Goal: Book appointment/travel/reservation

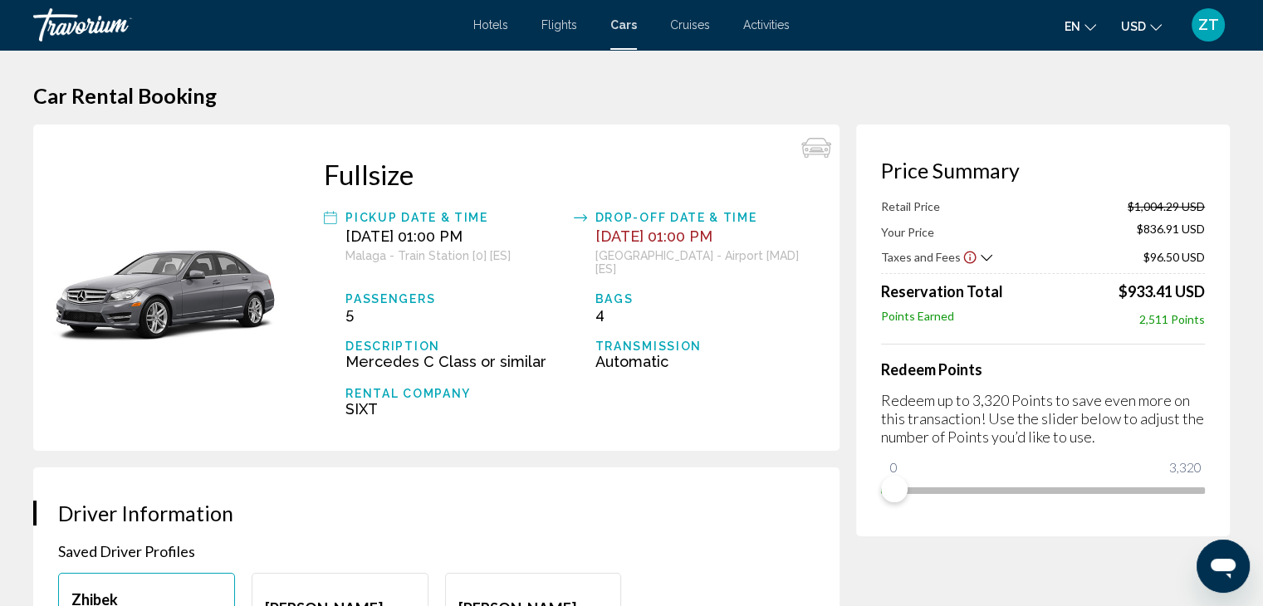
click at [493, 27] on span "Hotels" at bounding box center [490, 24] width 35 height 13
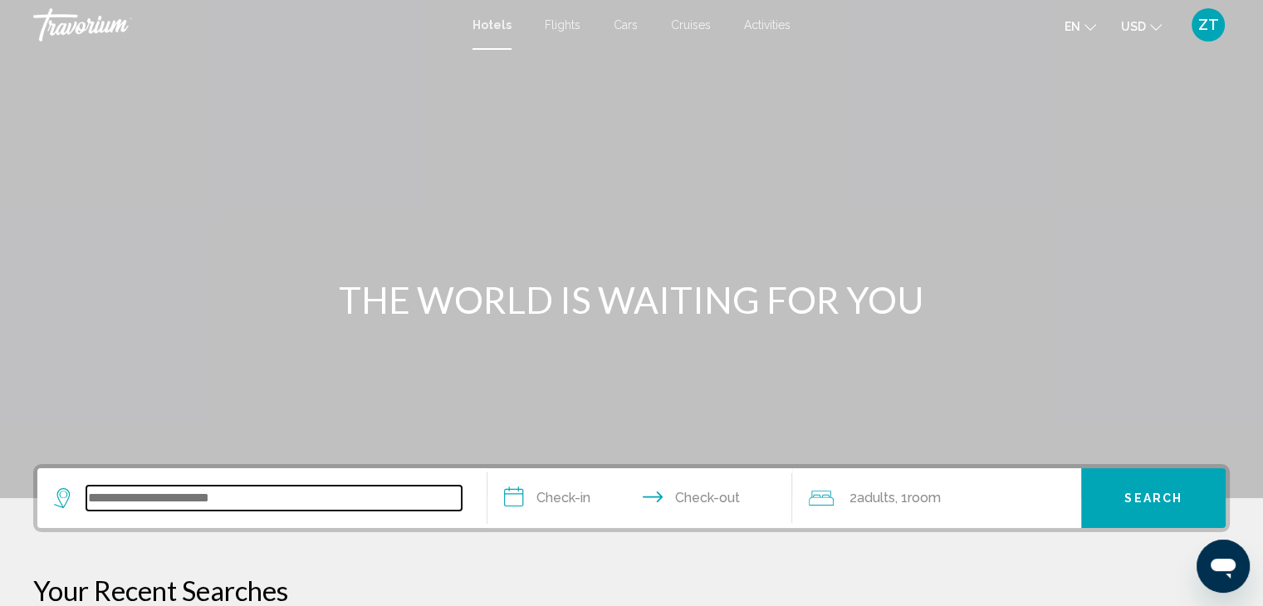
click at [203, 502] on input "Search widget" at bounding box center [273, 498] width 375 height 25
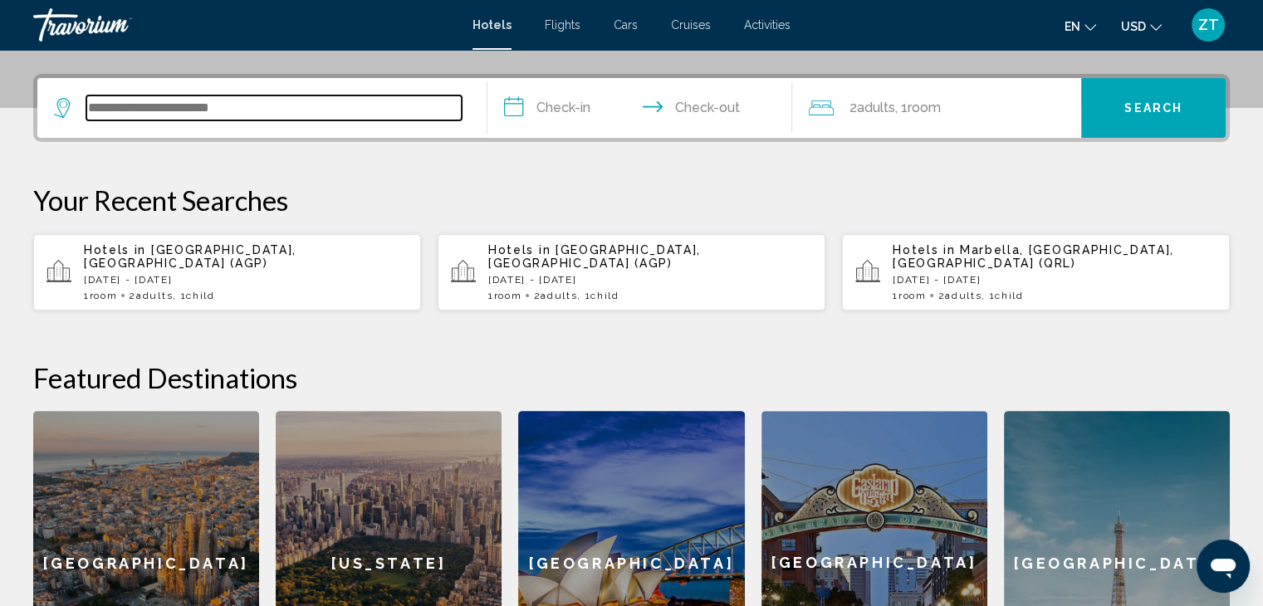
scroll to position [409, 0]
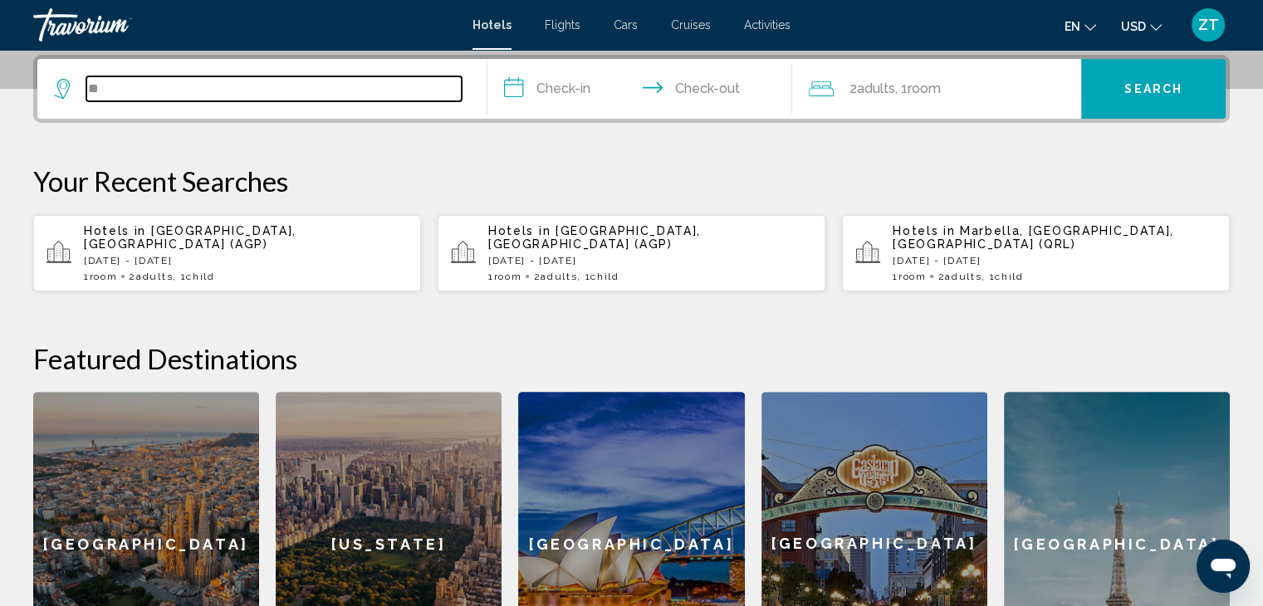
type input "*"
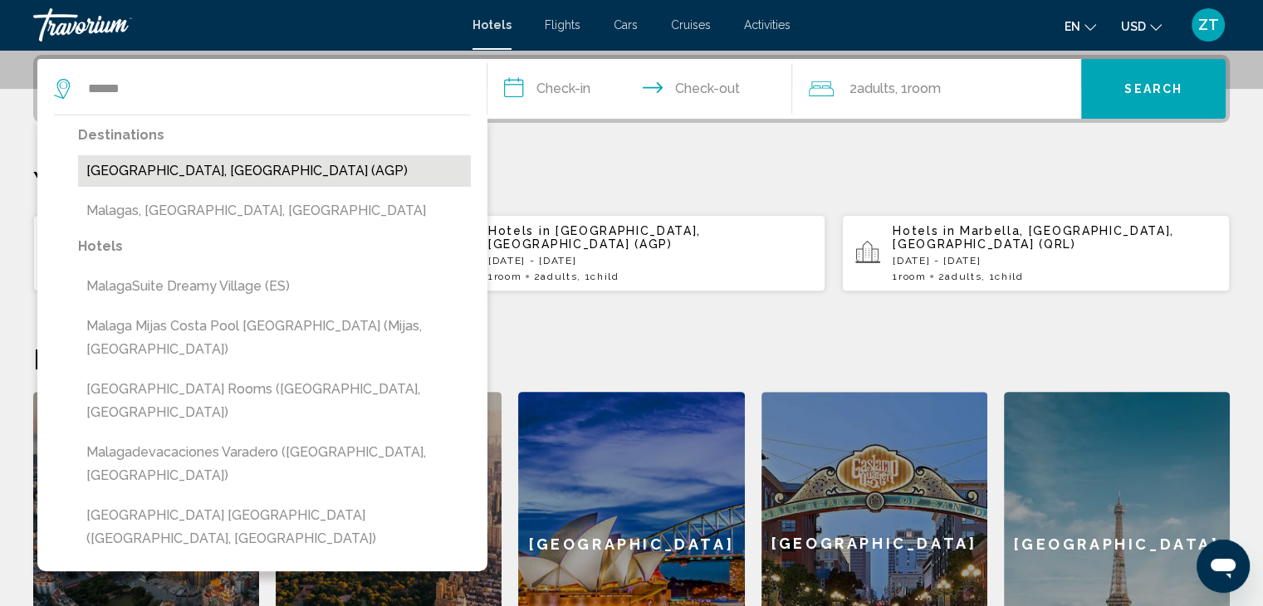
click at [209, 182] on button "[GEOGRAPHIC_DATA], [GEOGRAPHIC_DATA] (AGP)" at bounding box center [274, 171] width 393 height 32
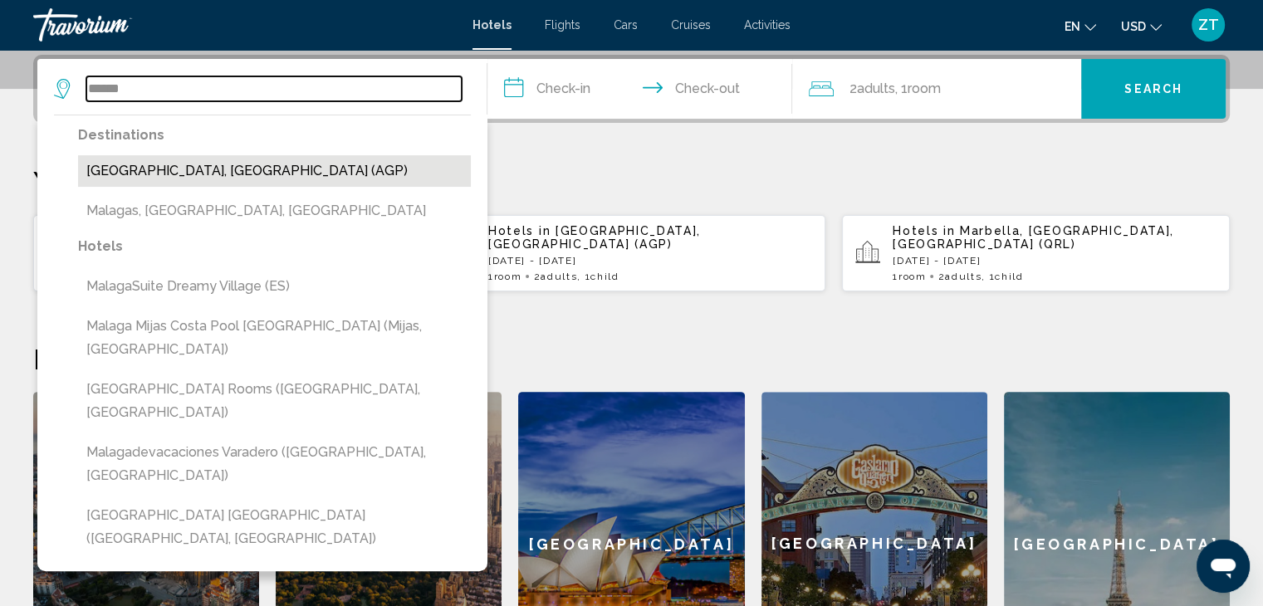
type input "**********"
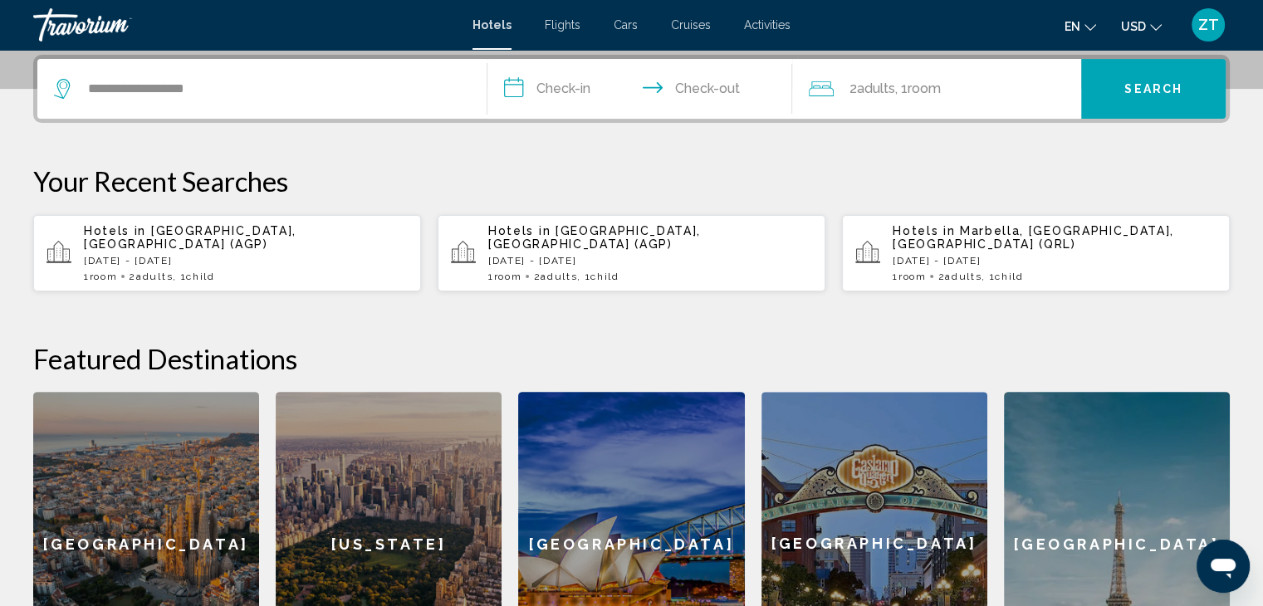
click at [580, 79] on input "**********" at bounding box center [644, 91] width 312 height 65
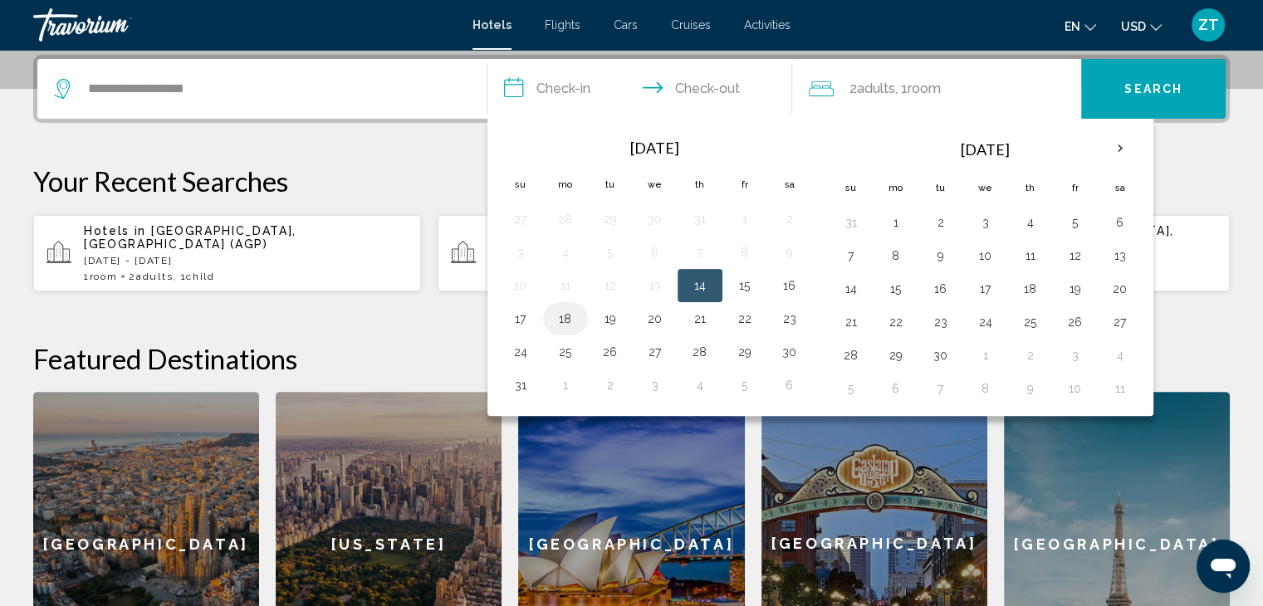
click at [566, 315] on button "18" at bounding box center [565, 318] width 27 height 23
click at [610, 320] on button "19" at bounding box center [610, 318] width 27 height 23
type input "**********"
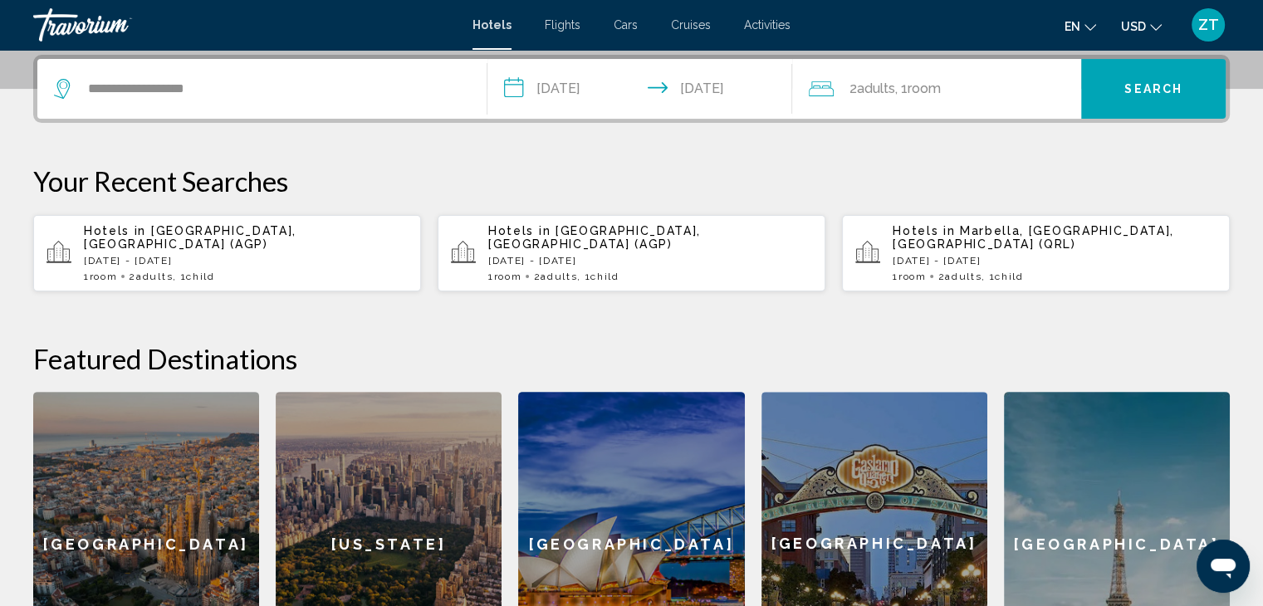
click at [1026, 98] on div "2 Adult Adults , 1 Room rooms" at bounding box center [945, 88] width 272 height 23
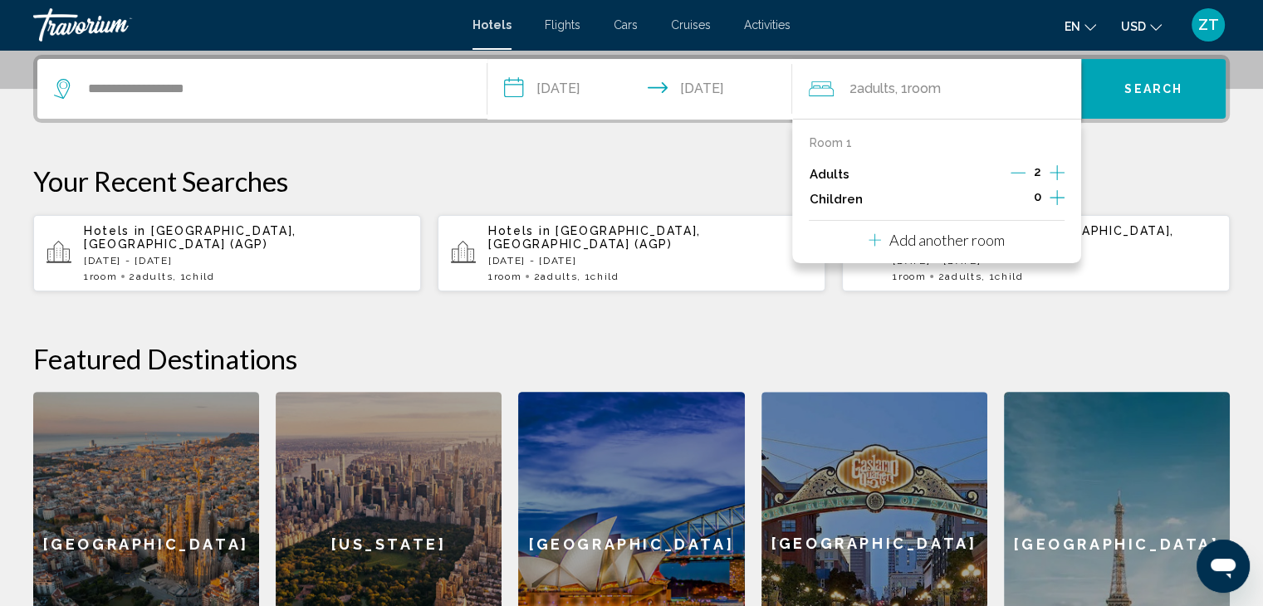
click at [1053, 194] on icon "Increment children" at bounding box center [1057, 198] width 15 height 20
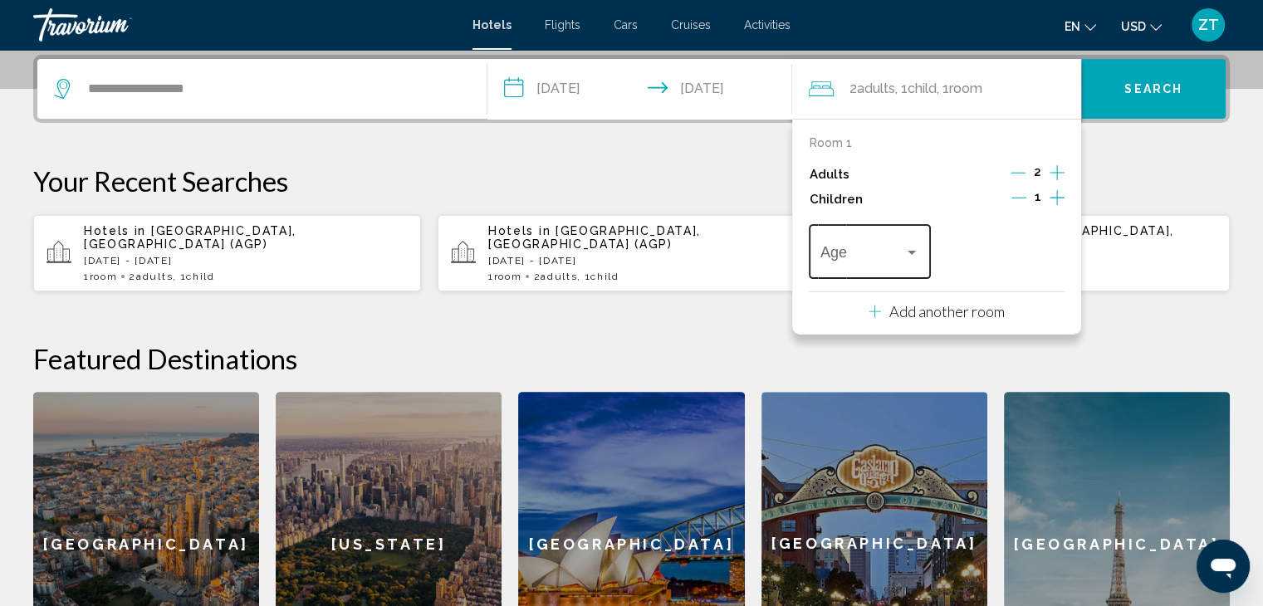
click at [880, 262] on span "Travelers: 2 adults, 1 child" at bounding box center [863, 255] width 84 height 17
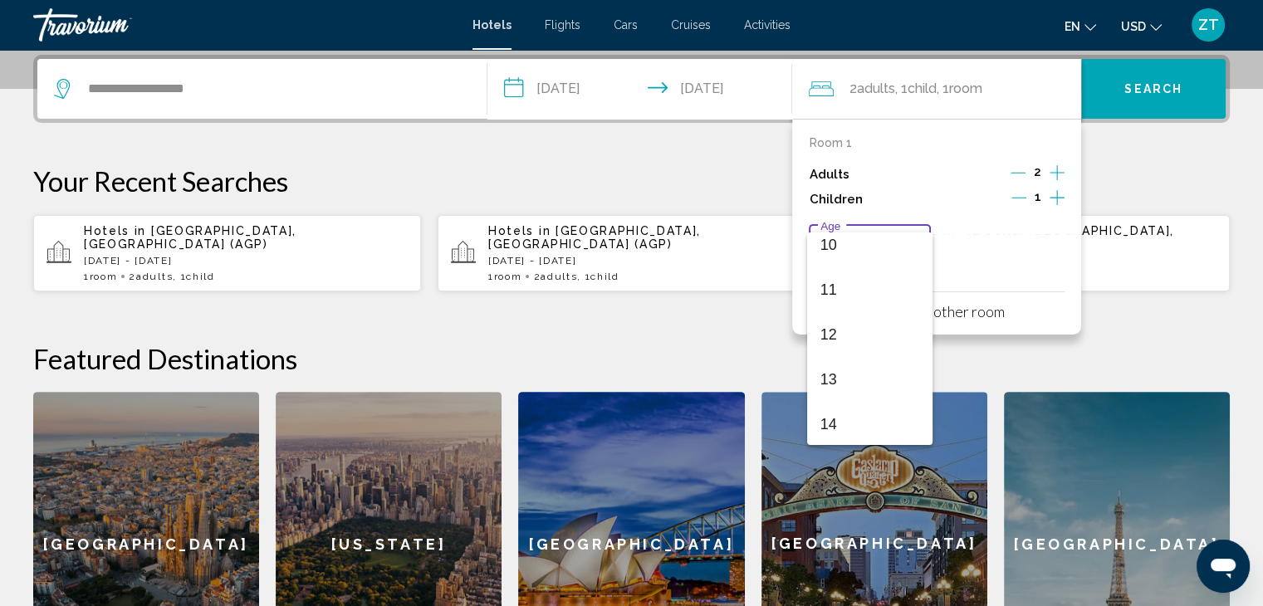
scroll to position [595, 0]
click at [873, 383] on span "16" at bounding box center [870, 377] width 99 height 45
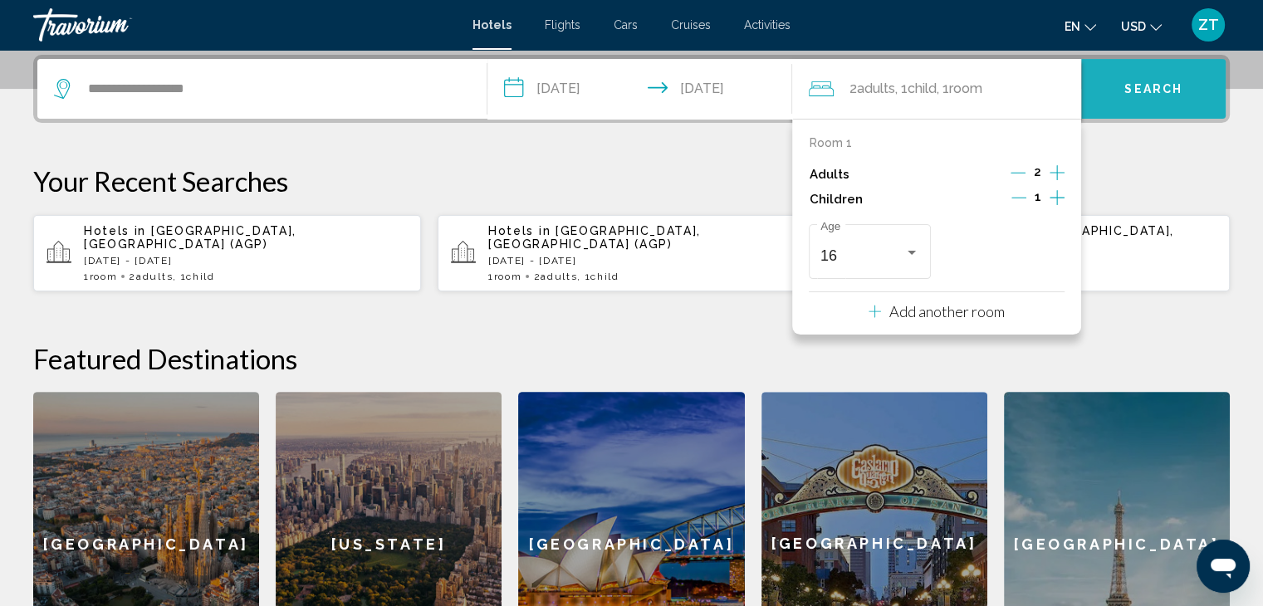
click at [1149, 80] on button "Search" at bounding box center [1153, 89] width 145 height 60
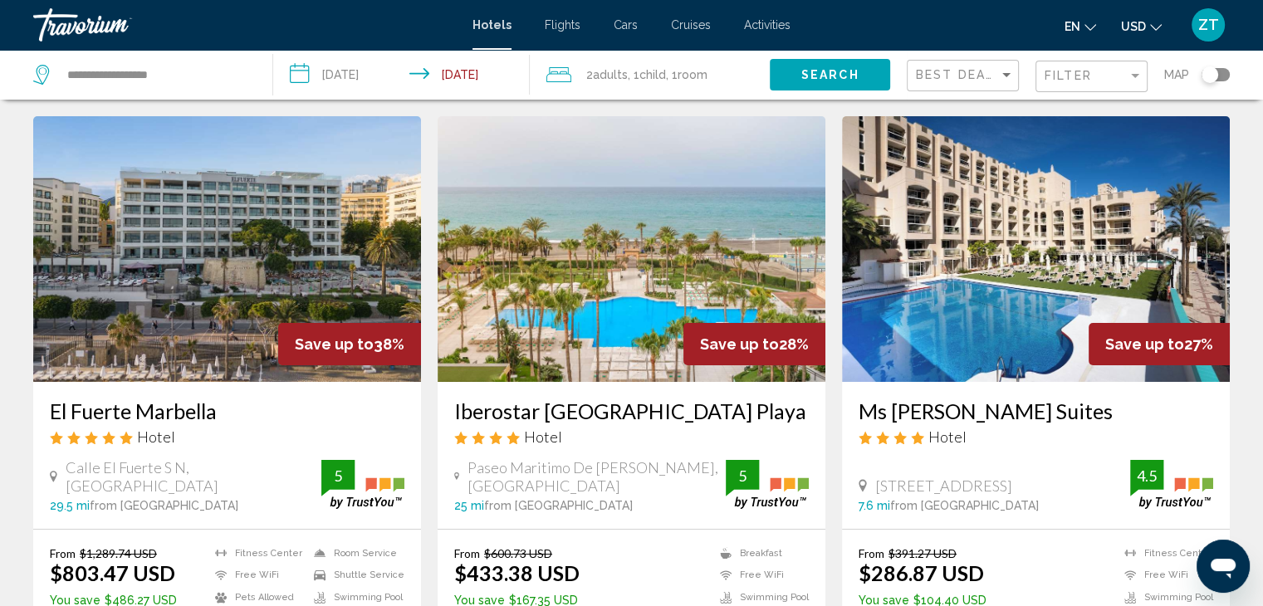
scroll to position [45, 0]
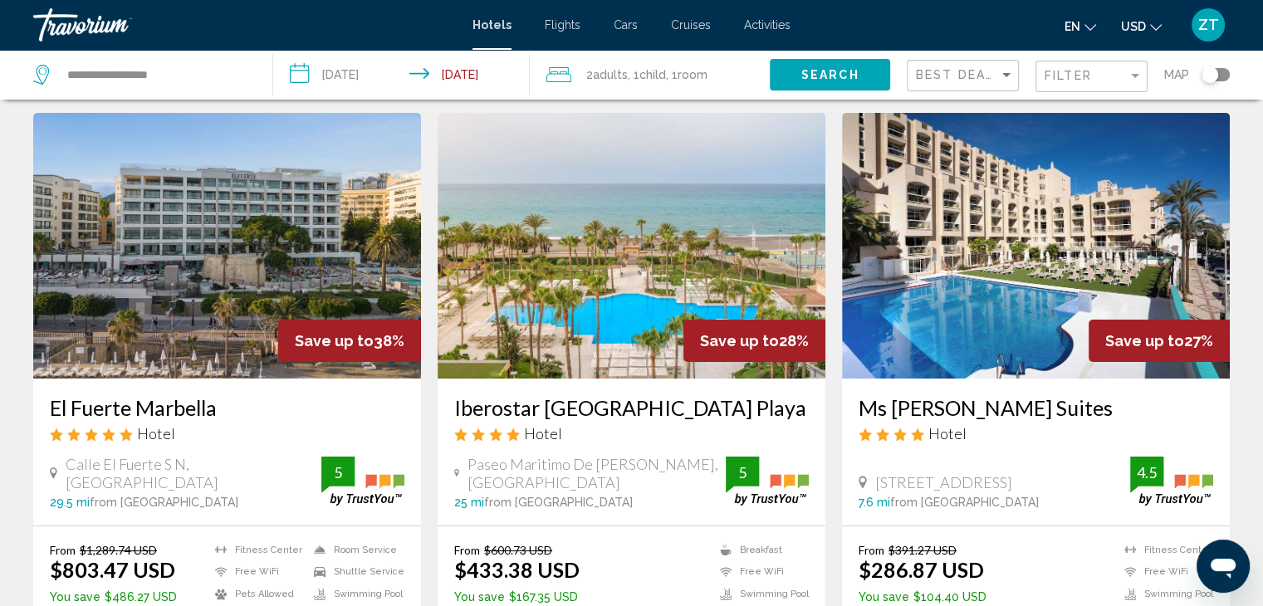
click at [1152, 20] on mat-icon "Change currency" at bounding box center [1156, 25] width 12 height 12
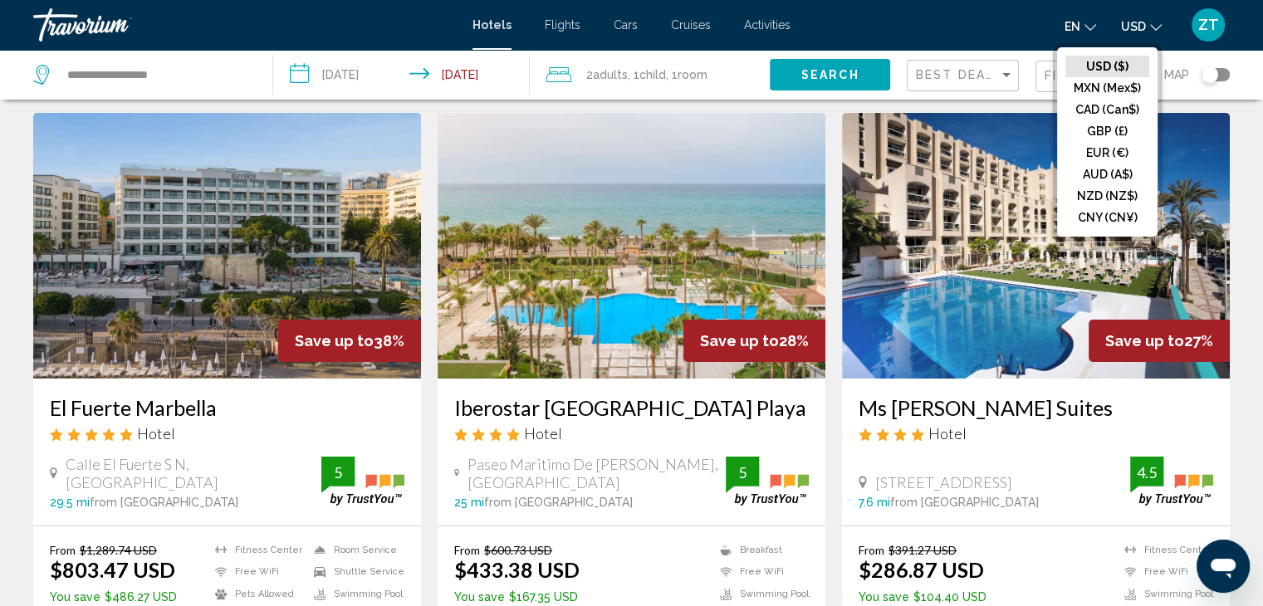
click at [1152, 20] on mat-icon "Change currency" at bounding box center [1156, 25] width 12 height 12
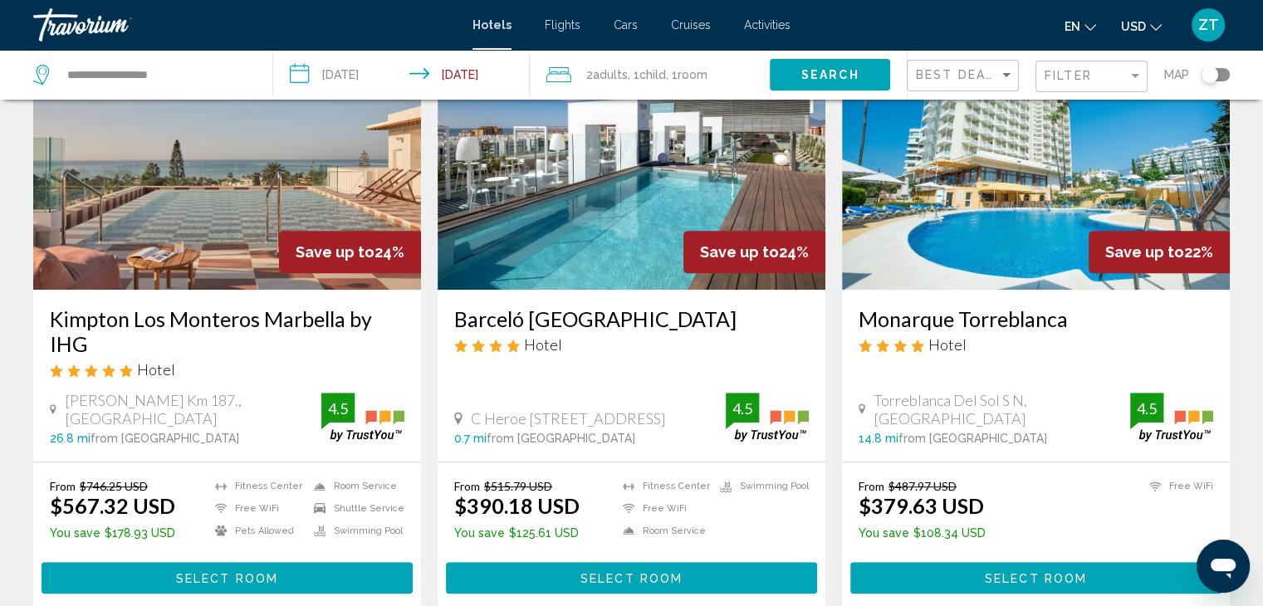
scroll to position [724, 0]
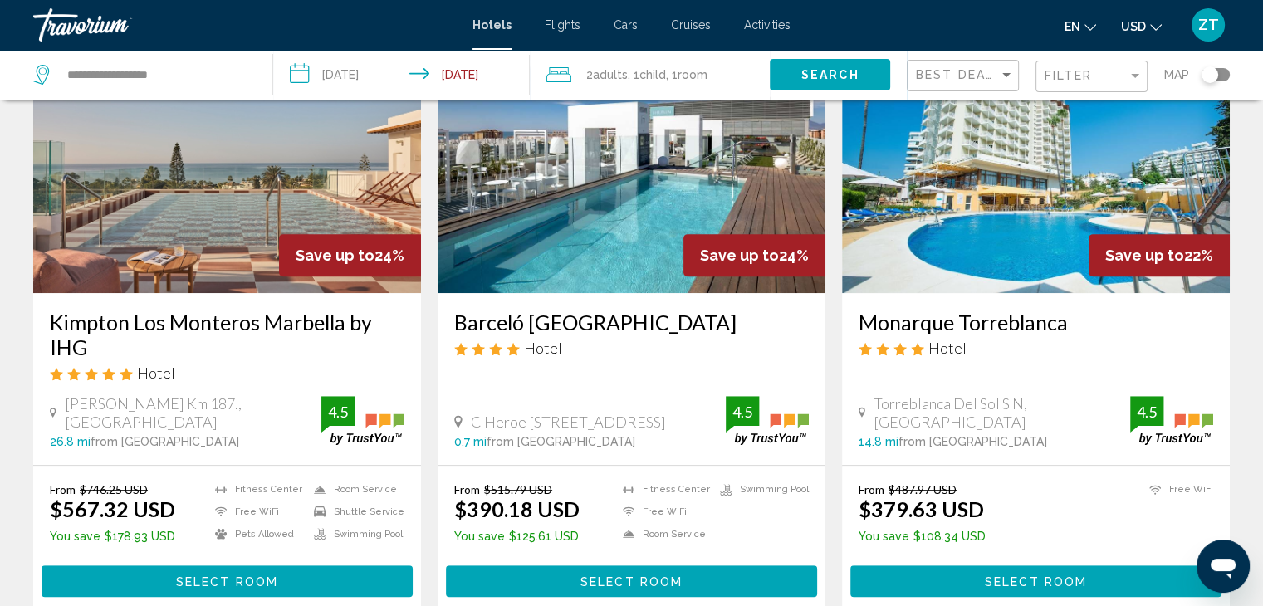
click at [729, 197] on img "Main content" at bounding box center [632, 160] width 388 height 266
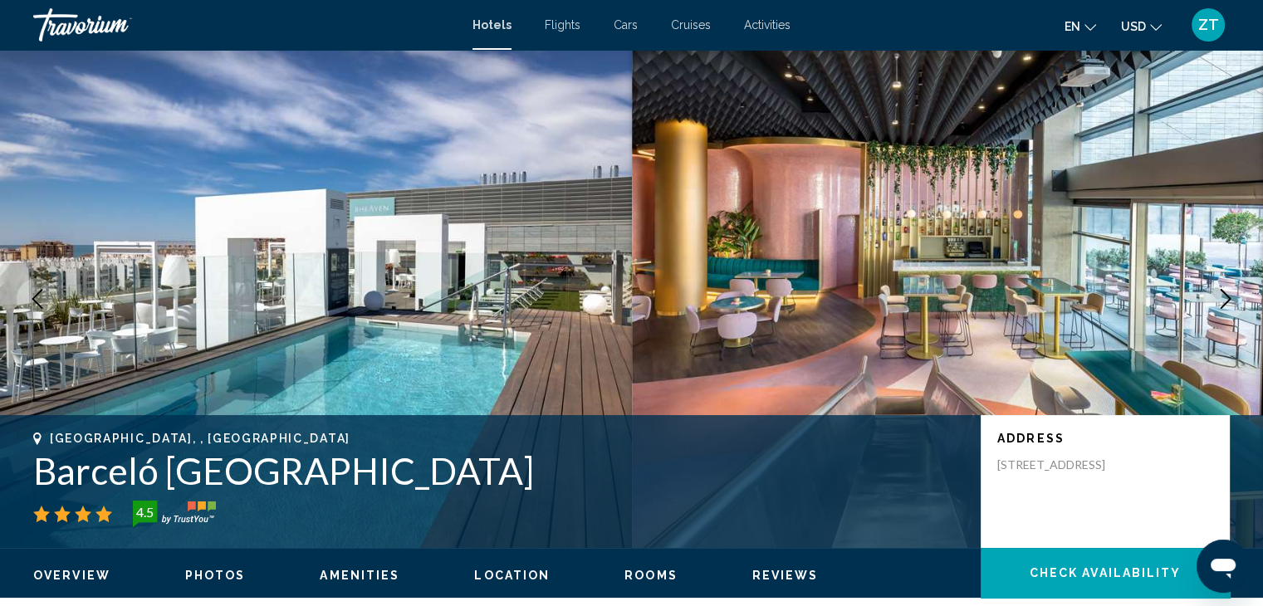
click at [1227, 292] on icon "Next image" at bounding box center [1226, 299] width 20 height 20
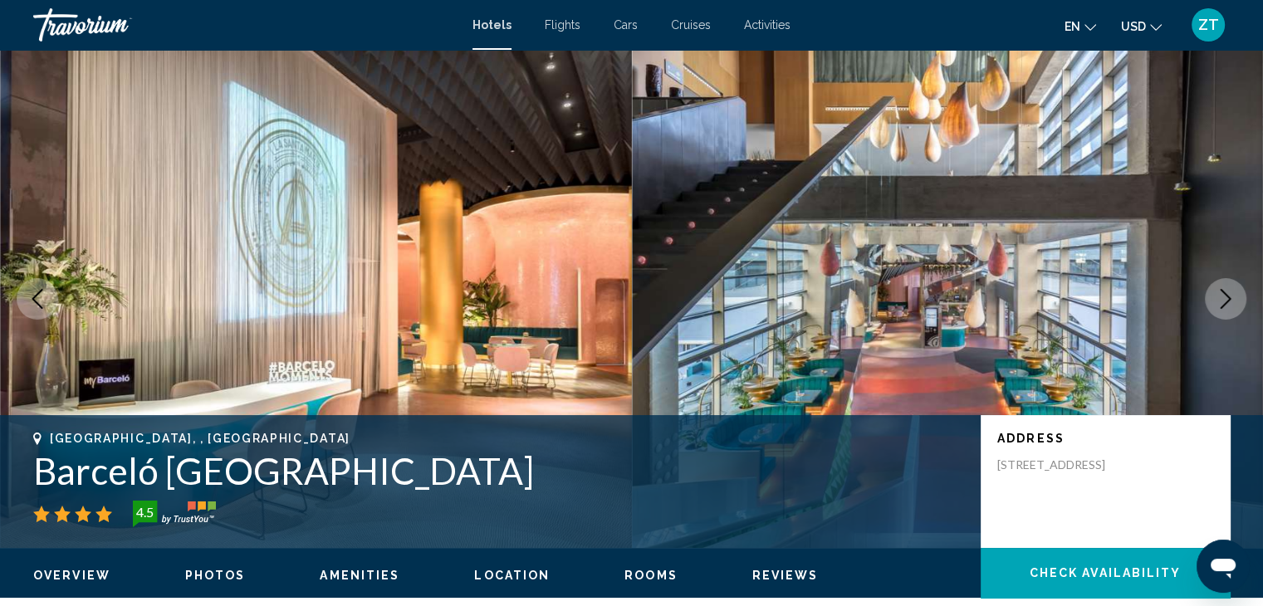
click at [1227, 292] on icon "Next image" at bounding box center [1226, 299] width 20 height 20
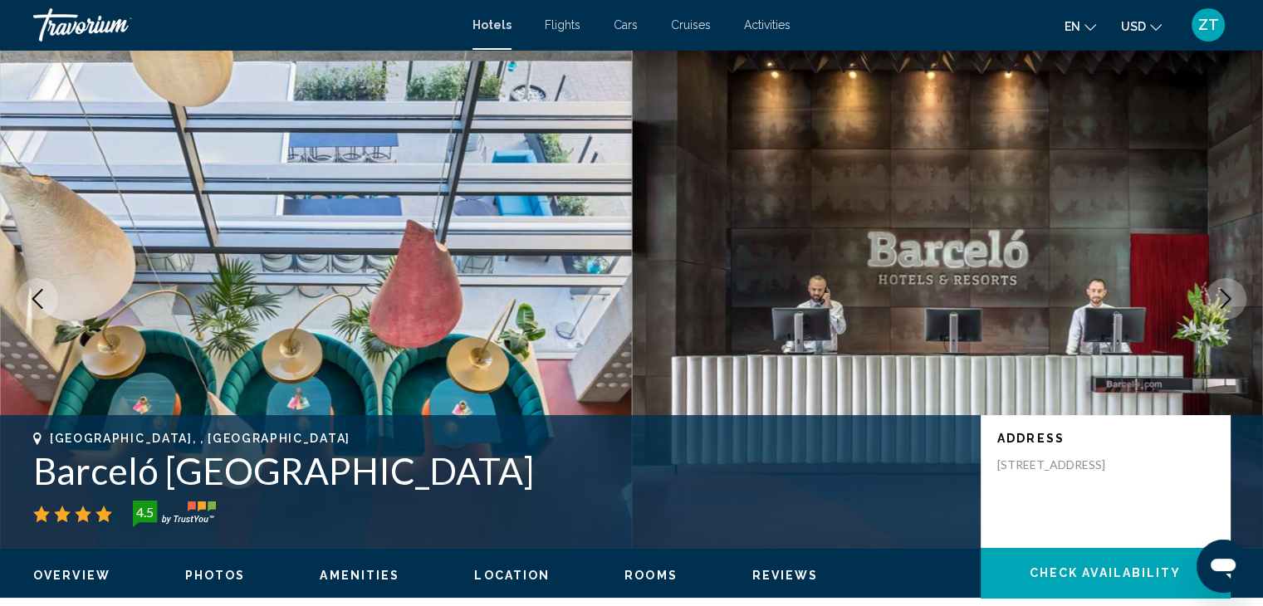
click at [1227, 292] on icon "Next image" at bounding box center [1226, 299] width 20 height 20
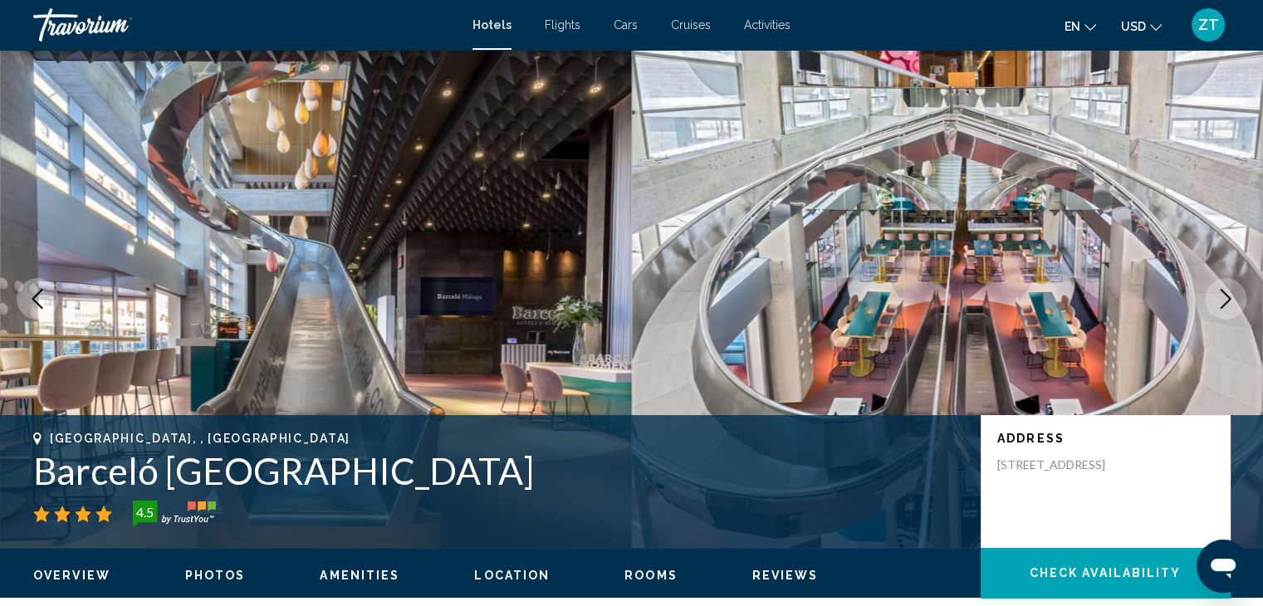
click at [1227, 292] on icon "Next image" at bounding box center [1226, 299] width 20 height 20
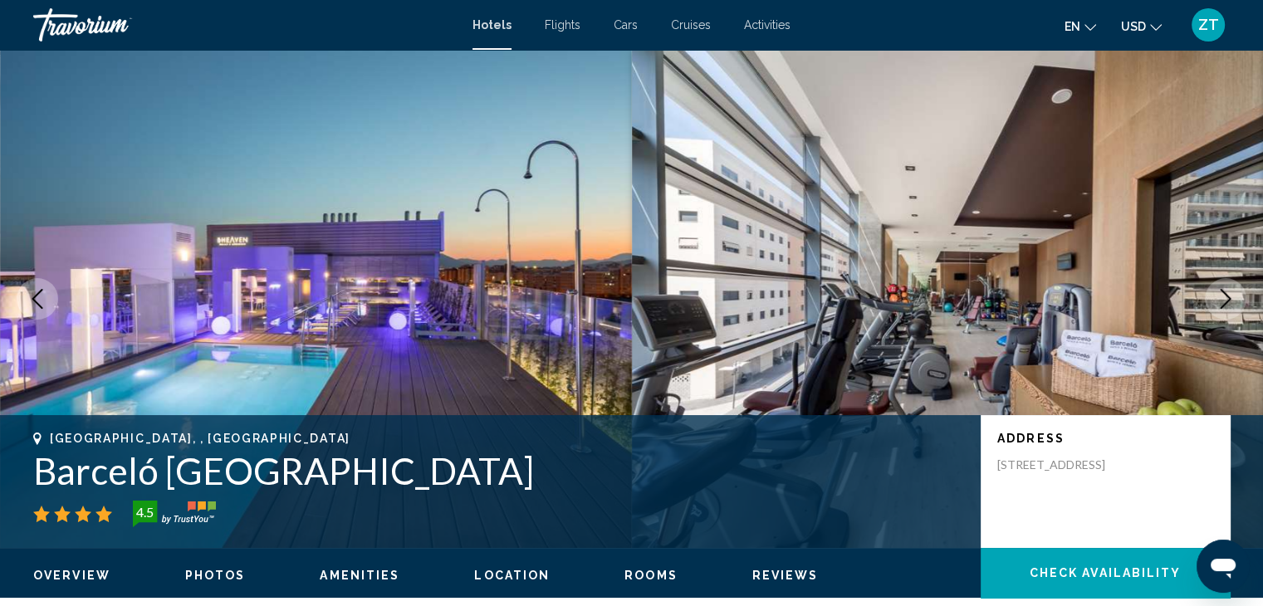
click at [1227, 292] on icon "Next image" at bounding box center [1226, 299] width 20 height 20
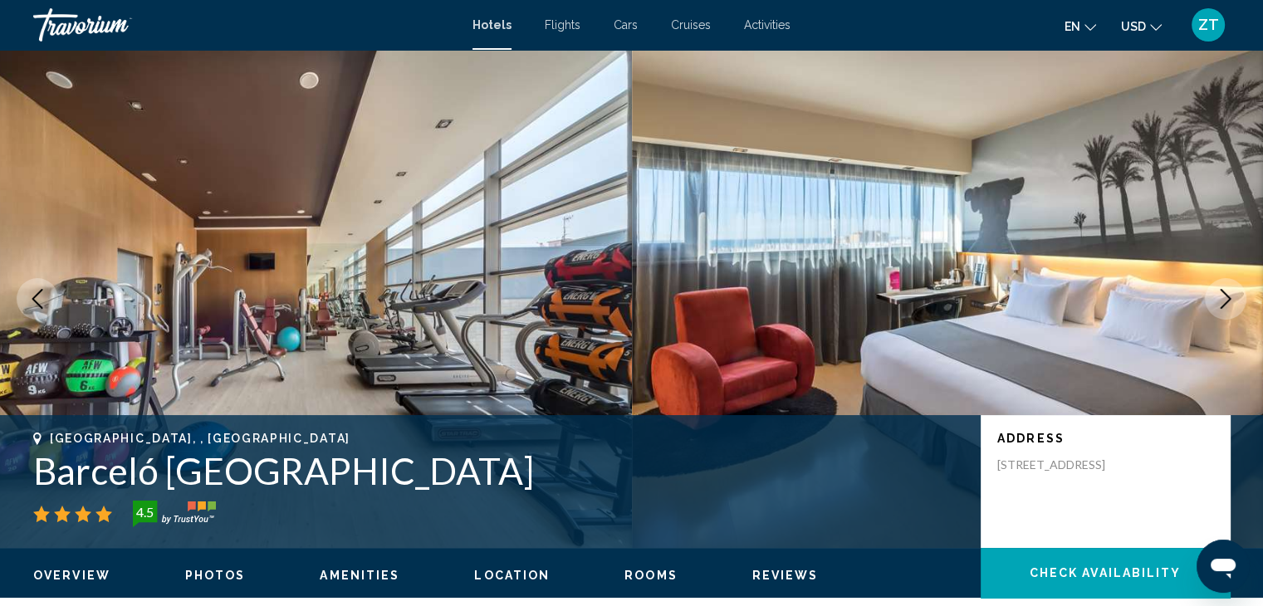
click at [1227, 292] on icon "Next image" at bounding box center [1226, 299] width 20 height 20
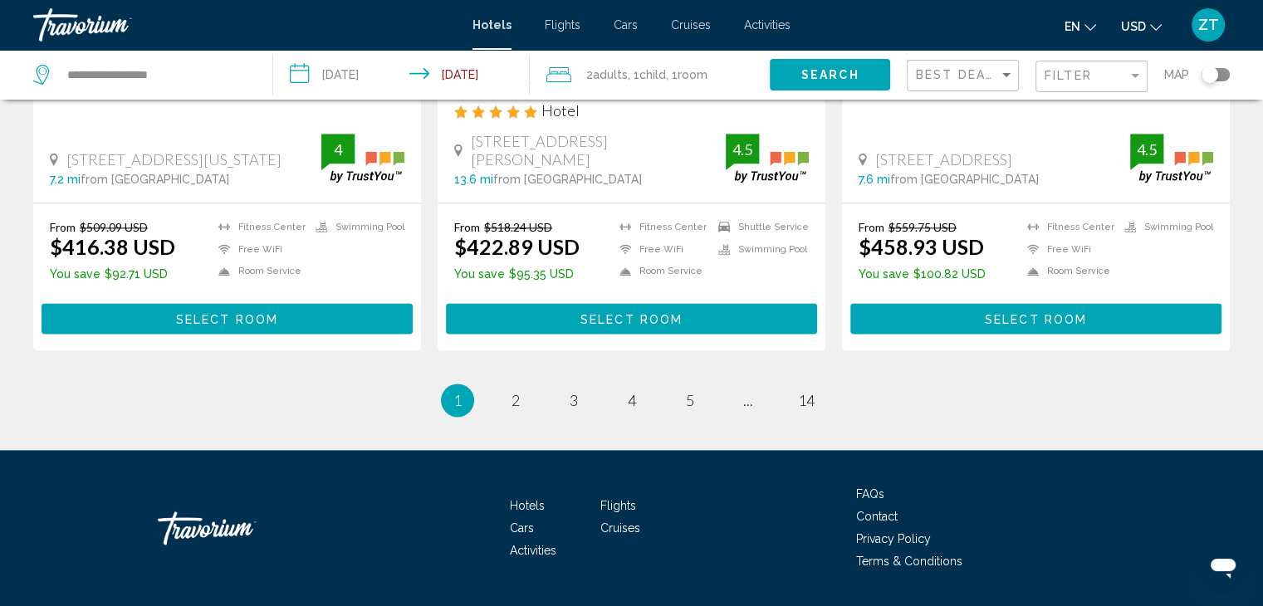
scroll to position [2242, 0]
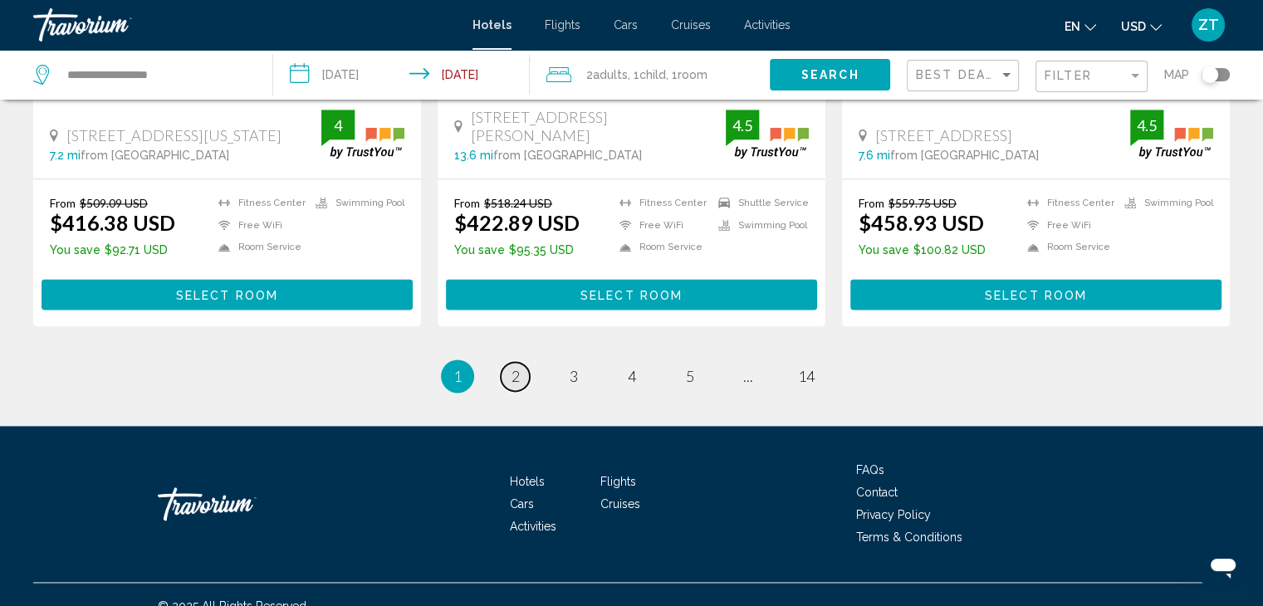
click at [518, 367] on span "2" at bounding box center [516, 376] width 8 height 18
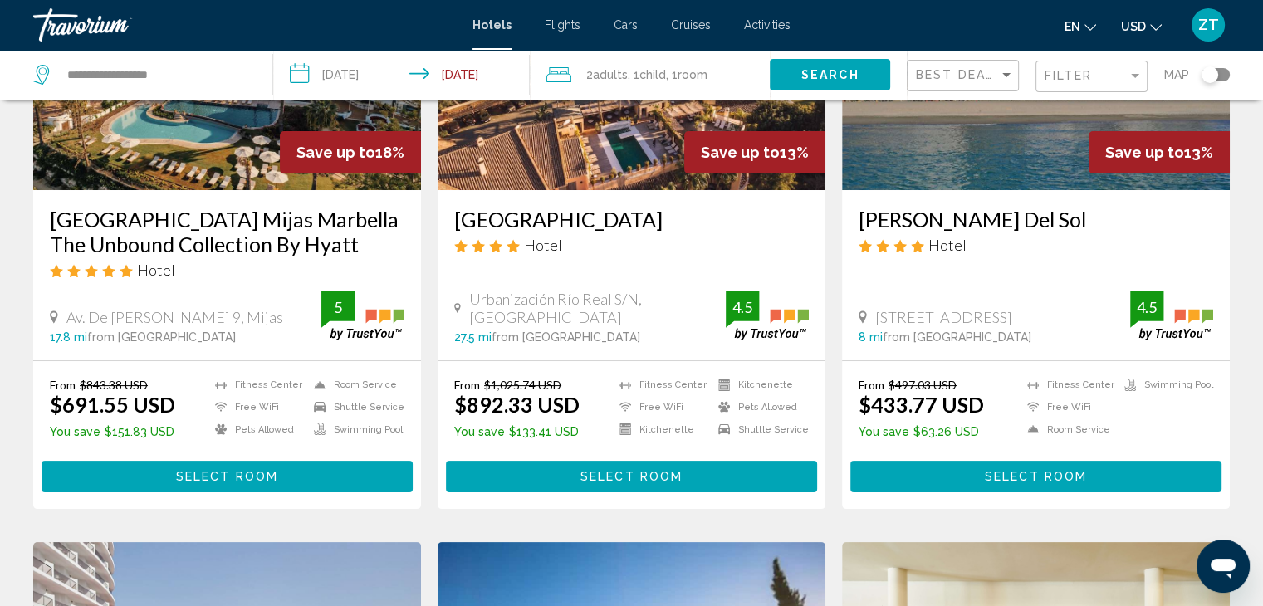
scroll to position [233, 0]
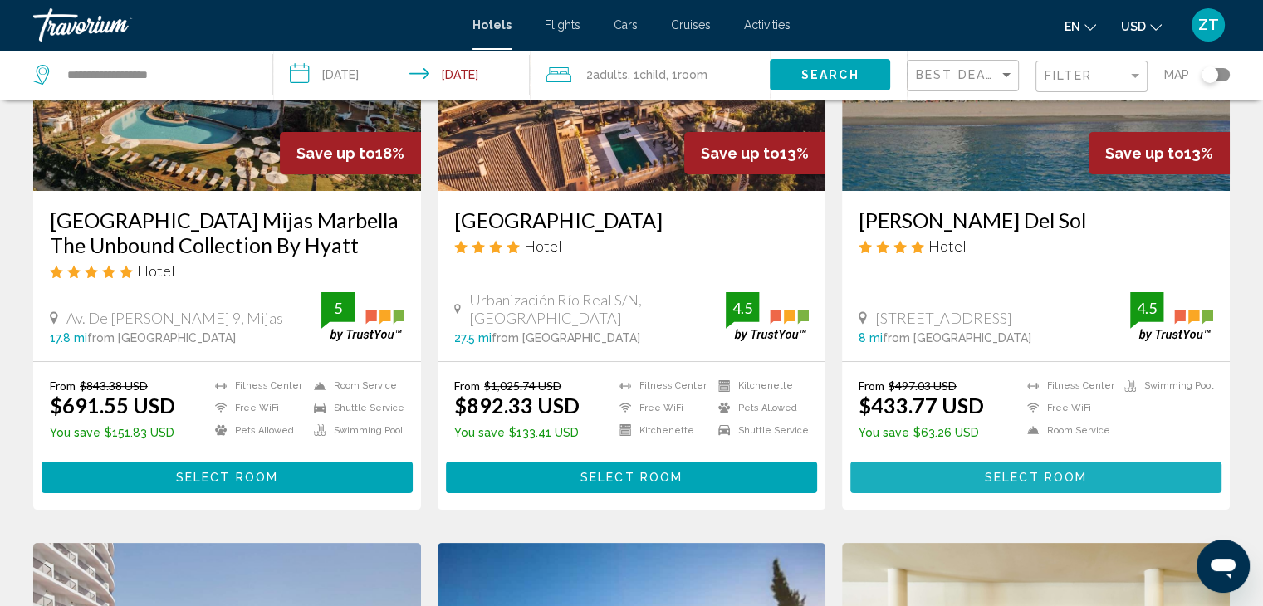
click at [1114, 479] on button "Select Room" at bounding box center [1035, 477] width 371 height 31
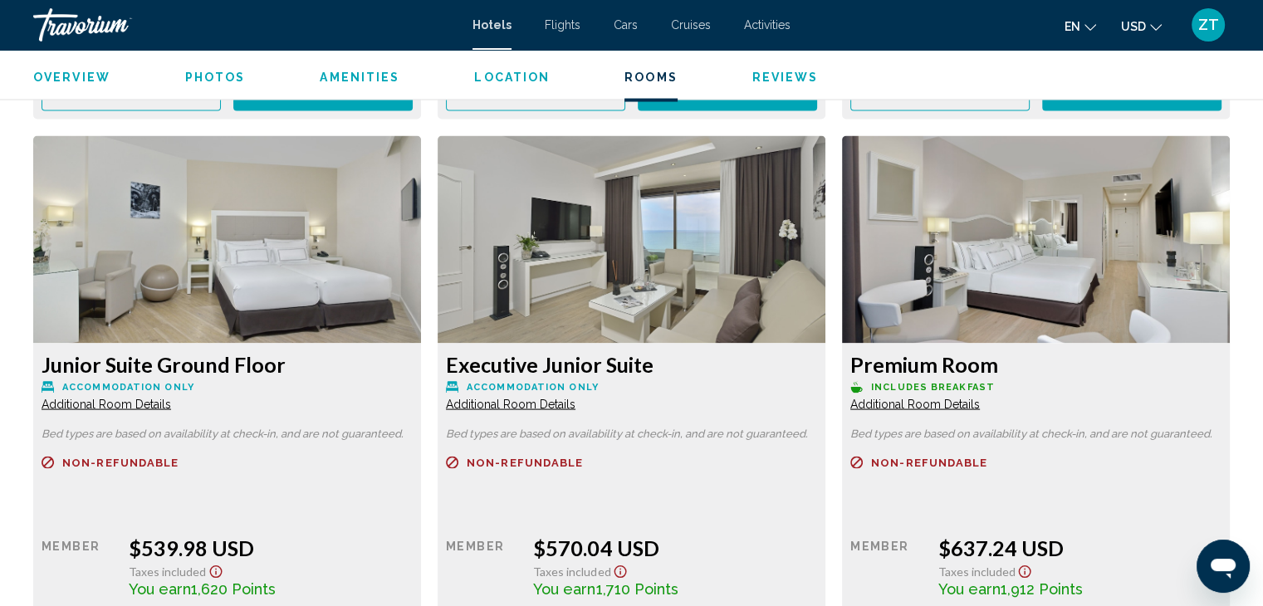
scroll to position [3305, 0]
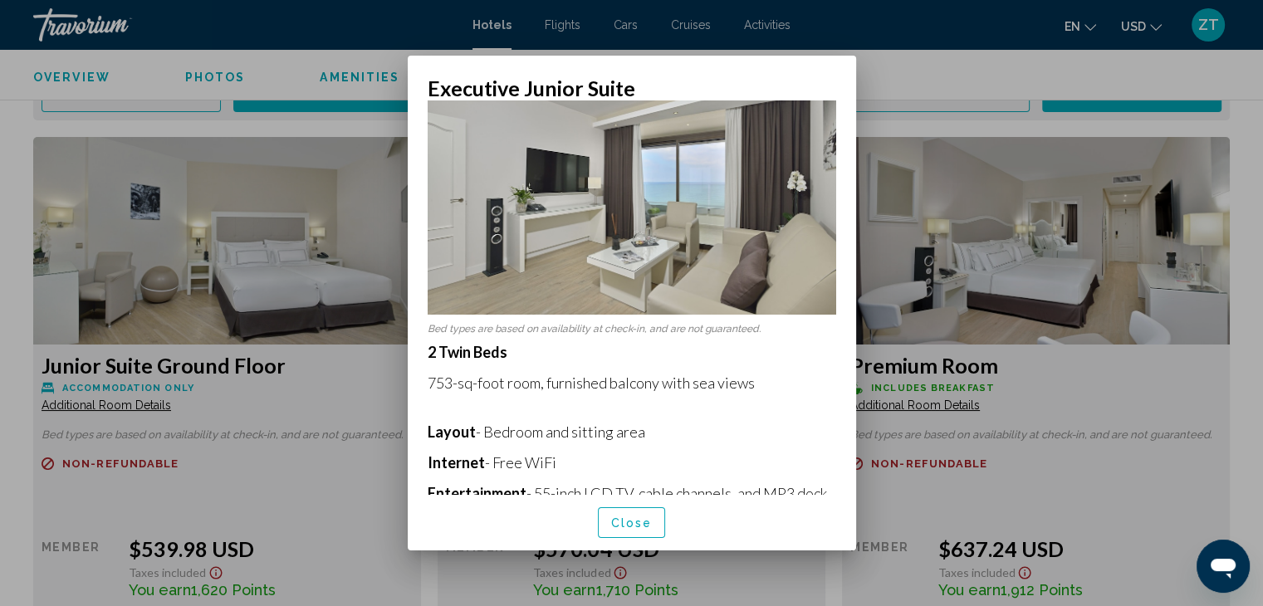
scroll to position [43, 0]
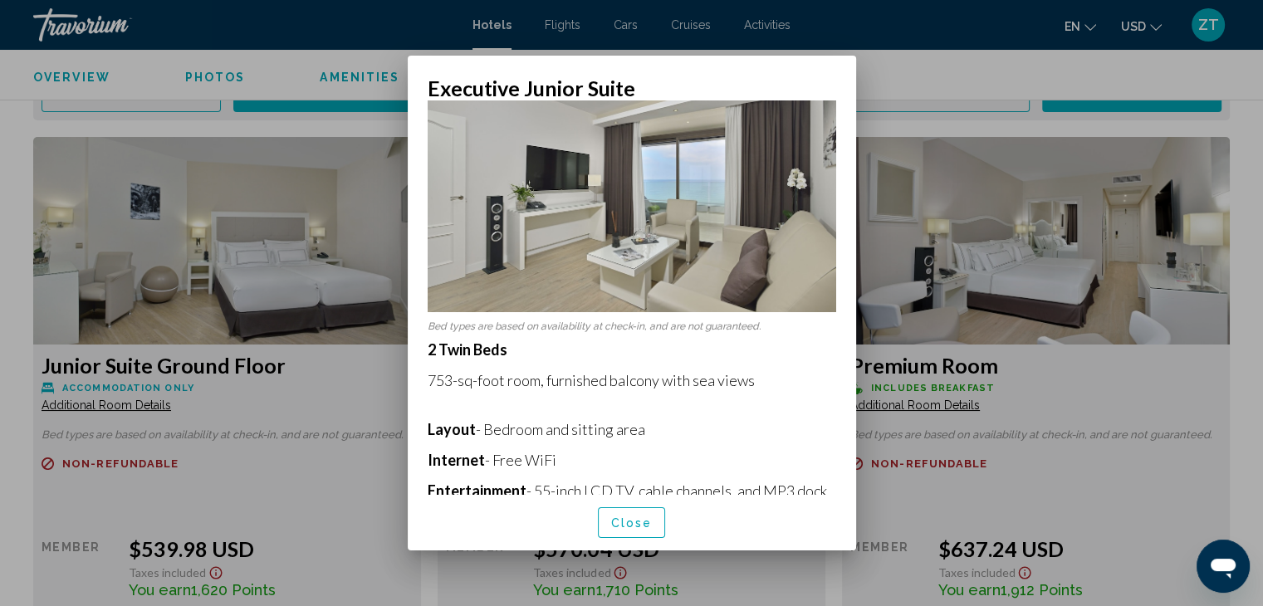
drag, startPoint x: 836, startPoint y: 236, endPoint x: 831, endPoint y: 210, distance: 26.1
click at [831, 210] on div "Bed types are based on availability at check-in, and are not guaranteed. 2 Twin…" at bounding box center [632, 297] width 448 height 394
click at [626, 525] on span "Close" at bounding box center [632, 523] width 42 height 13
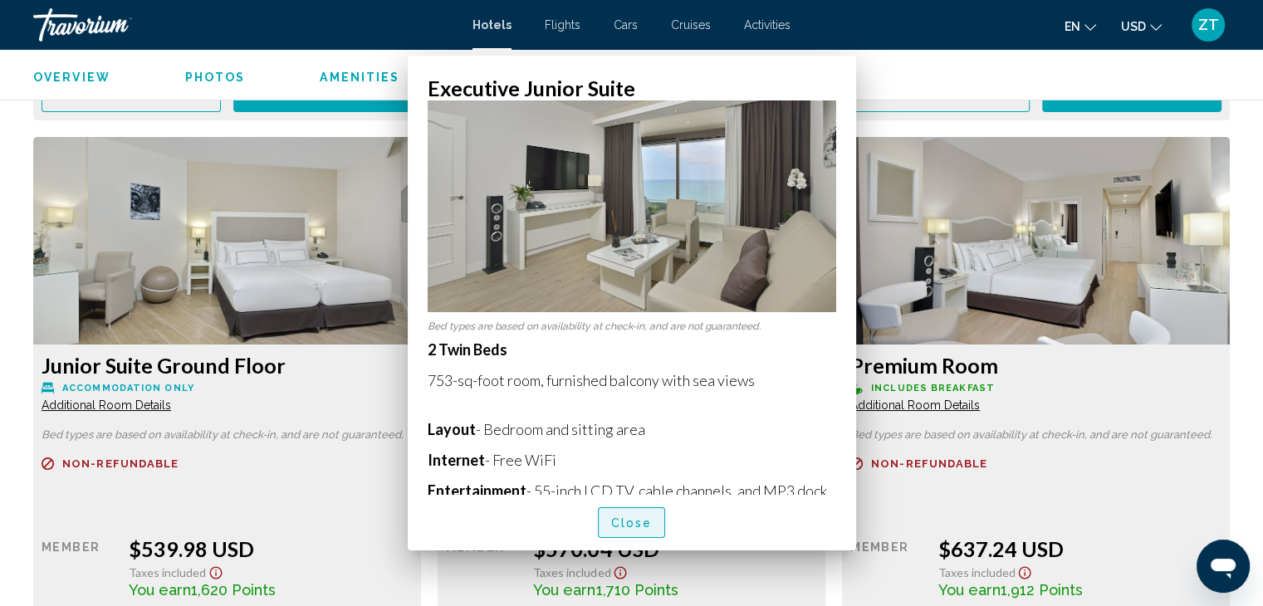
scroll to position [3305, 0]
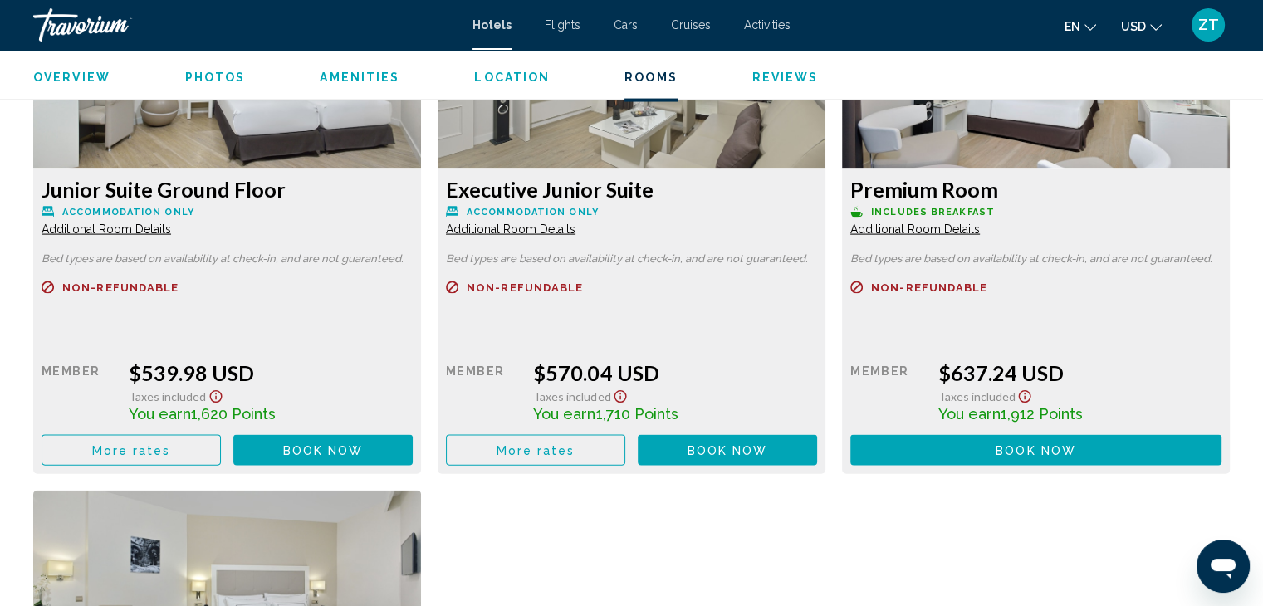
scroll to position [3505, 0]
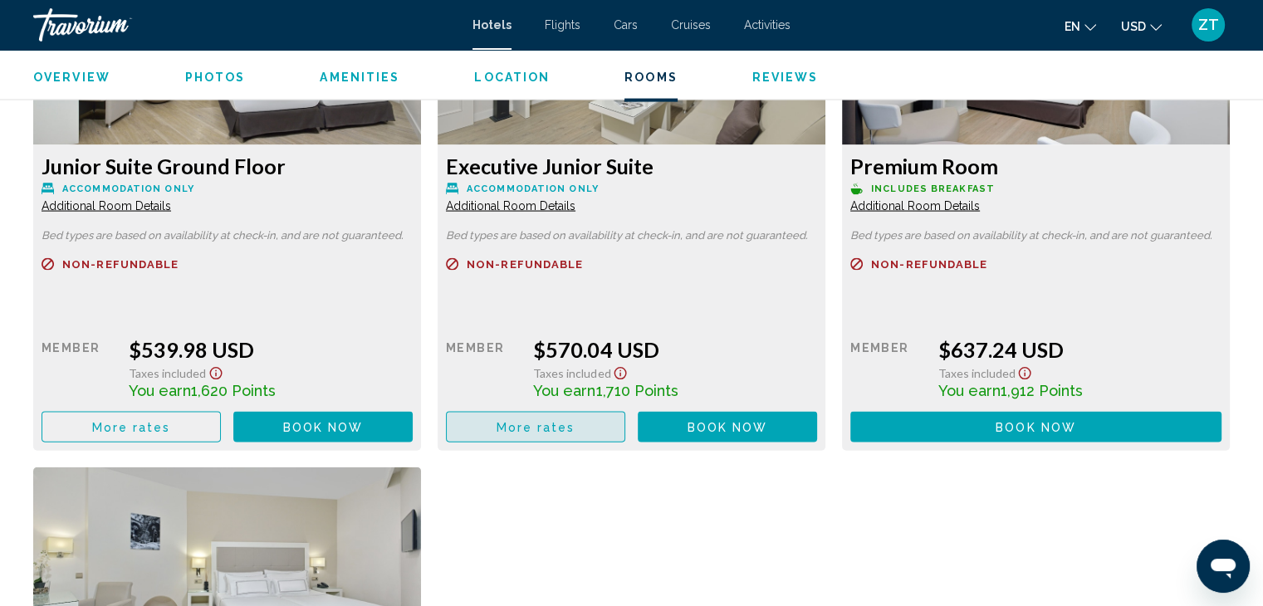
click at [571, 425] on button "More rates" at bounding box center [535, 427] width 179 height 31
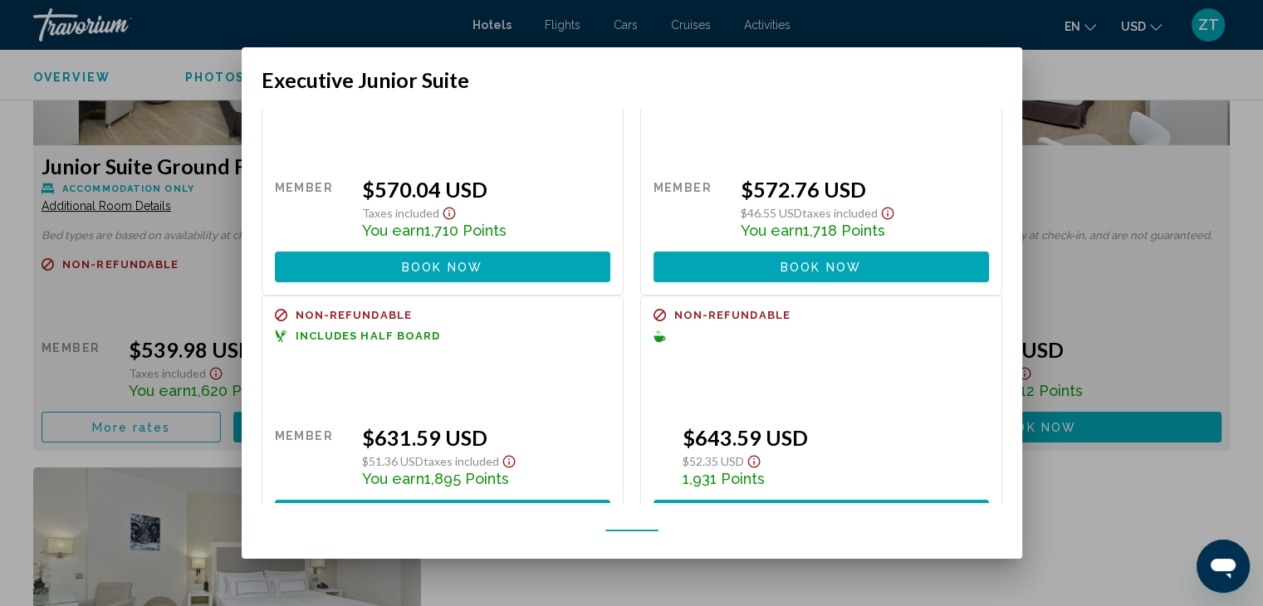
scroll to position [50, 0]
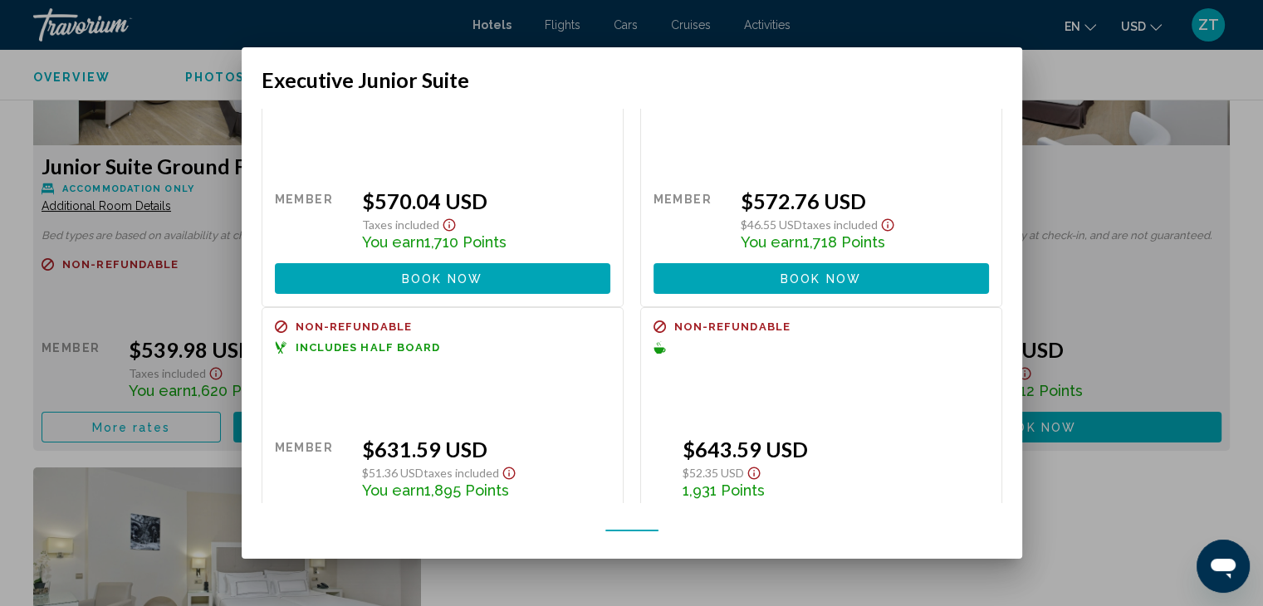
click at [1120, 91] on div at bounding box center [631, 303] width 1263 height 606
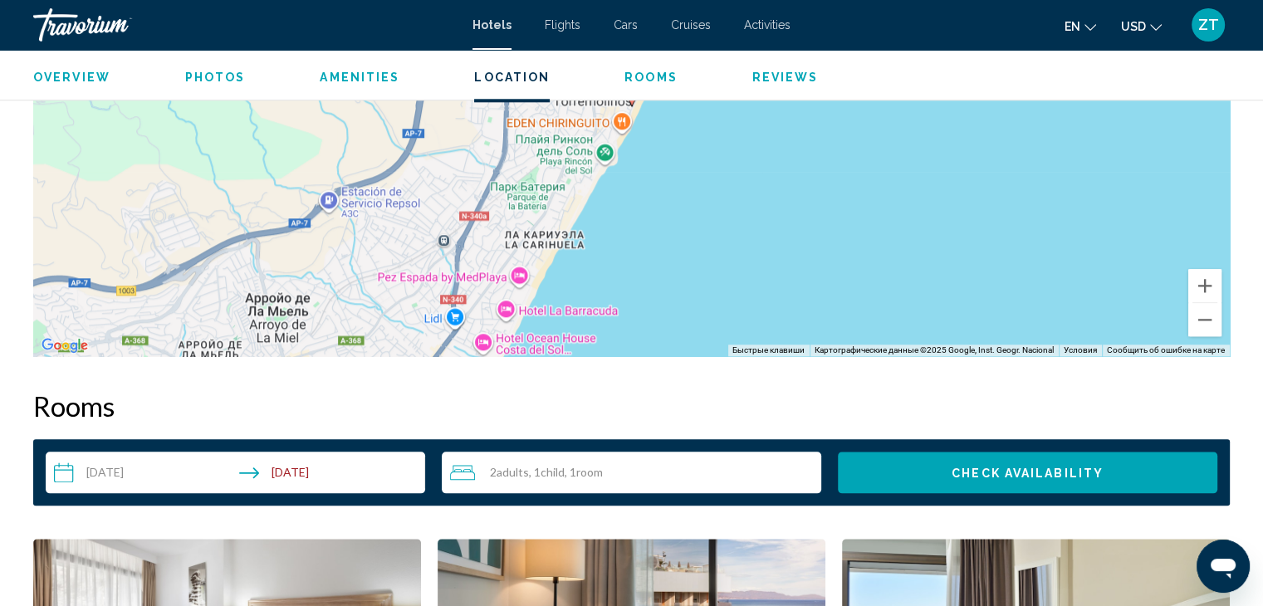
scroll to position [1745, 0]
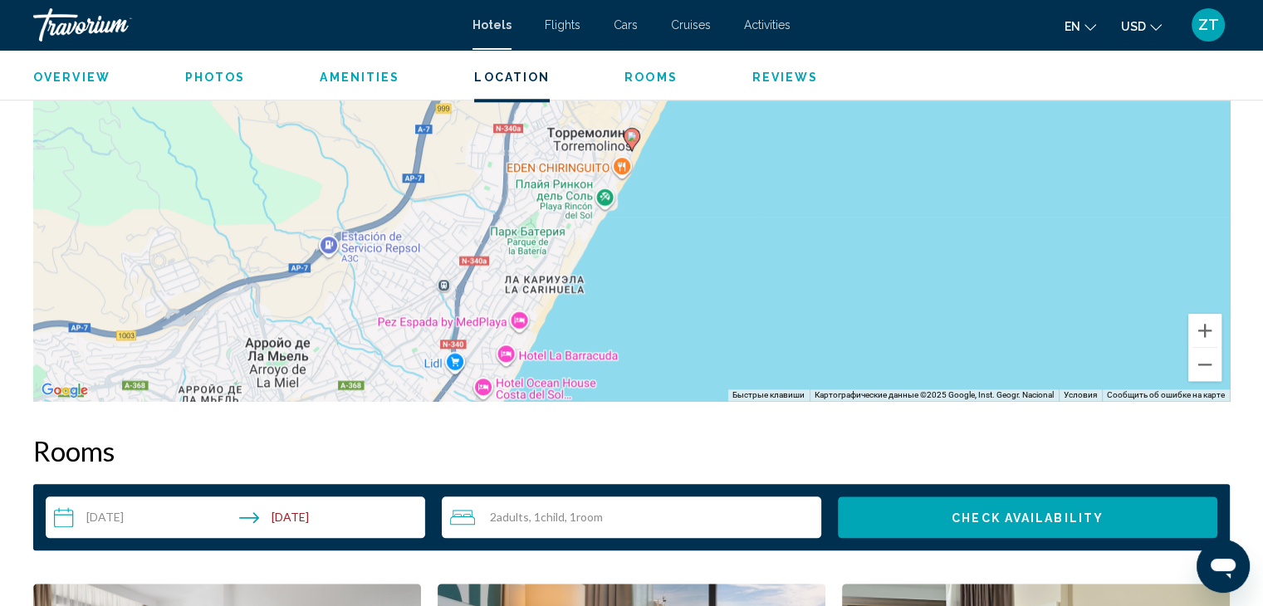
click at [897, 434] on h2 "Rooms" at bounding box center [631, 450] width 1197 height 33
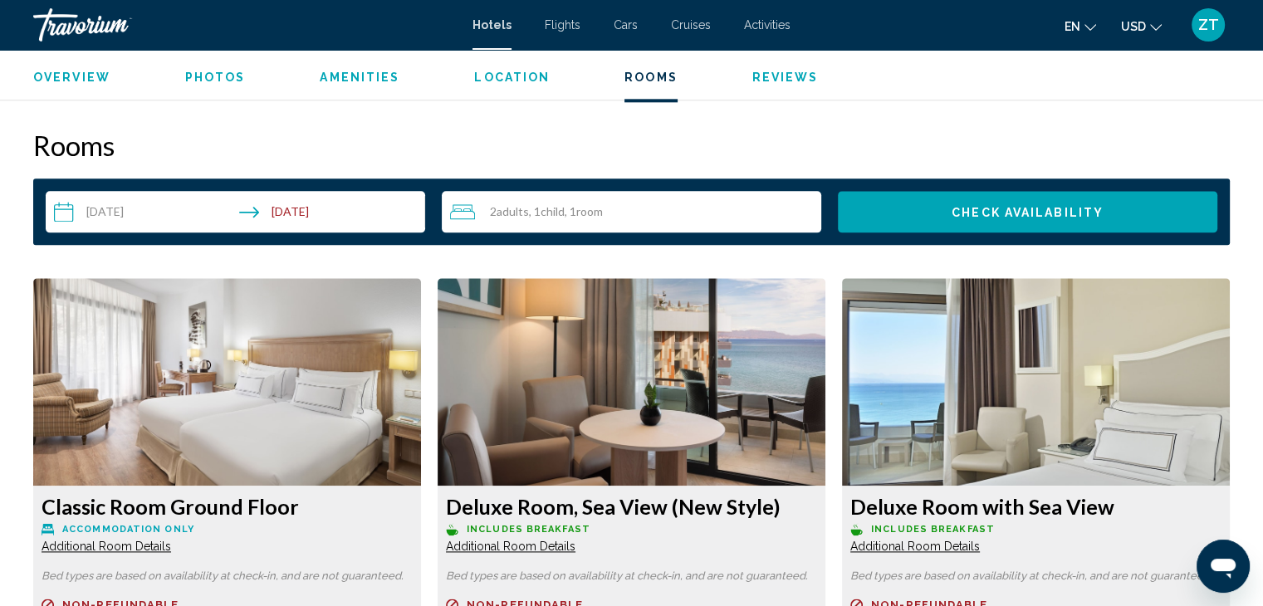
scroll to position [2077, 0]
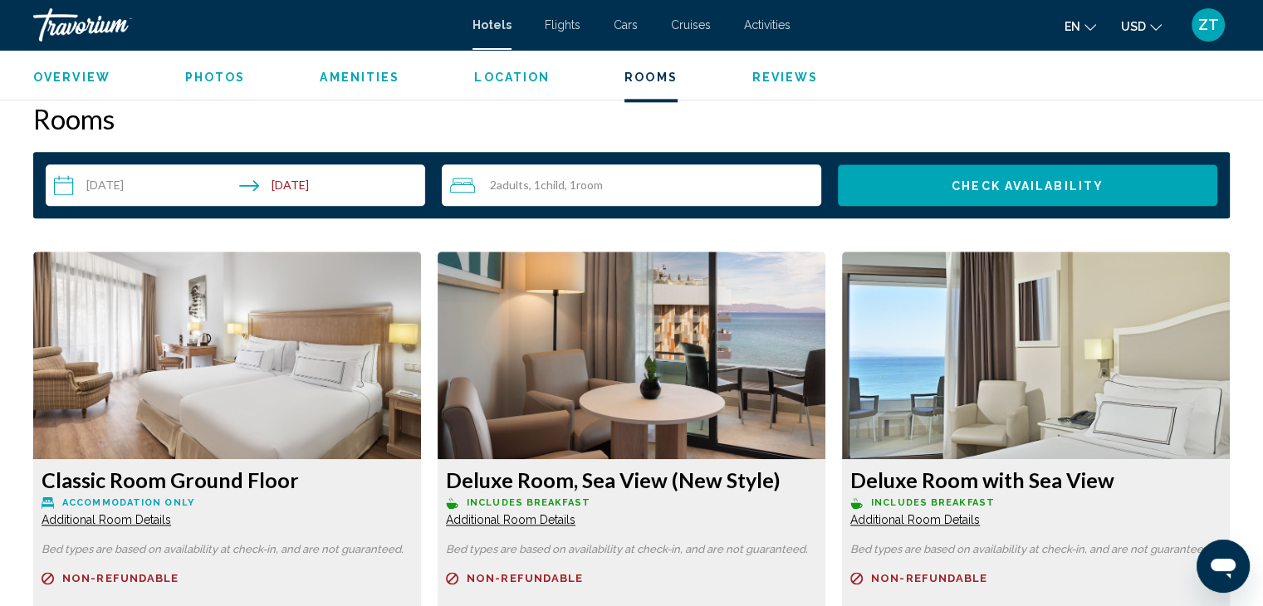
drag, startPoint x: 307, startPoint y: 164, endPoint x: 605, endPoint y: 341, distance: 345.6
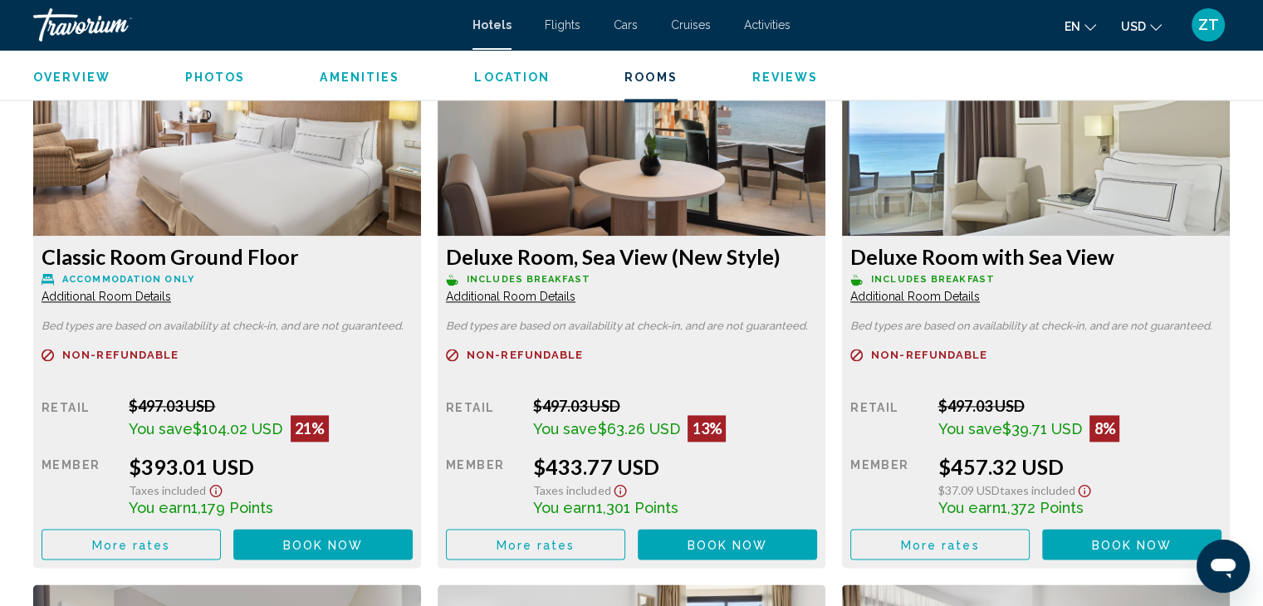
scroll to position [2314, 0]
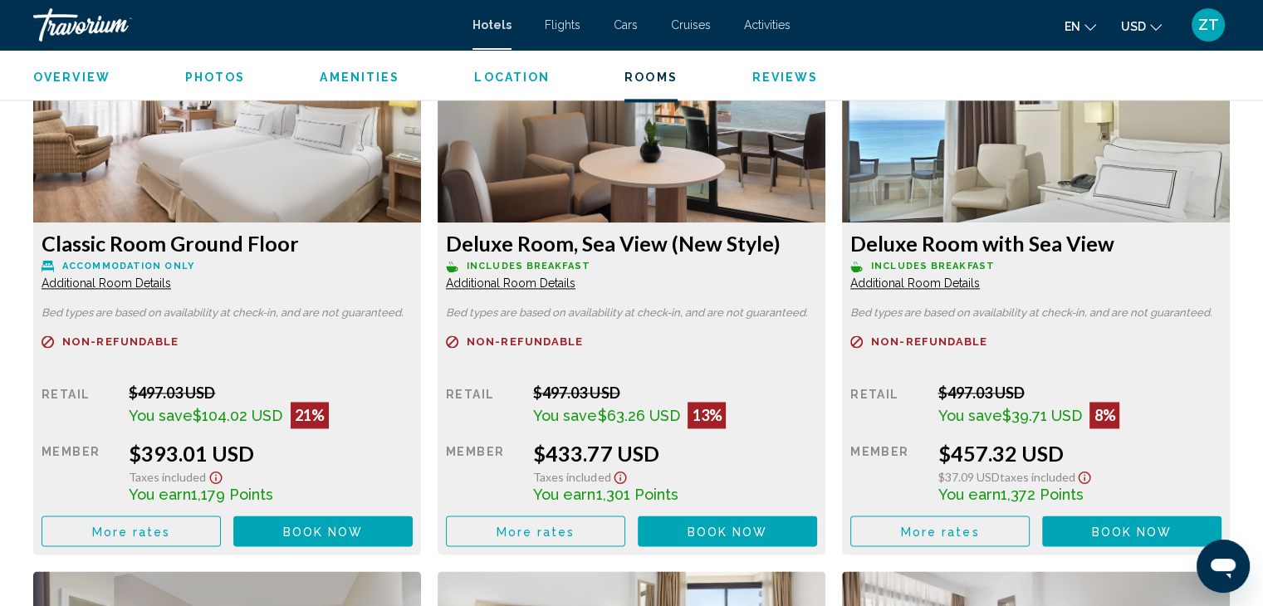
click at [171, 277] on span "Additional Room Details" at bounding box center [107, 283] width 130 height 13
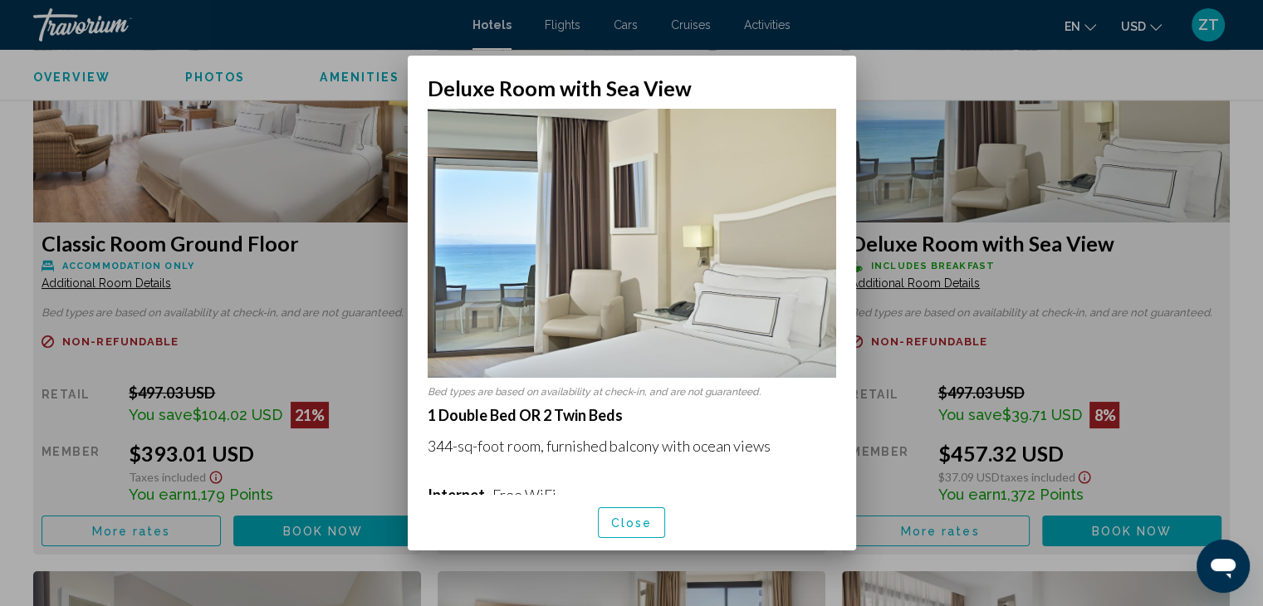
scroll to position [0, 0]
click at [901, 94] on div at bounding box center [631, 303] width 1263 height 606
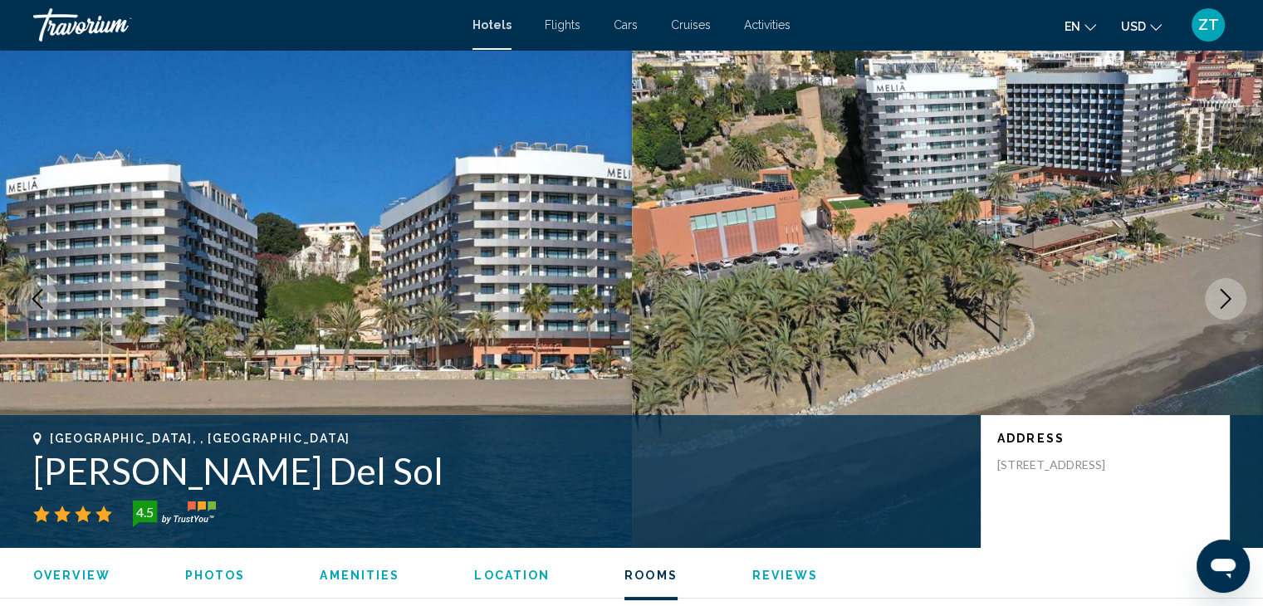
scroll to position [2314, 0]
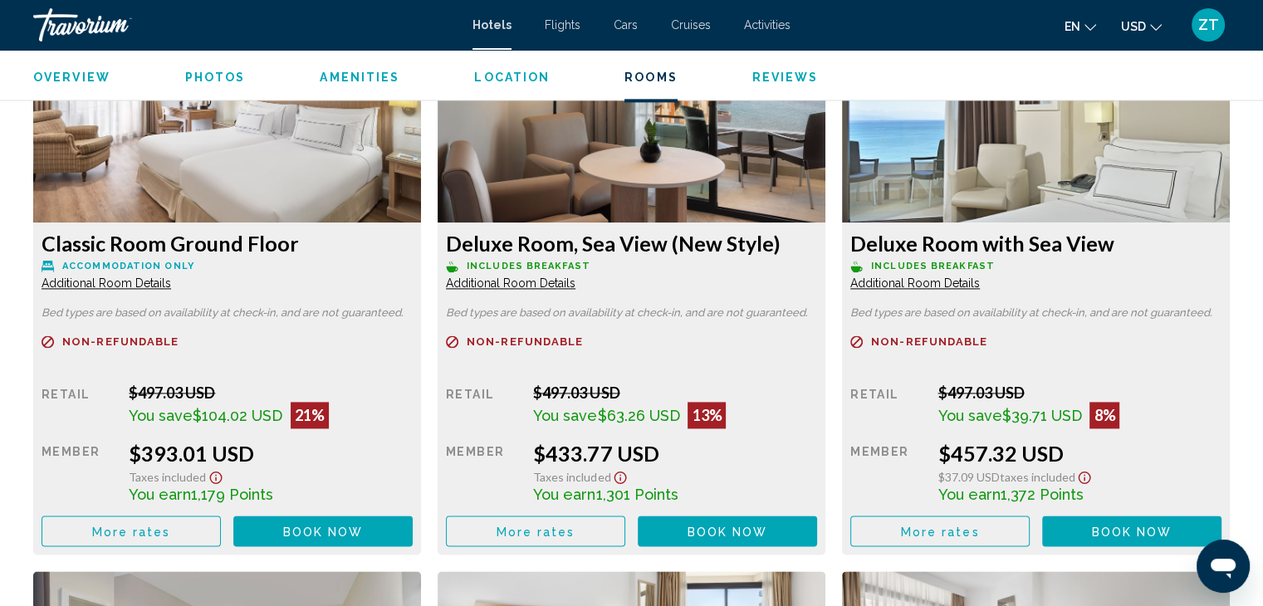
click at [171, 277] on span "Additional Room Details" at bounding box center [107, 283] width 130 height 13
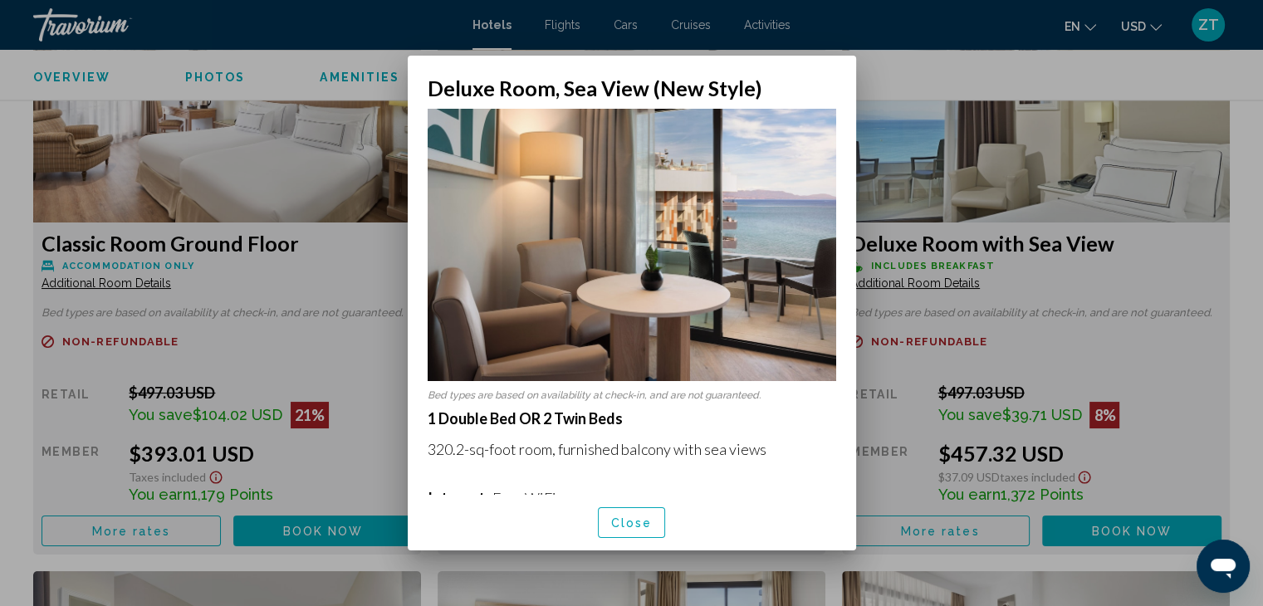
click at [912, 251] on div at bounding box center [631, 303] width 1263 height 606
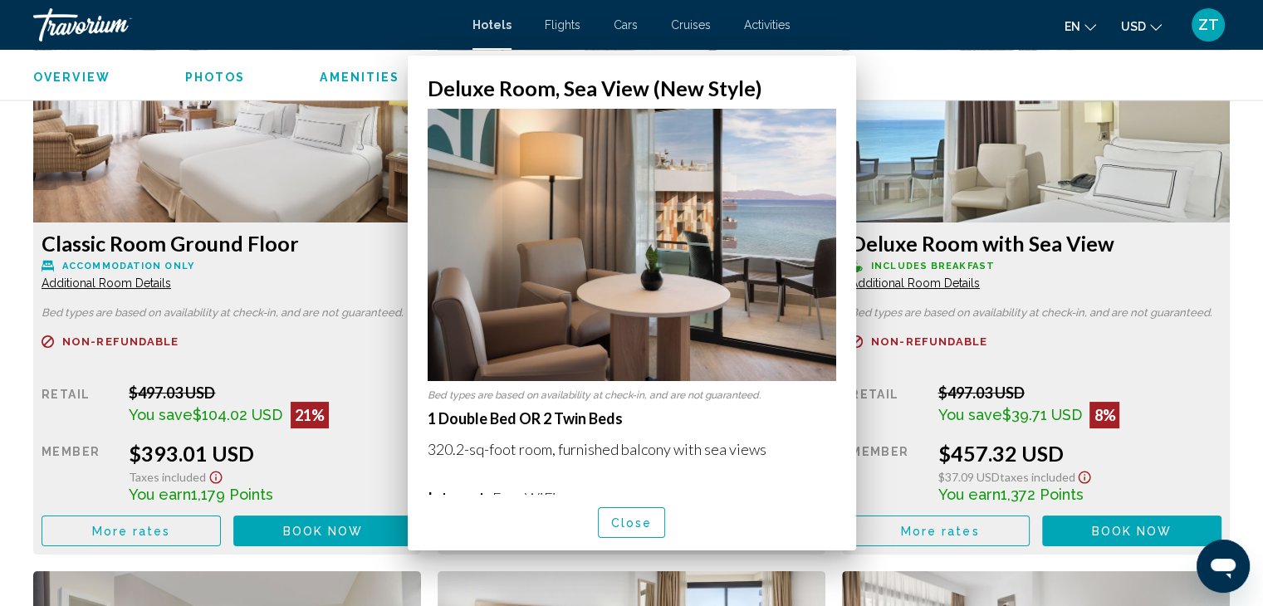
scroll to position [2314, 0]
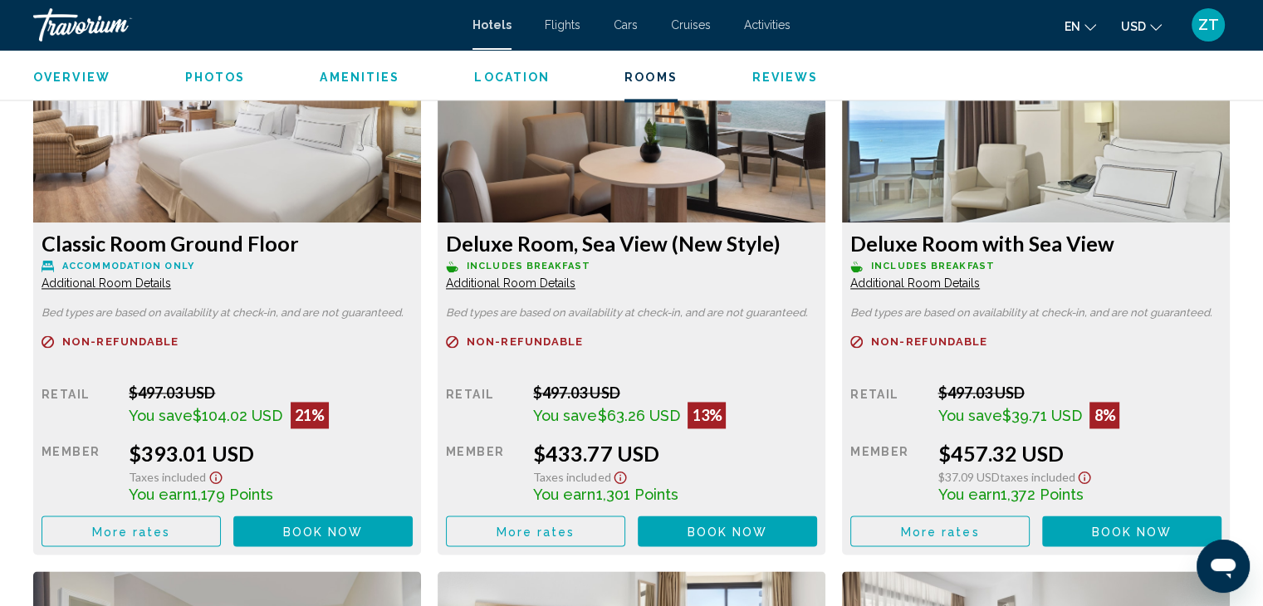
click at [171, 277] on span "Additional Room Details" at bounding box center [107, 283] width 130 height 13
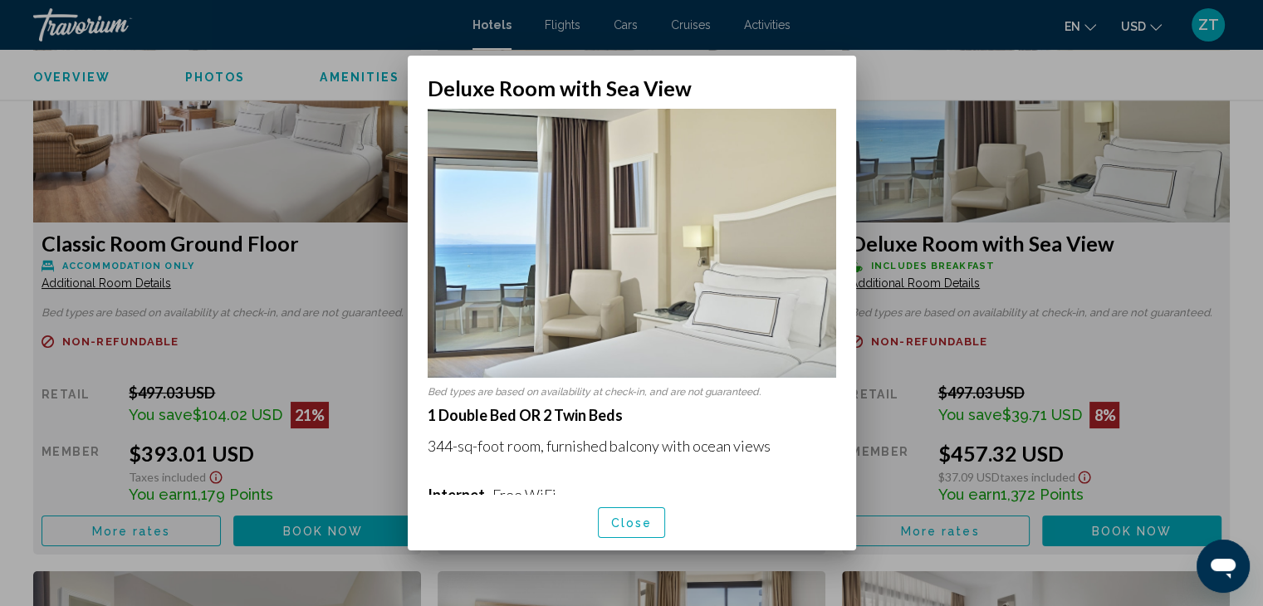
click at [159, 277] on div at bounding box center [631, 303] width 1263 height 606
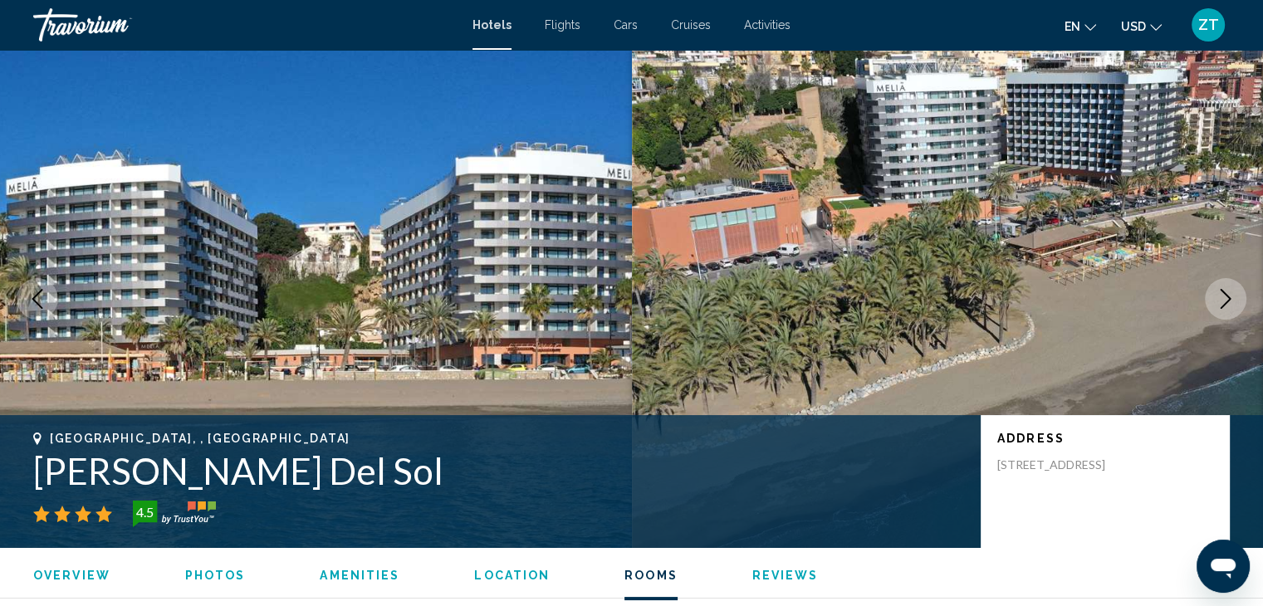
scroll to position [2314, 0]
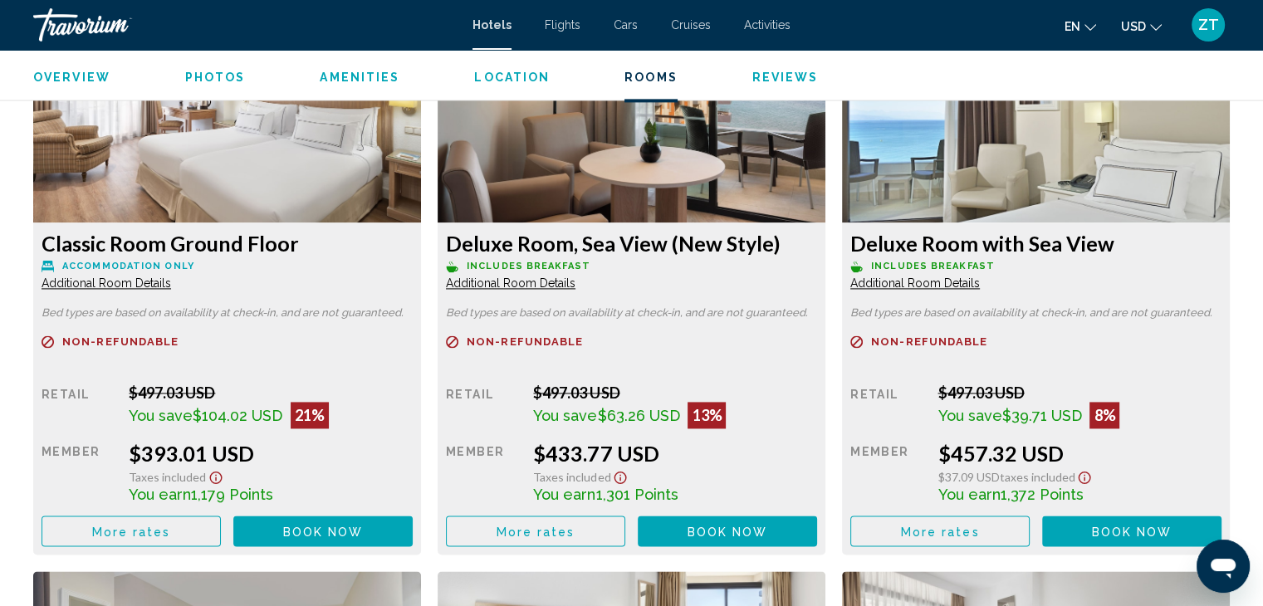
click at [154, 277] on span "Additional Room Details" at bounding box center [107, 283] width 130 height 13
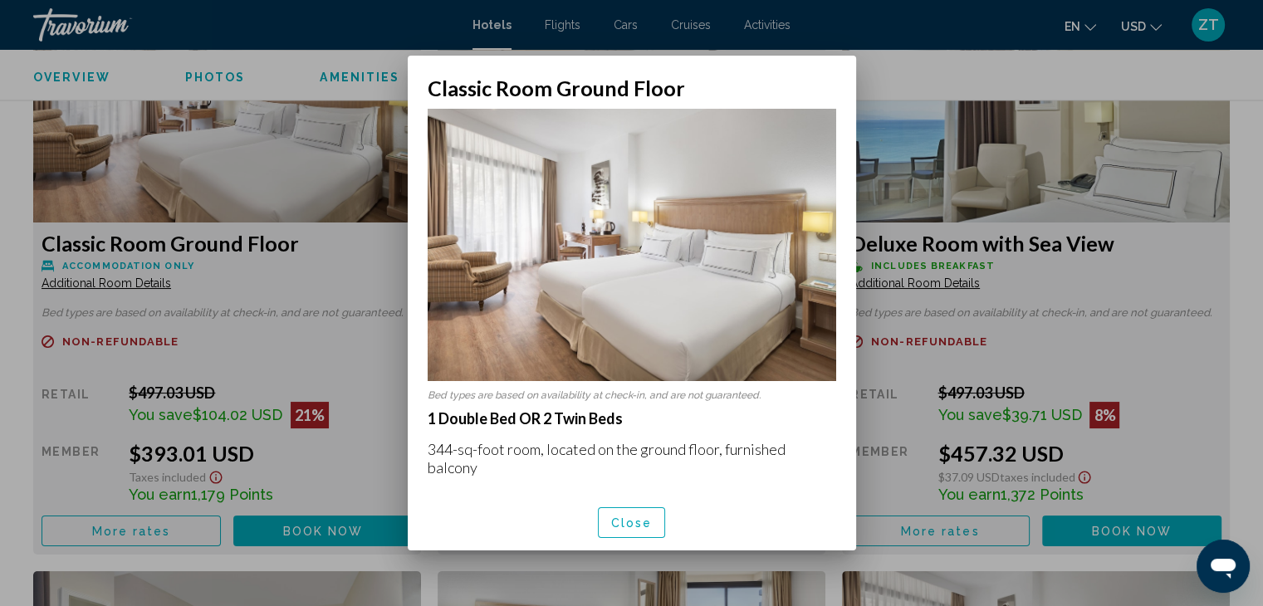
scroll to position [0, 0]
click at [262, 307] on div at bounding box center [631, 303] width 1263 height 606
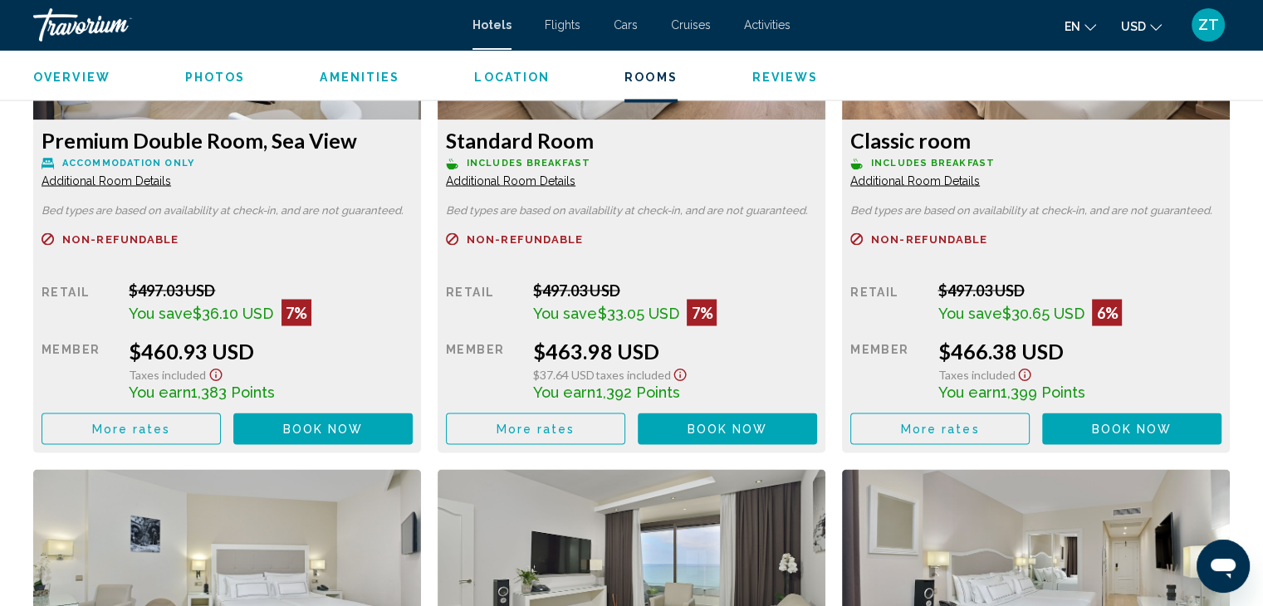
scroll to position [2987, 0]
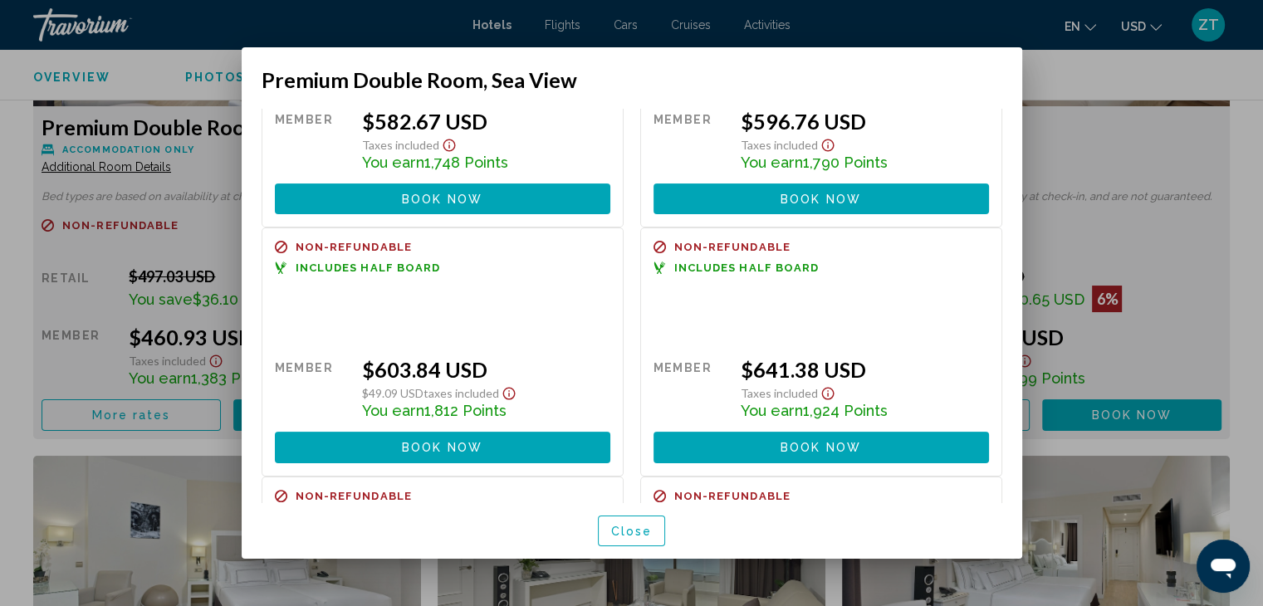
scroll to position [406, 0]
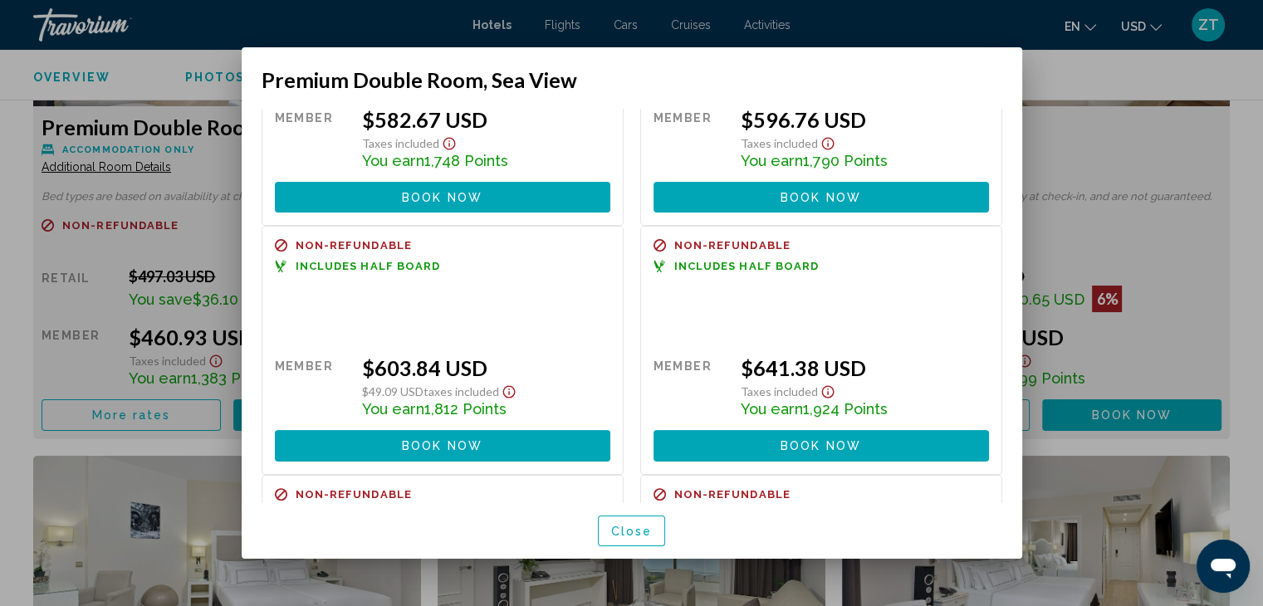
click at [1242, 318] on div at bounding box center [631, 303] width 1263 height 606
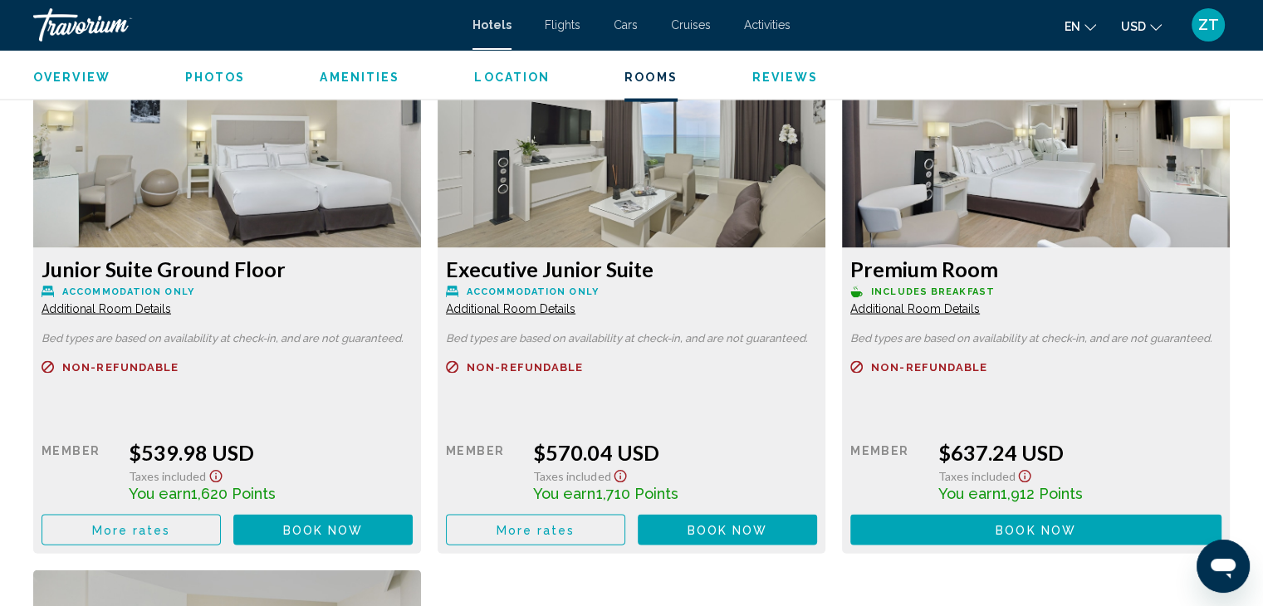
scroll to position [3408, 0]
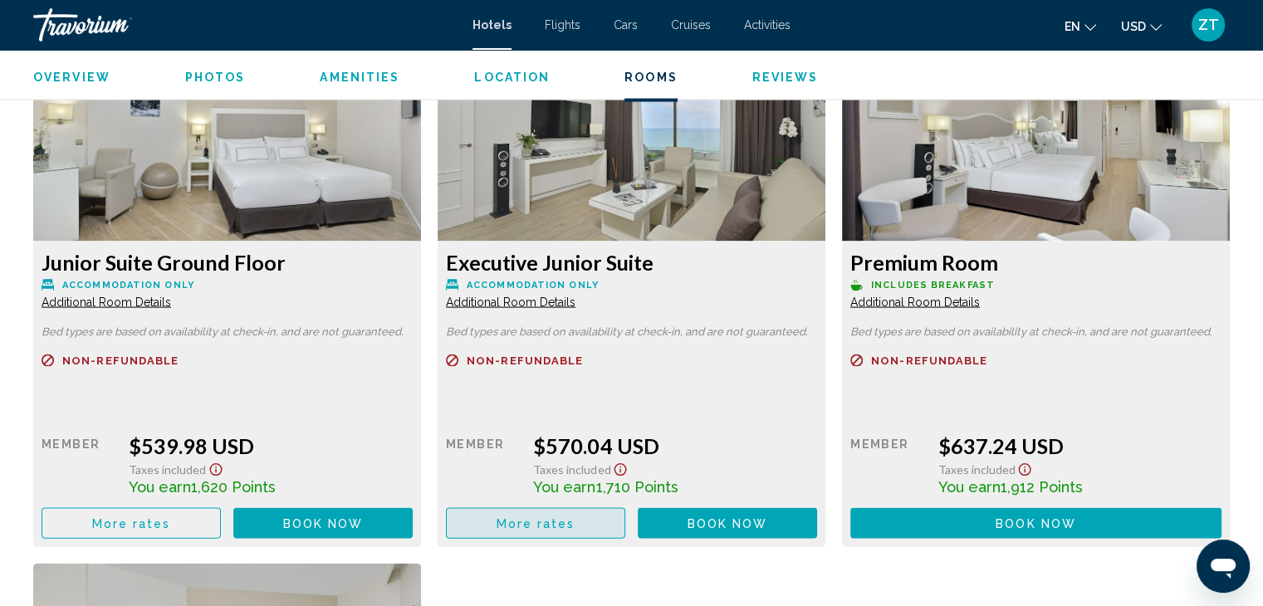
click at [569, 517] on span "More rates" at bounding box center [536, 523] width 79 height 13
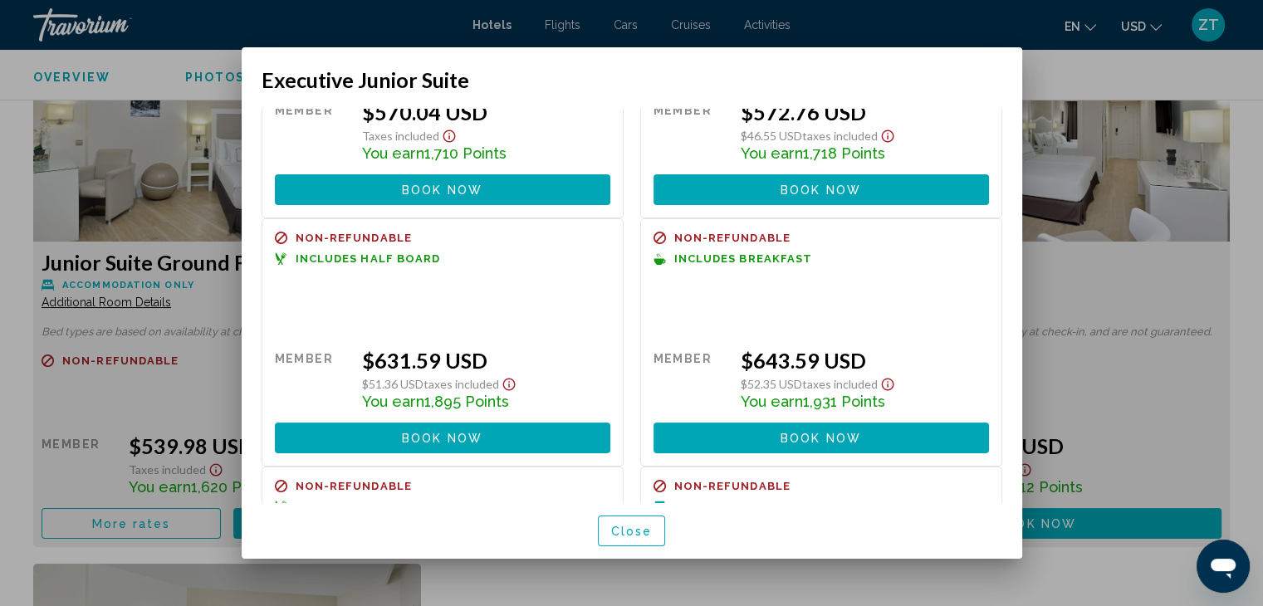
scroll to position [126, 0]
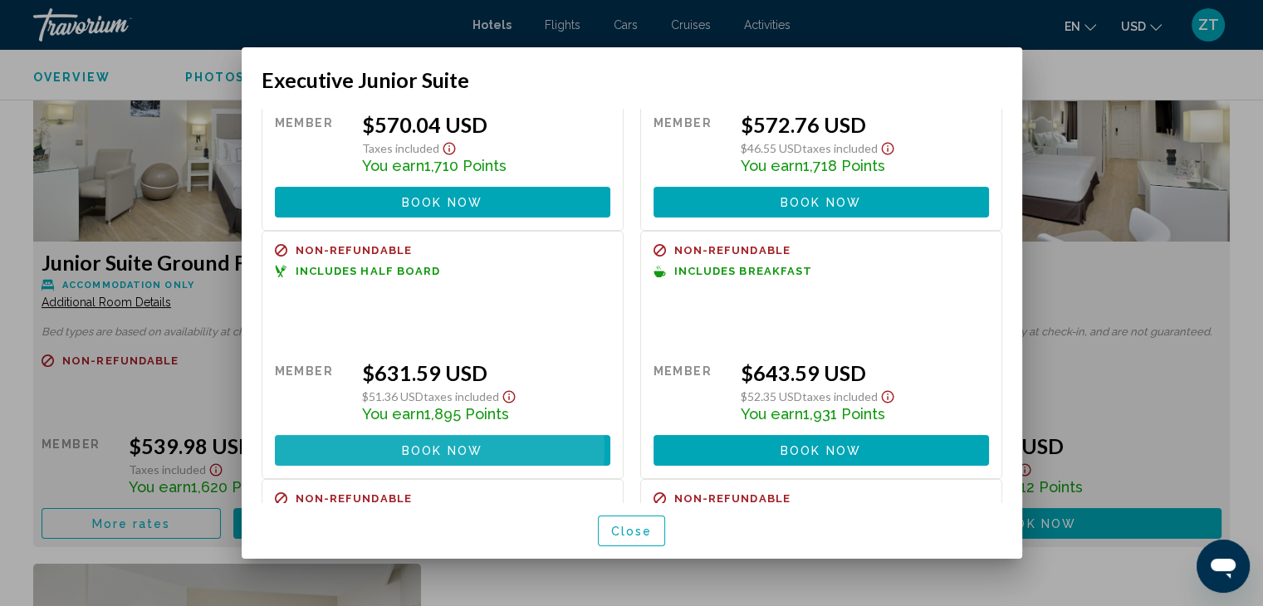
click at [412, 448] on span "Book now" at bounding box center [442, 450] width 81 height 13
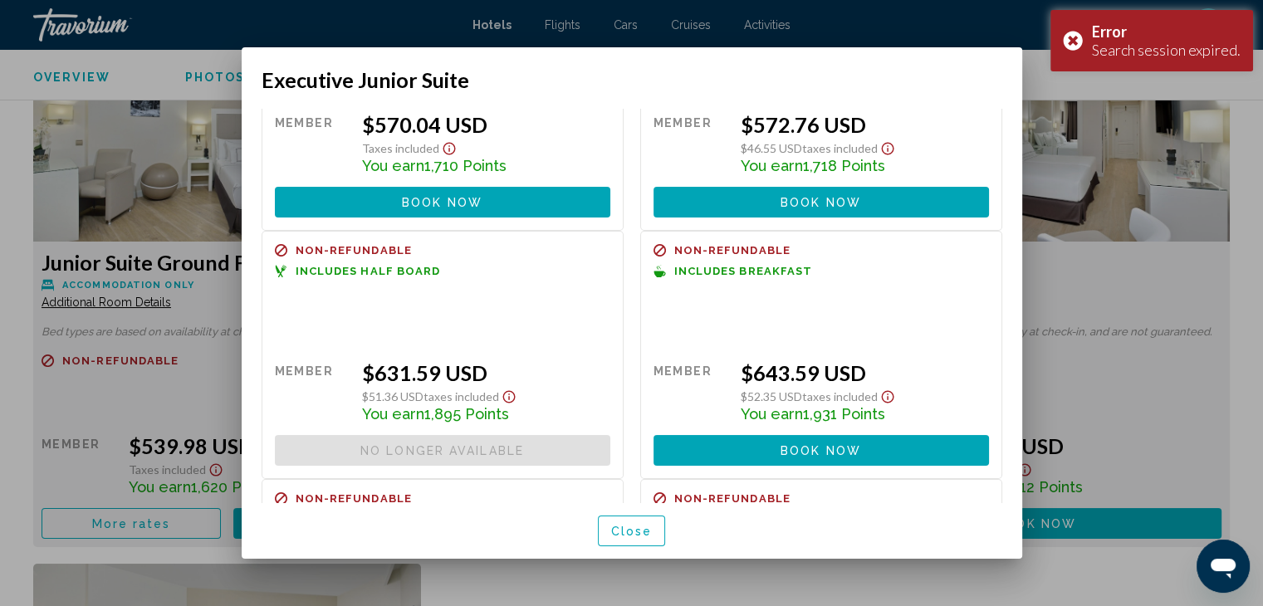
click at [644, 522] on button "Close" at bounding box center [632, 531] width 68 height 31
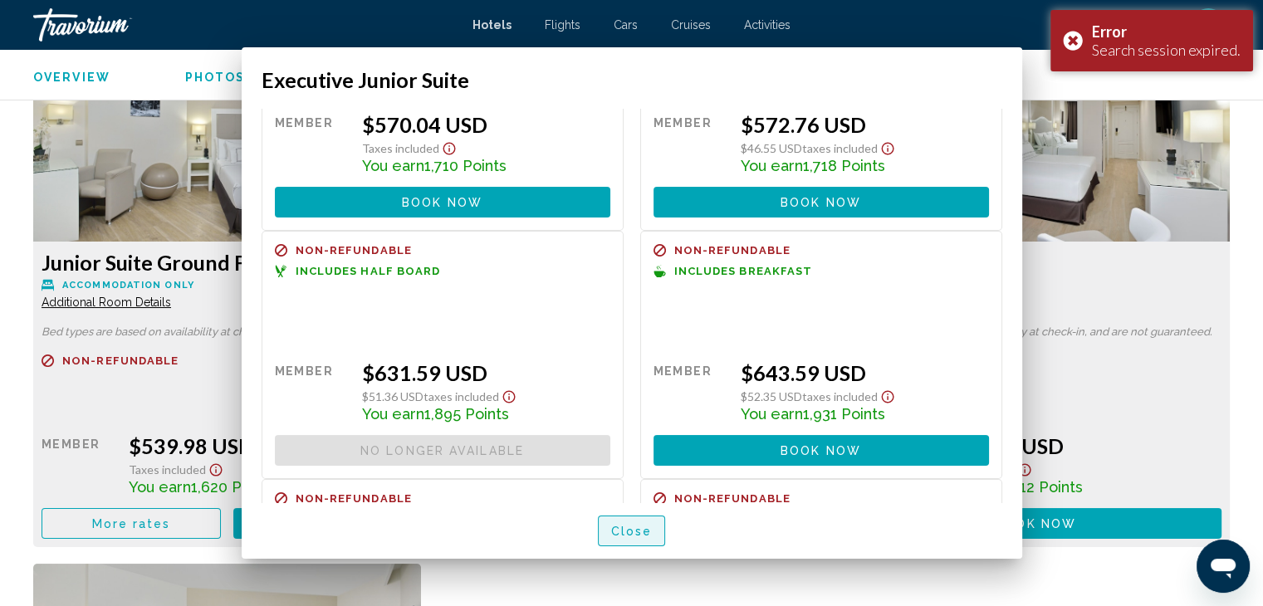
scroll to position [3408, 0]
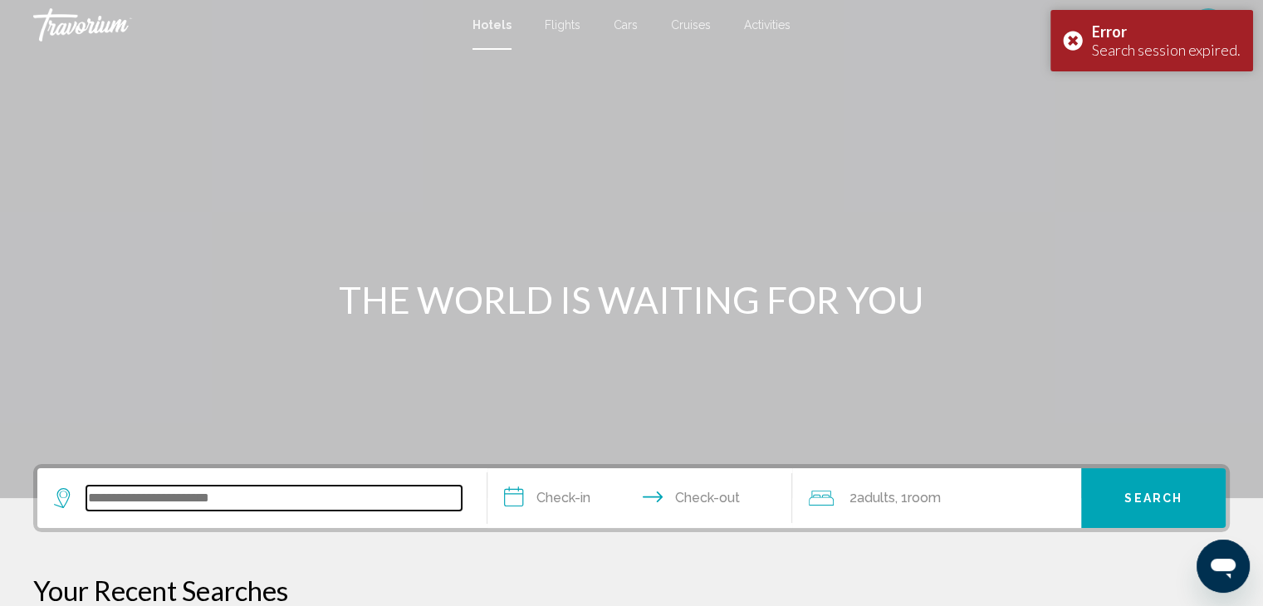
click at [276, 491] on input "Search widget" at bounding box center [273, 498] width 375 height 25
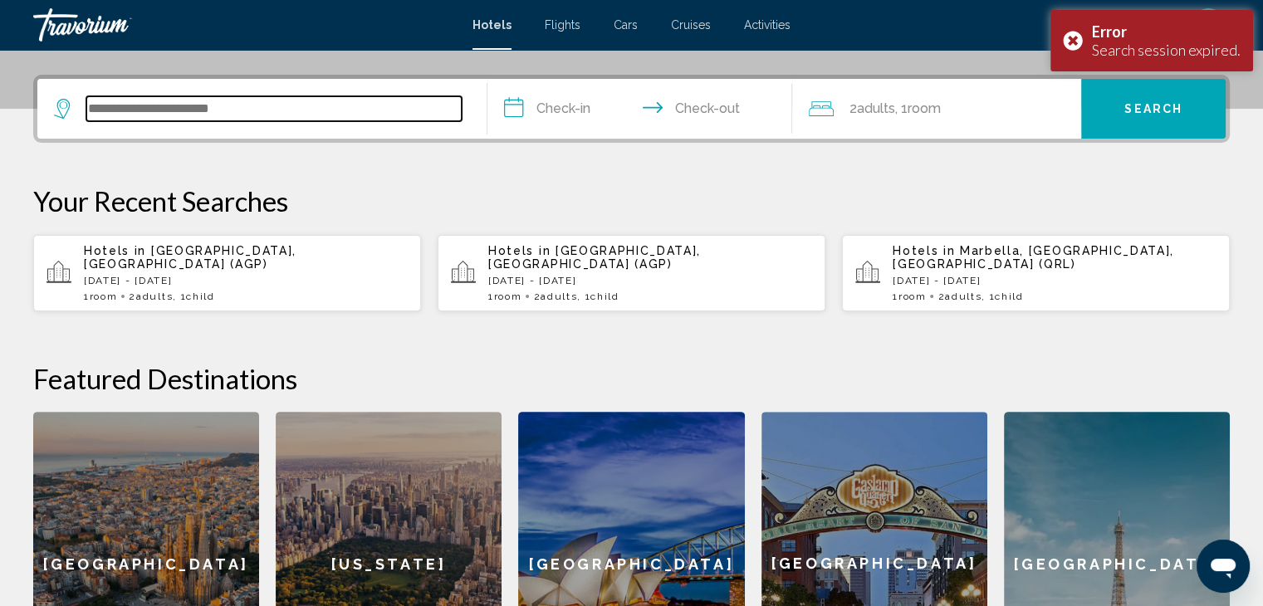
scroll to position [409, 0]
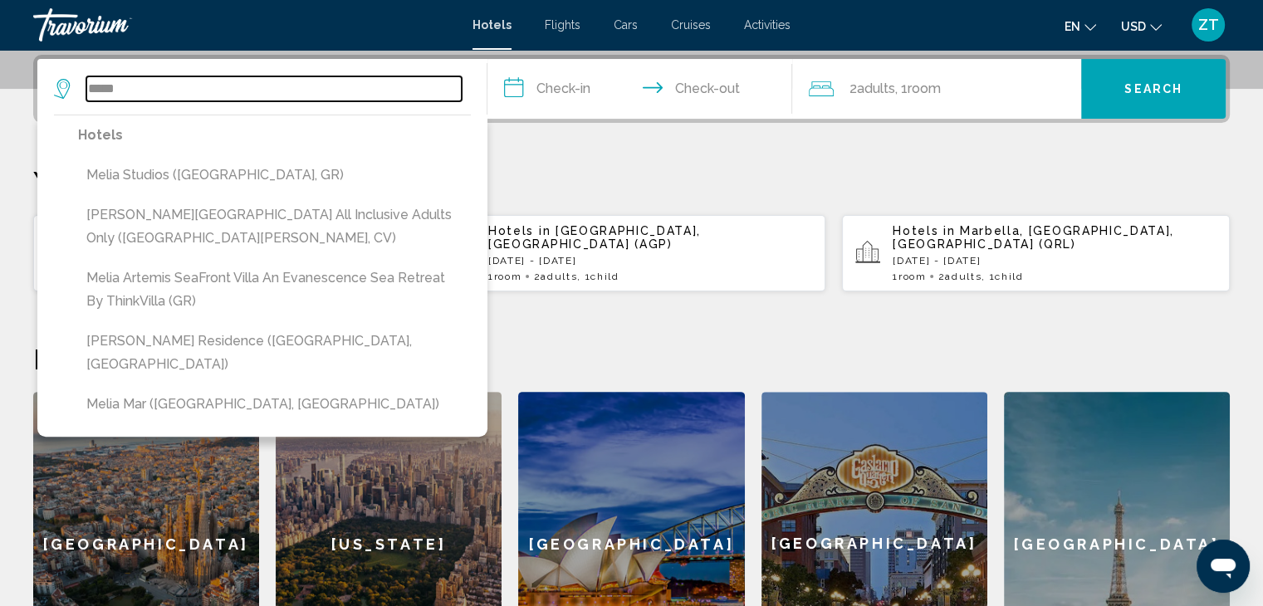
click at [329, 91] on input "*****" at bounding box center [273, 88] width 375 height 25
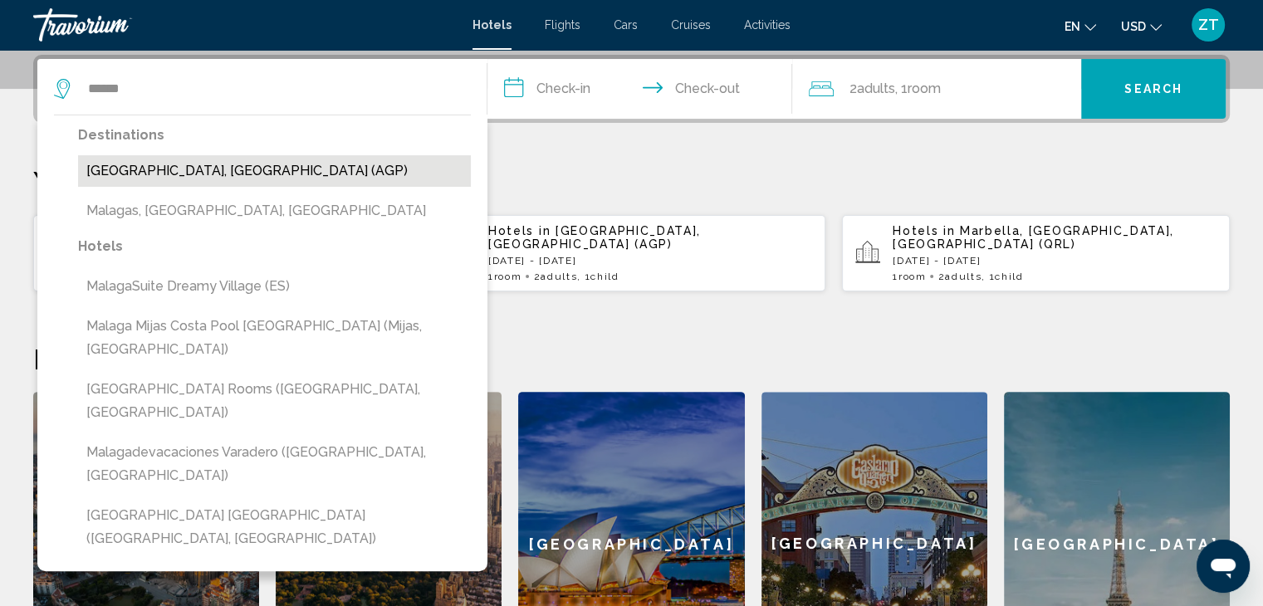
click at [233, 176] on button "[GEOGRAPHIC_DATA], [GEOGRAPHIC_DATA] (AGP)" at bounding box center [274, 171] width 393 height 32
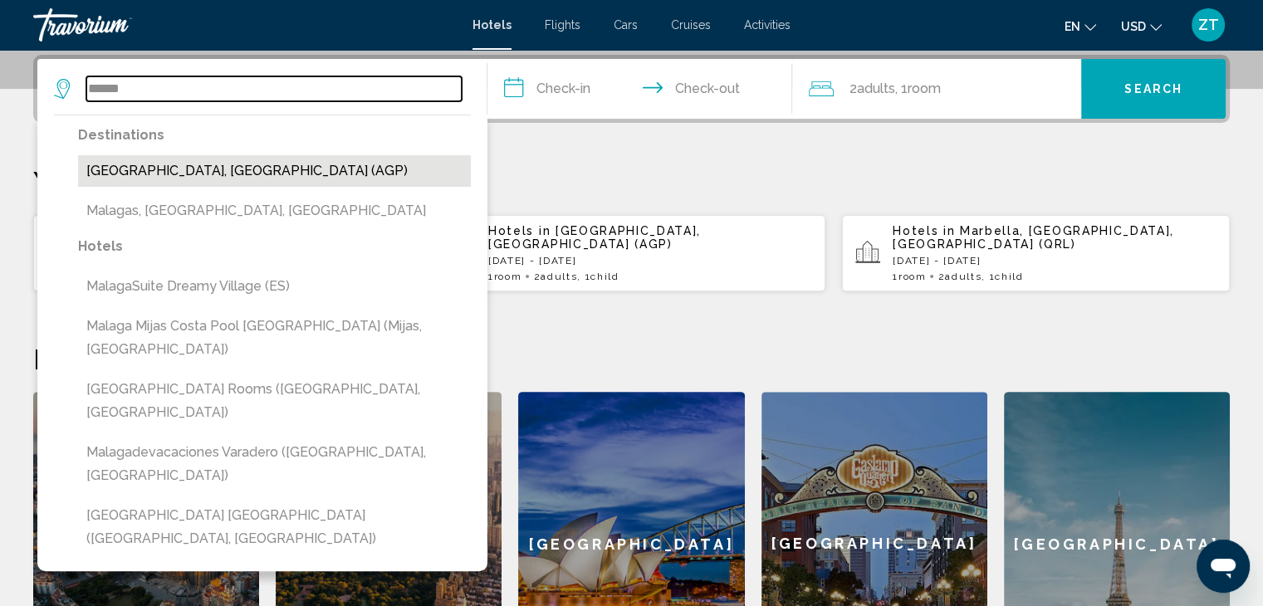
type input "**********"
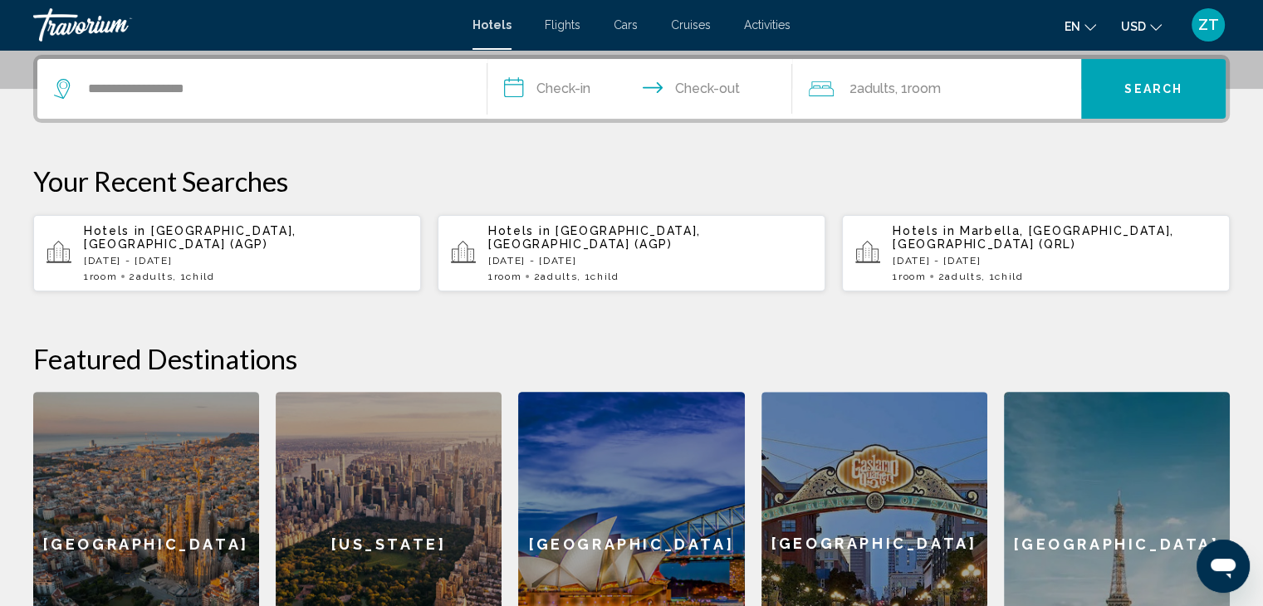
click at [543, 98] on input "**********" at bounding box center [644, 91] width 312 height 65
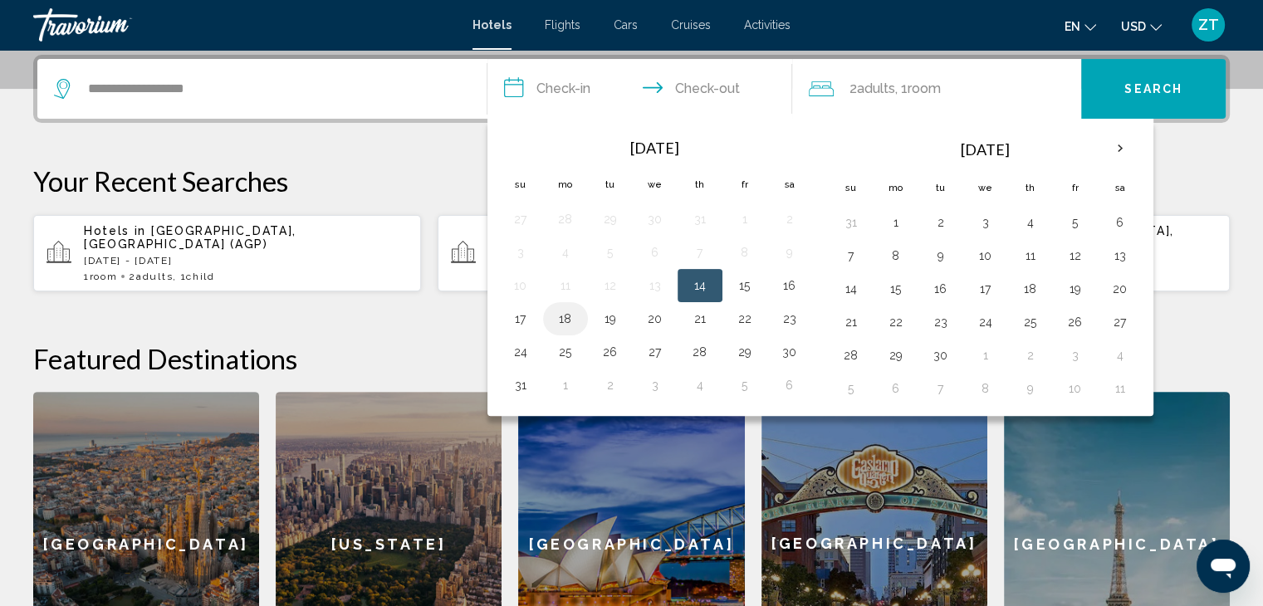
click at [568, 311] on button "18" at bounding box center [565, 318] width 27 height 23
click at [650, 311] on button "20" at bounding box center [655, 318] width 27 height 23
type input "**********"
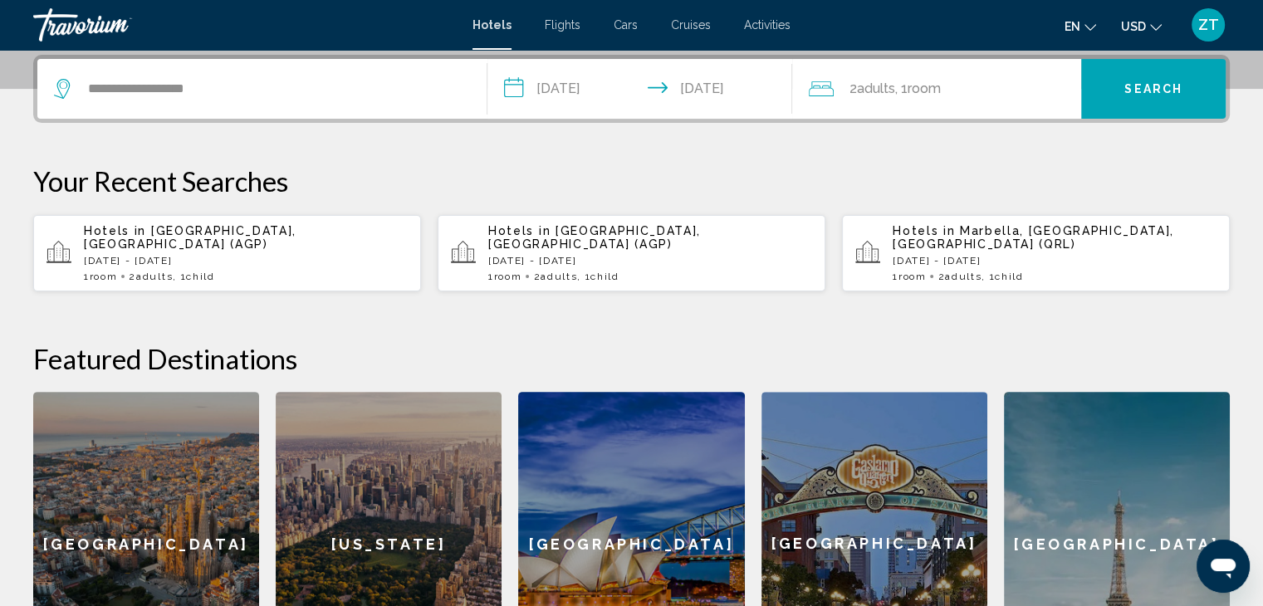
click at [1034, 82] on div "2 Adult Adults , 1 Room rooms" at bounding box center [945, 88] width 272 height 23
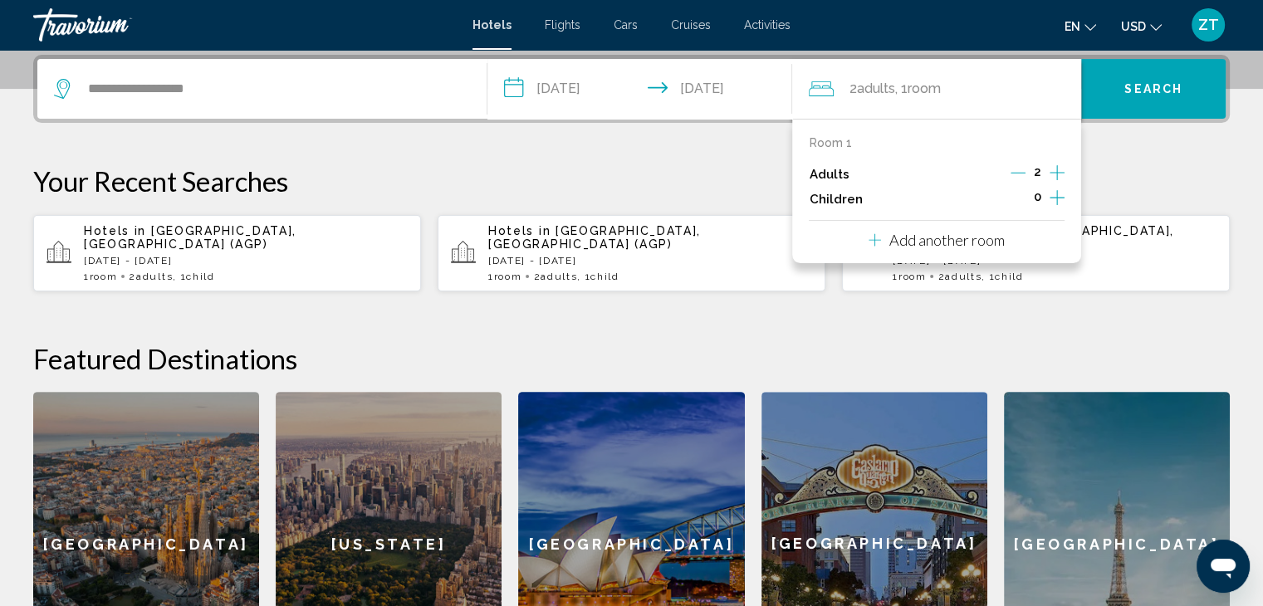
click at [1059, 196] on icon "Increment children" at bounding box center [1057, 198] width 15 height 20
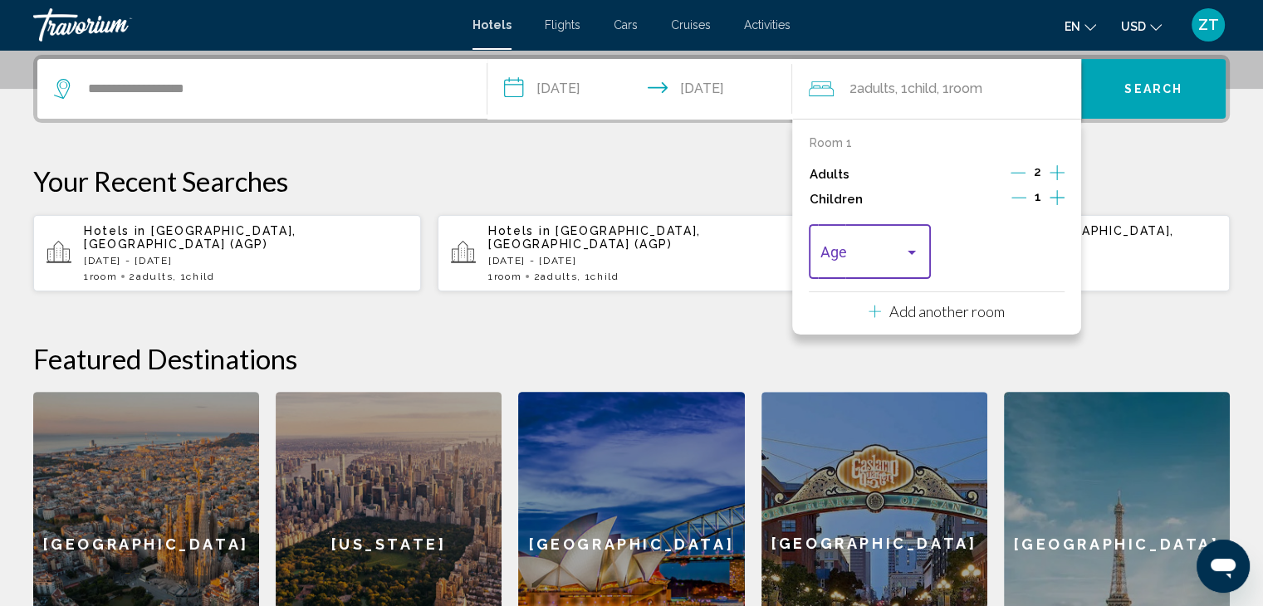
click at [907, 257] on div "Travelers: 2 adults, 1 child" at bounding box center [911, 252] width 15 height 13
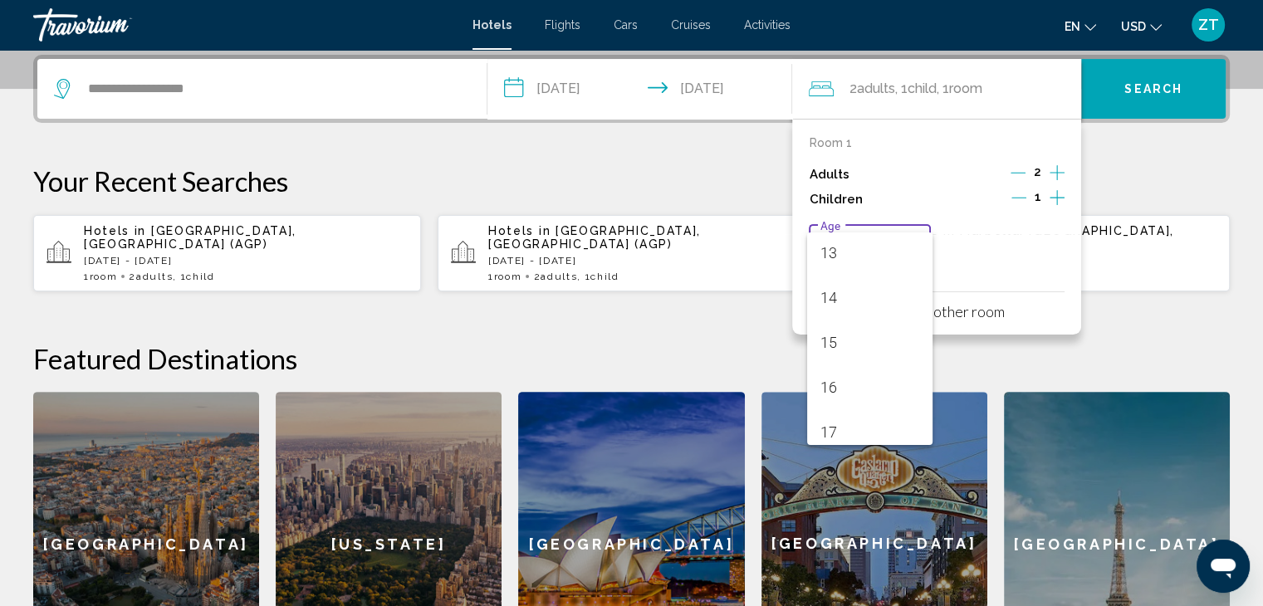
scroll to position [588, 0]
click at [832, 380] on span "16" at bounding box center [870, 384] width 99 height 45
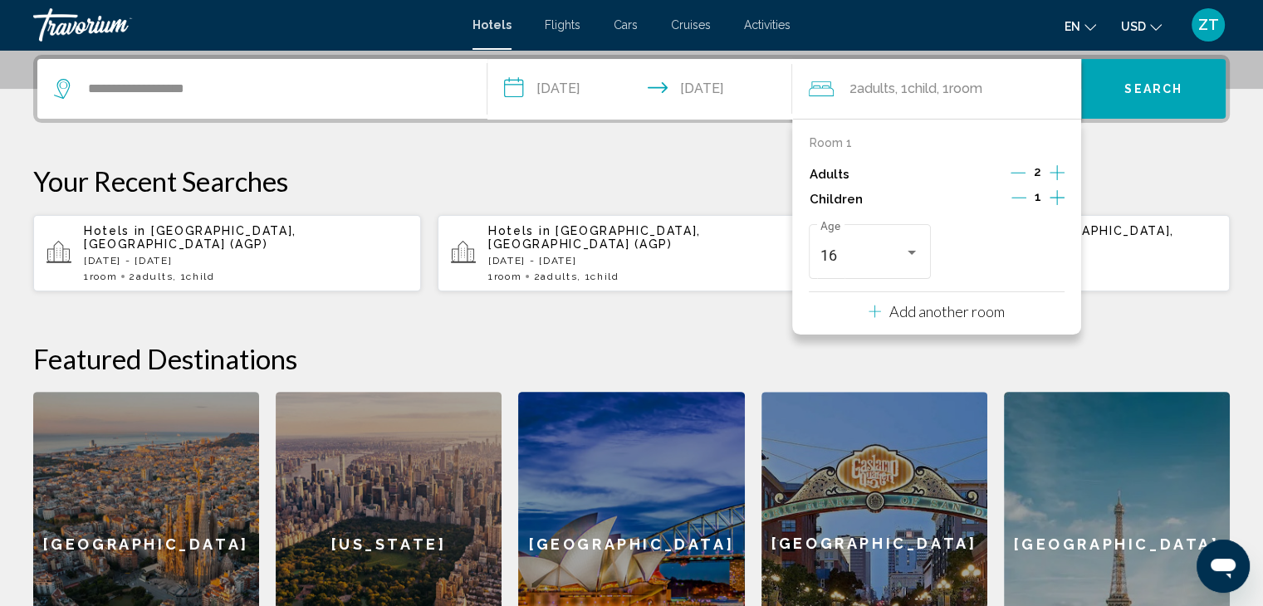
click at [1134, 86] on span "Search" at bounding box center [1154, 89] width 58 height 13
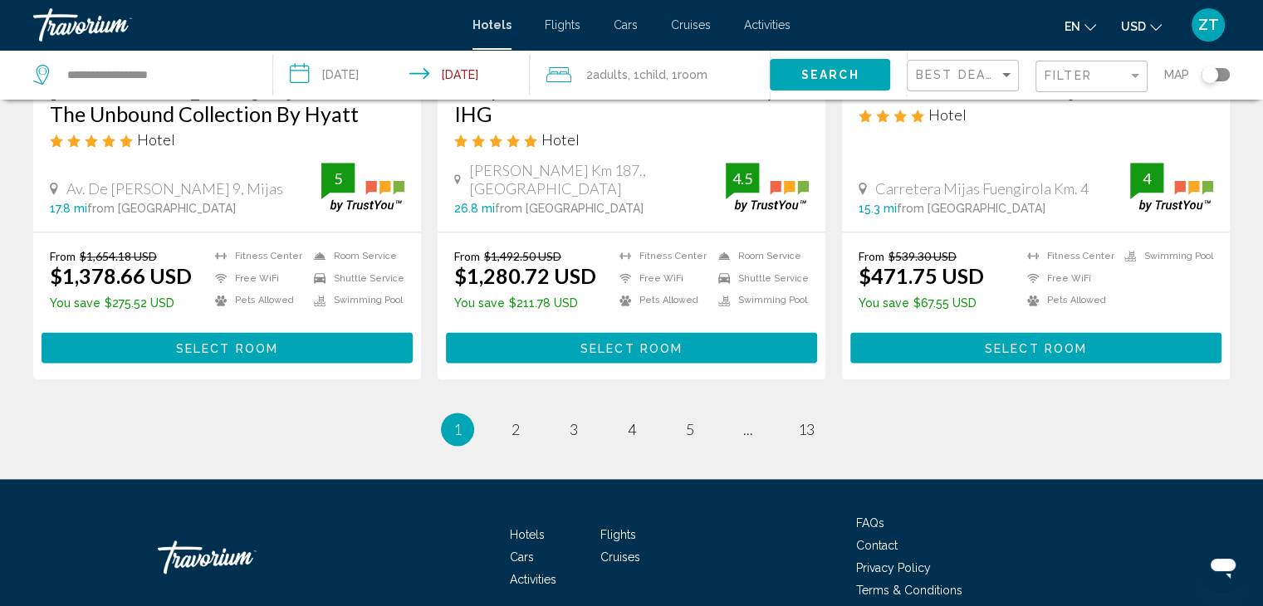
scroll to position [2193, 0]
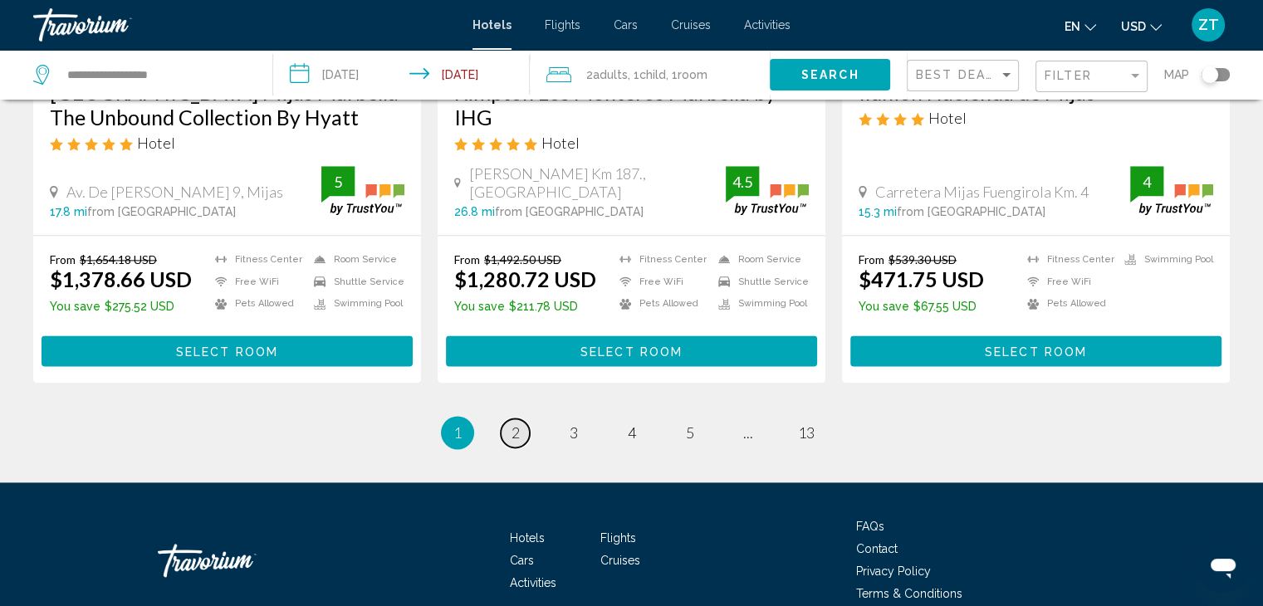
click at [515, 424] on span "2" at bounding box center [516, 433] width 8 height 18
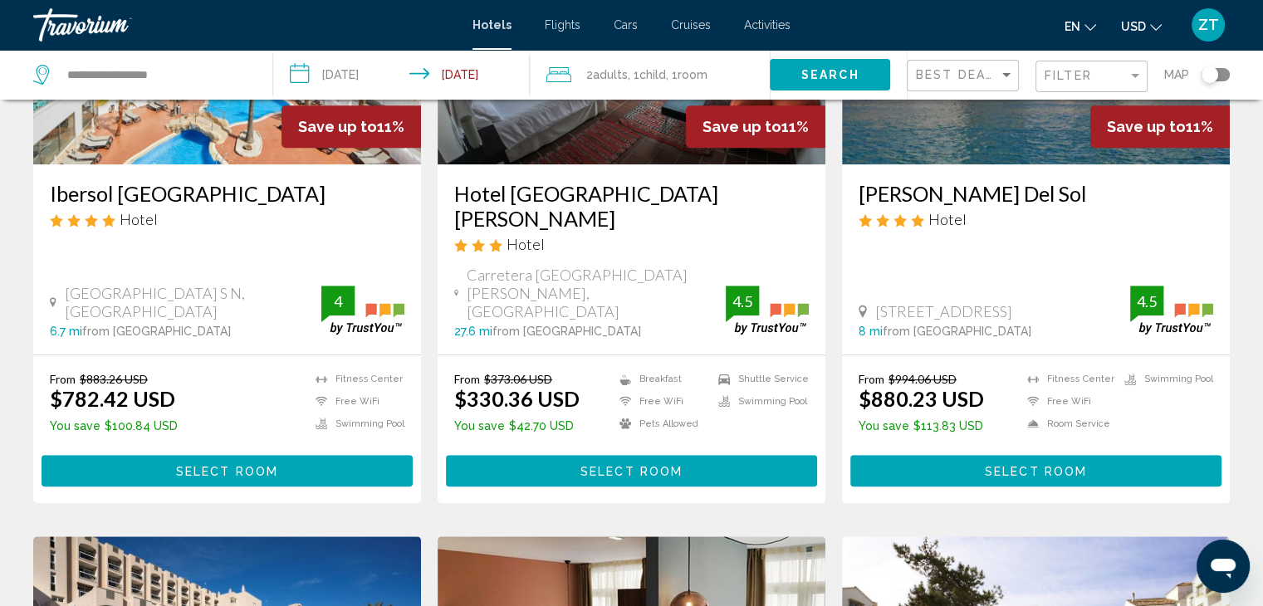
scroll to position [926, 0]
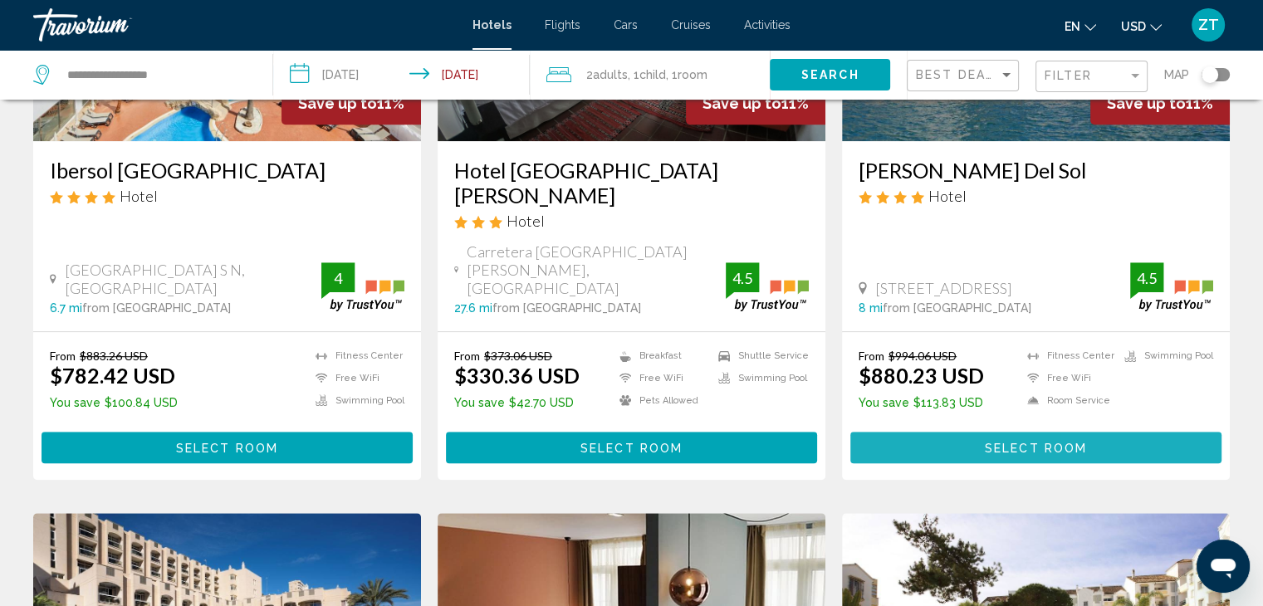
click at [1115, 432] on button "Select Room" at bounding box center [1035, 447] width 371 height 31
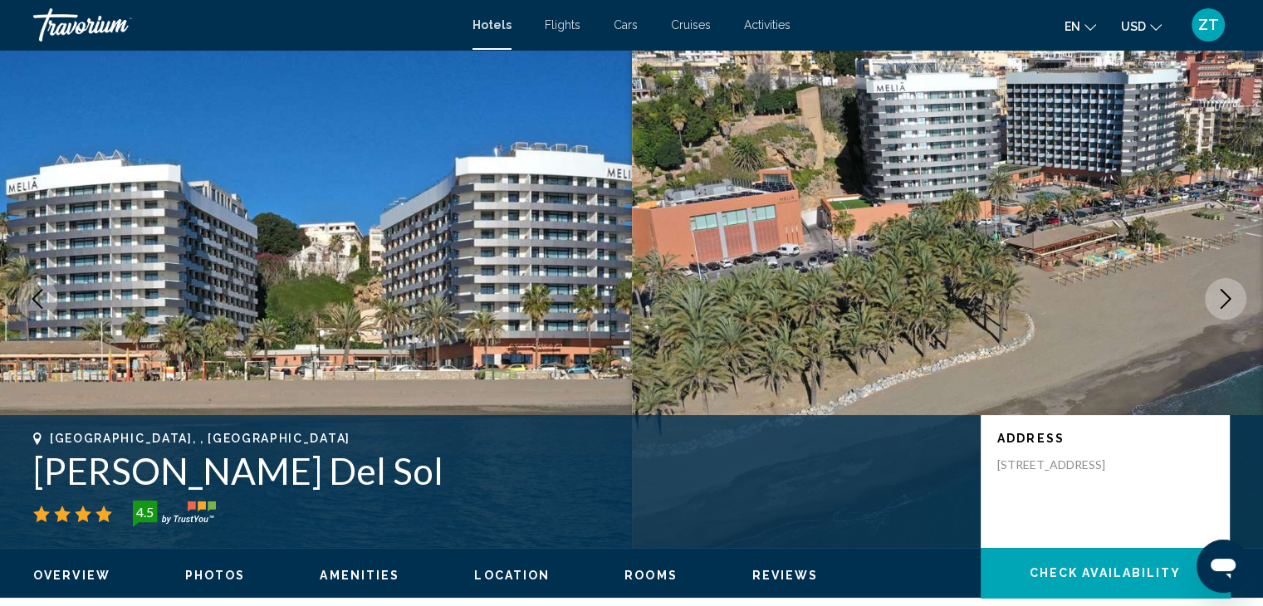
click at [1239, 301] on button "Next image" at bounding box center [1226, 299] width 42 height 42
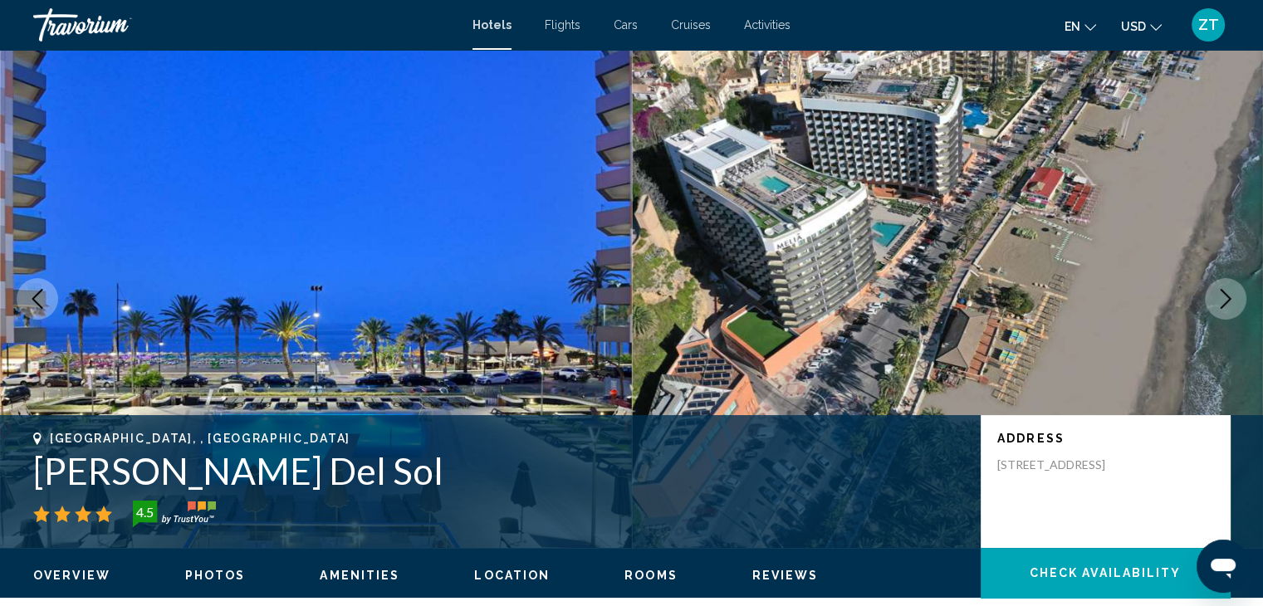
click at [1239, 301] on button "Next image" at bounding box center [1226, 299] width 42 height 42
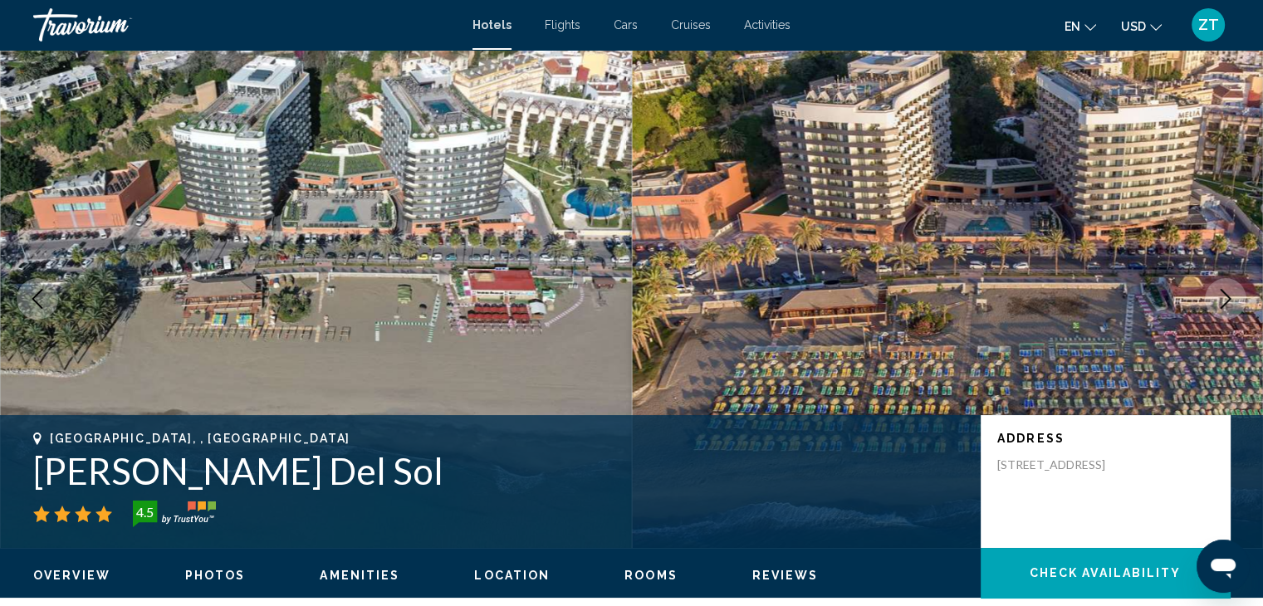
click at [1239, 301] on button "Next image" at bounding box center [1226, 299] width 42 height 42
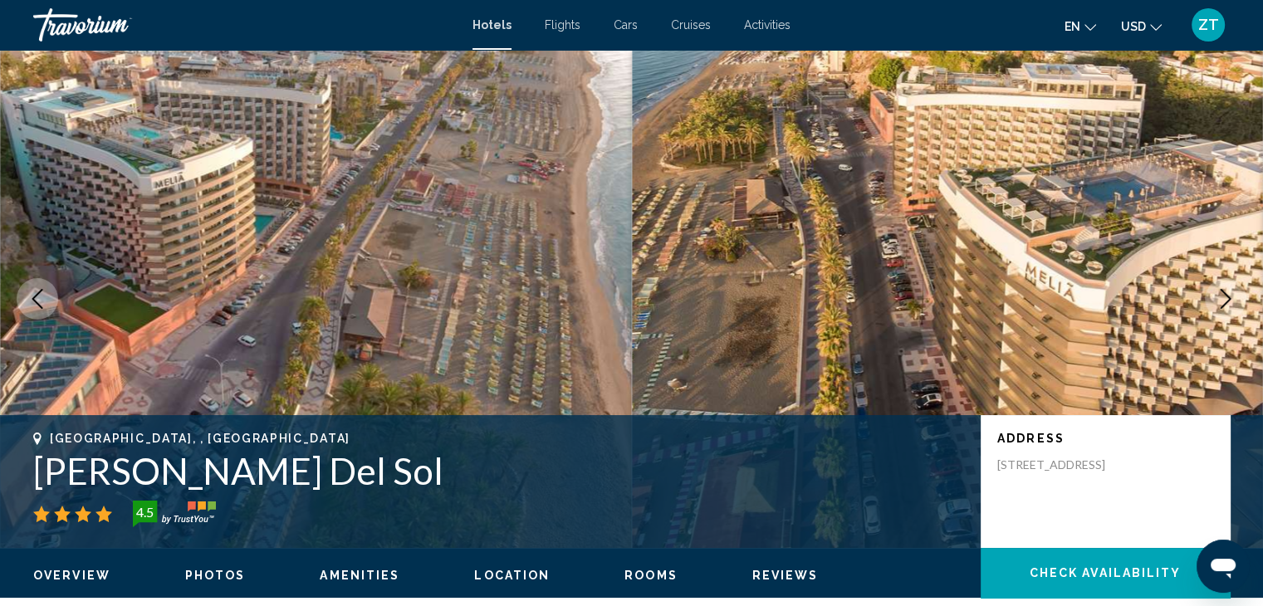
click at [1239, 301] on button "Next image" at bounding box center [1226, 299] width 42 height 42
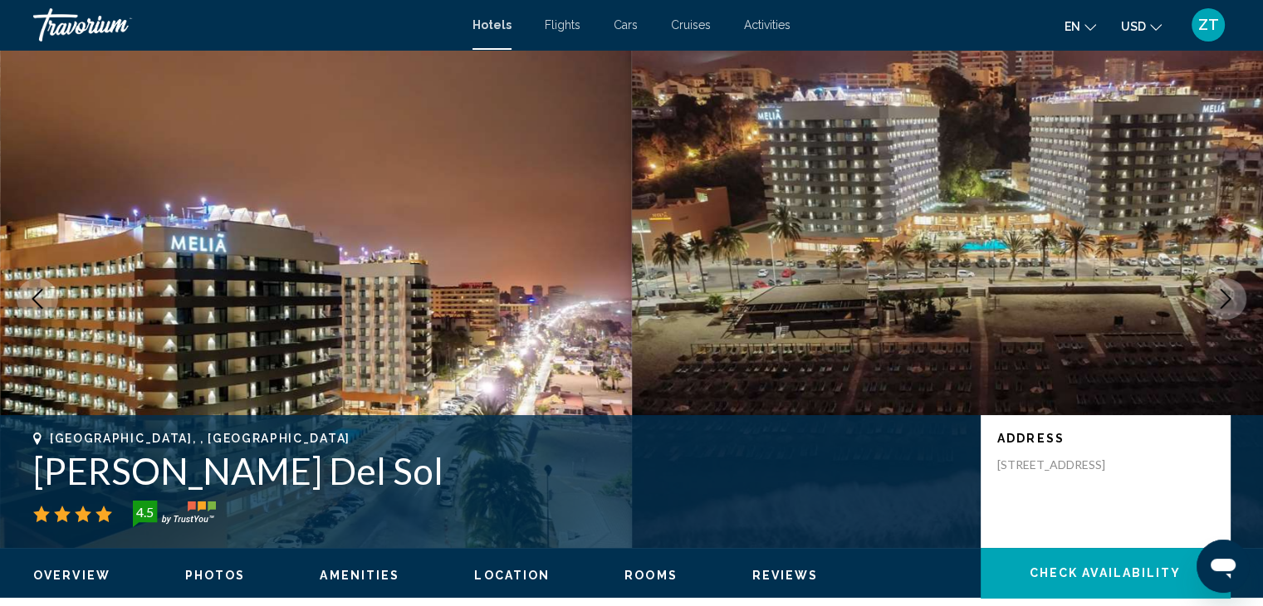
click at [1239, 301] on button "Next image" at bounding box center [1226, 299] width 42 height 42
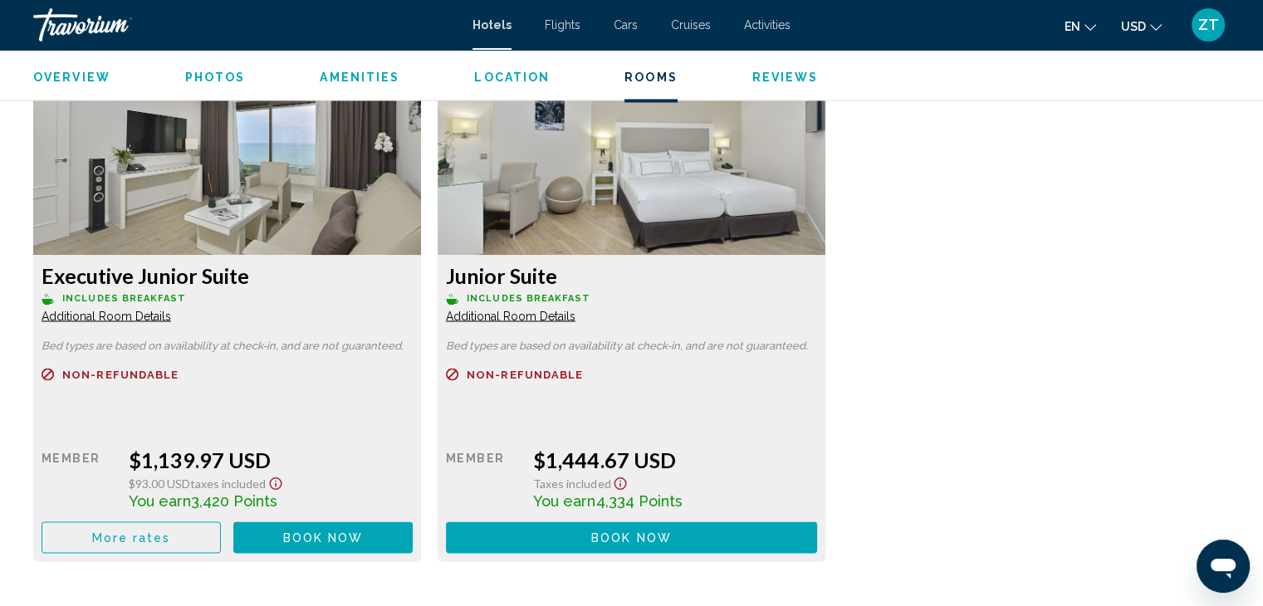
scroll to position [2848, 0]
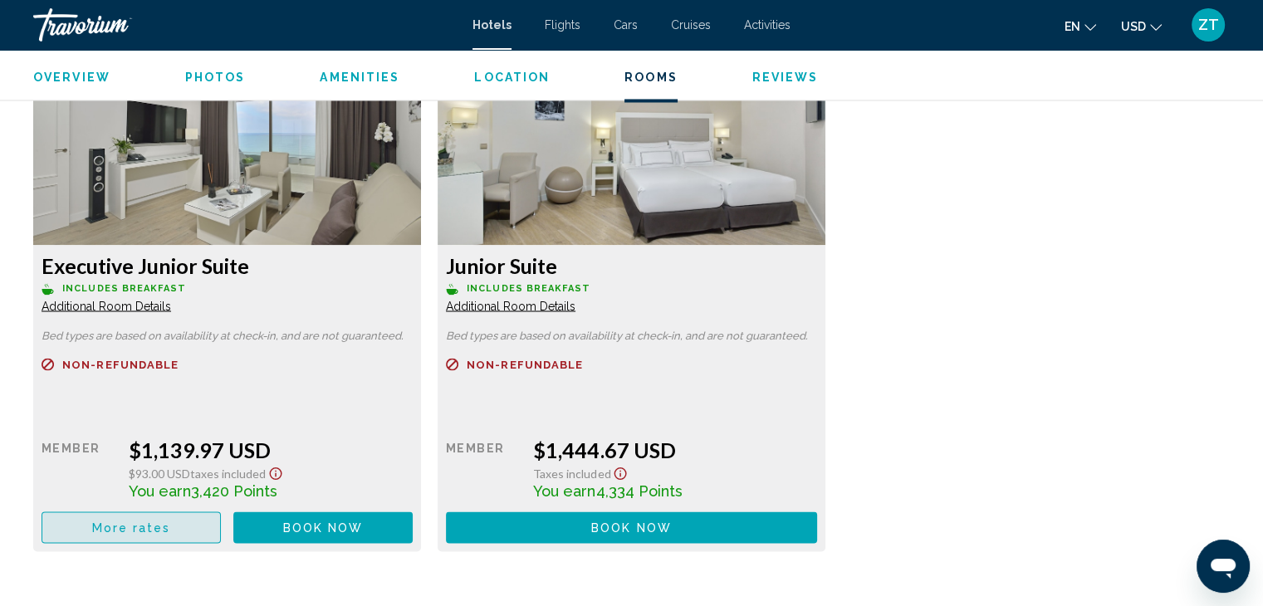
click at [153, 522] on span "More rates" at bounding box center [131, 528] width 79 height 13
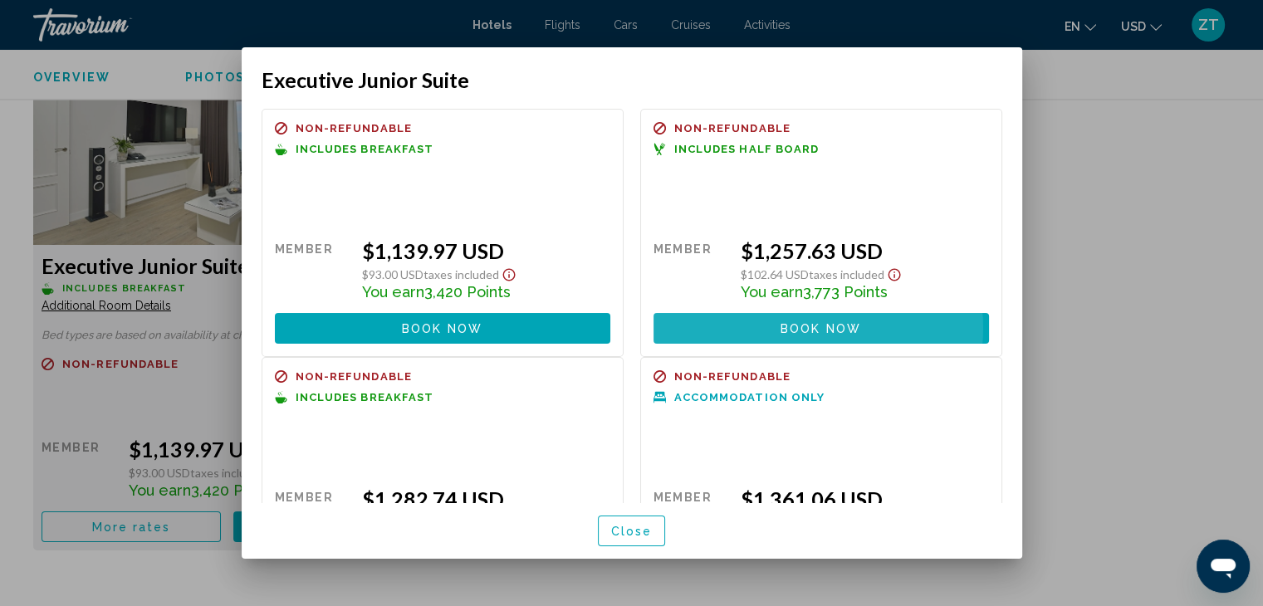
click at [793, 328] on span "Book now" at bounding box center [821, 328] width 81 height 13
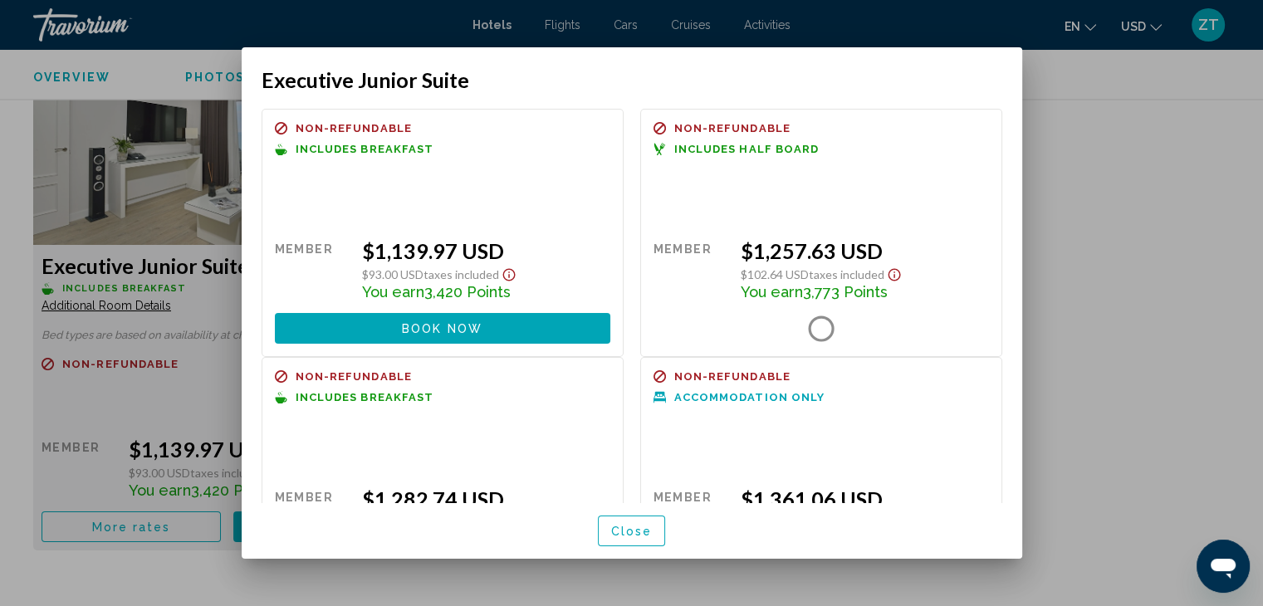
scroll to position [2848, 0]
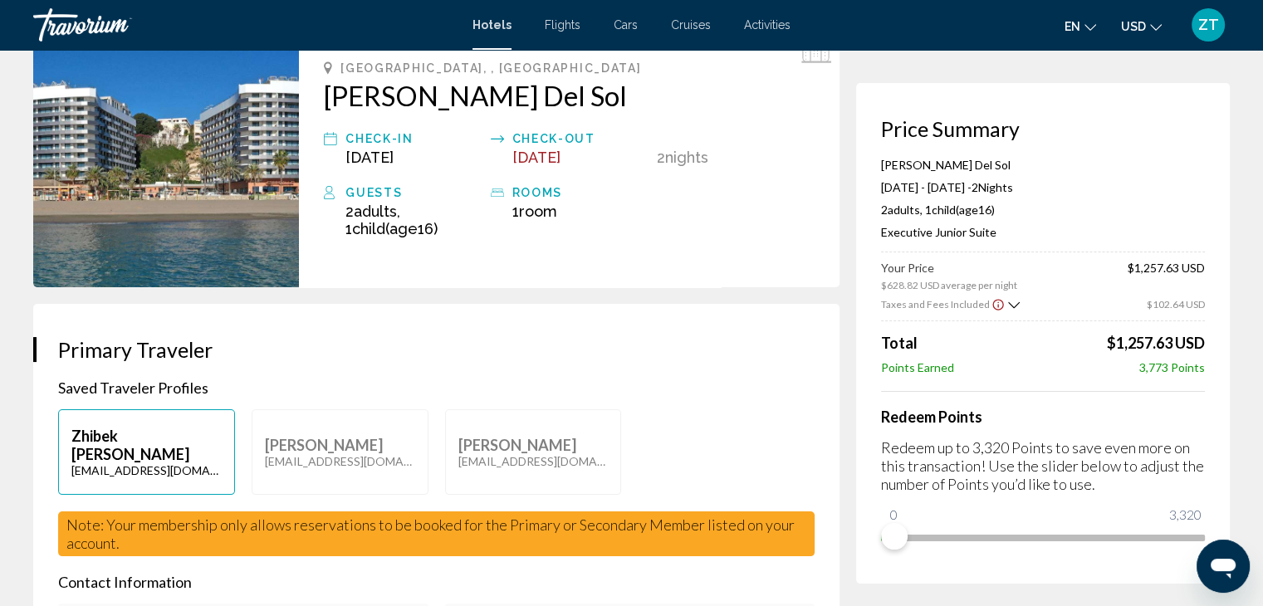
scroll to position [100, 0]
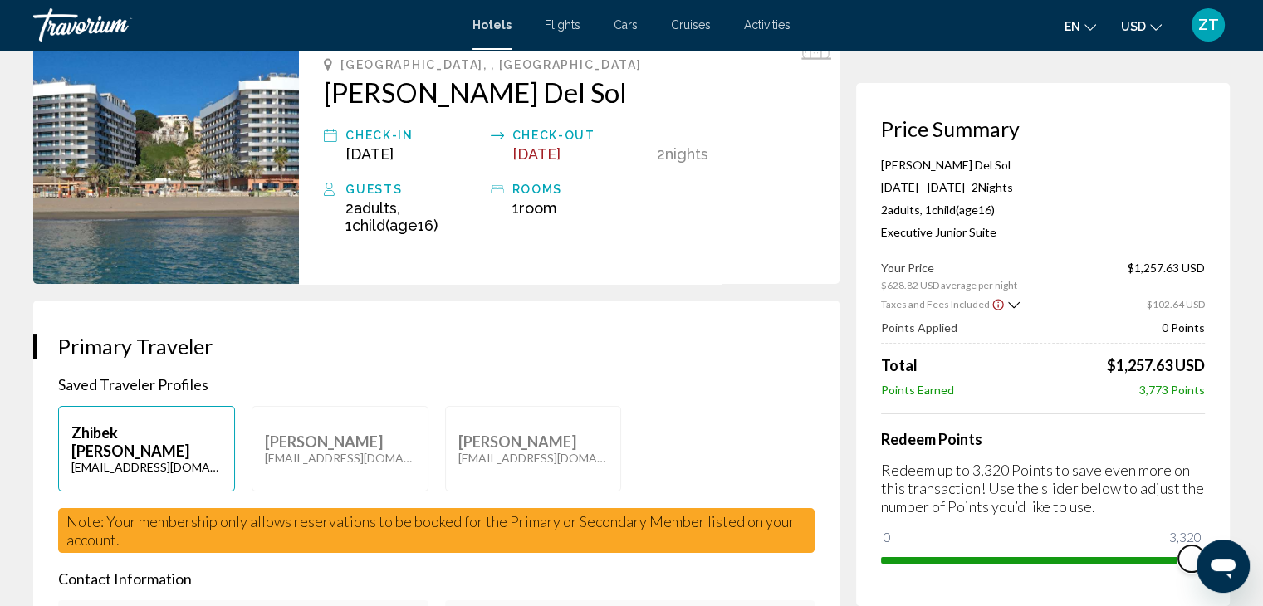
drag, startPoint x: 891, startPoint y: 546, endPoint x: 1275, endPoint y: 552, distance: 383.8
click at [1262, 507] on html "Skip to main content Hotels Flights Cars Cruises Activities Hotels Flights Cars…" at bounding box center [631, 203] width 1263 height 606
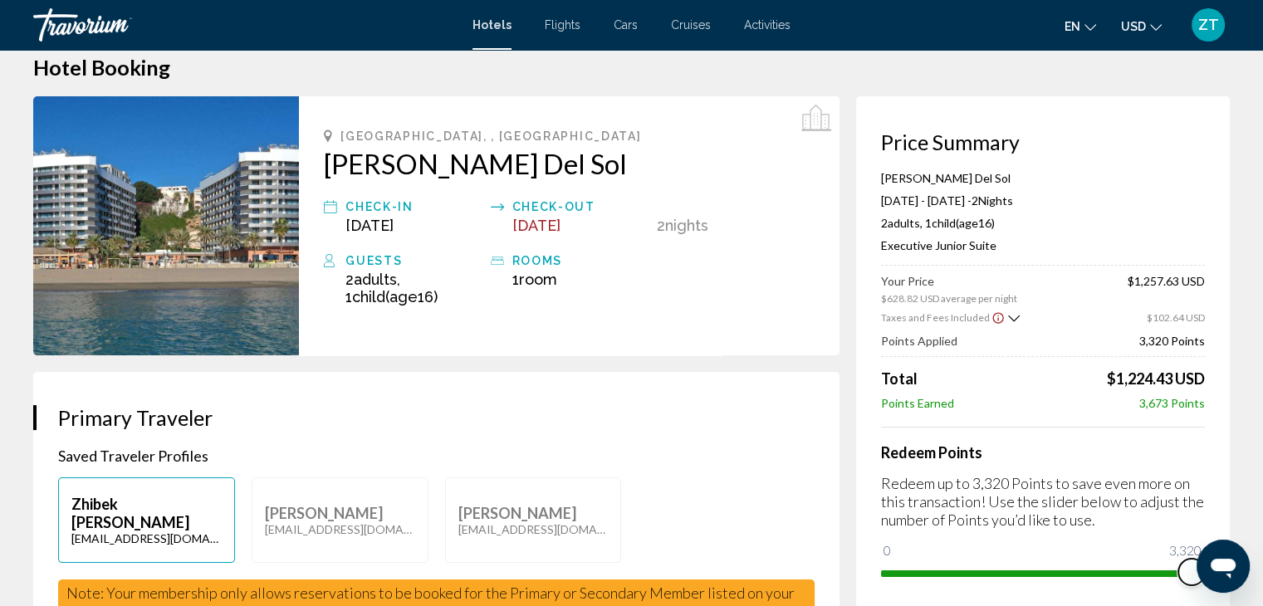
scroll to position [0, 0]
